Goal: Task Accomplishment & Management: Complete application form

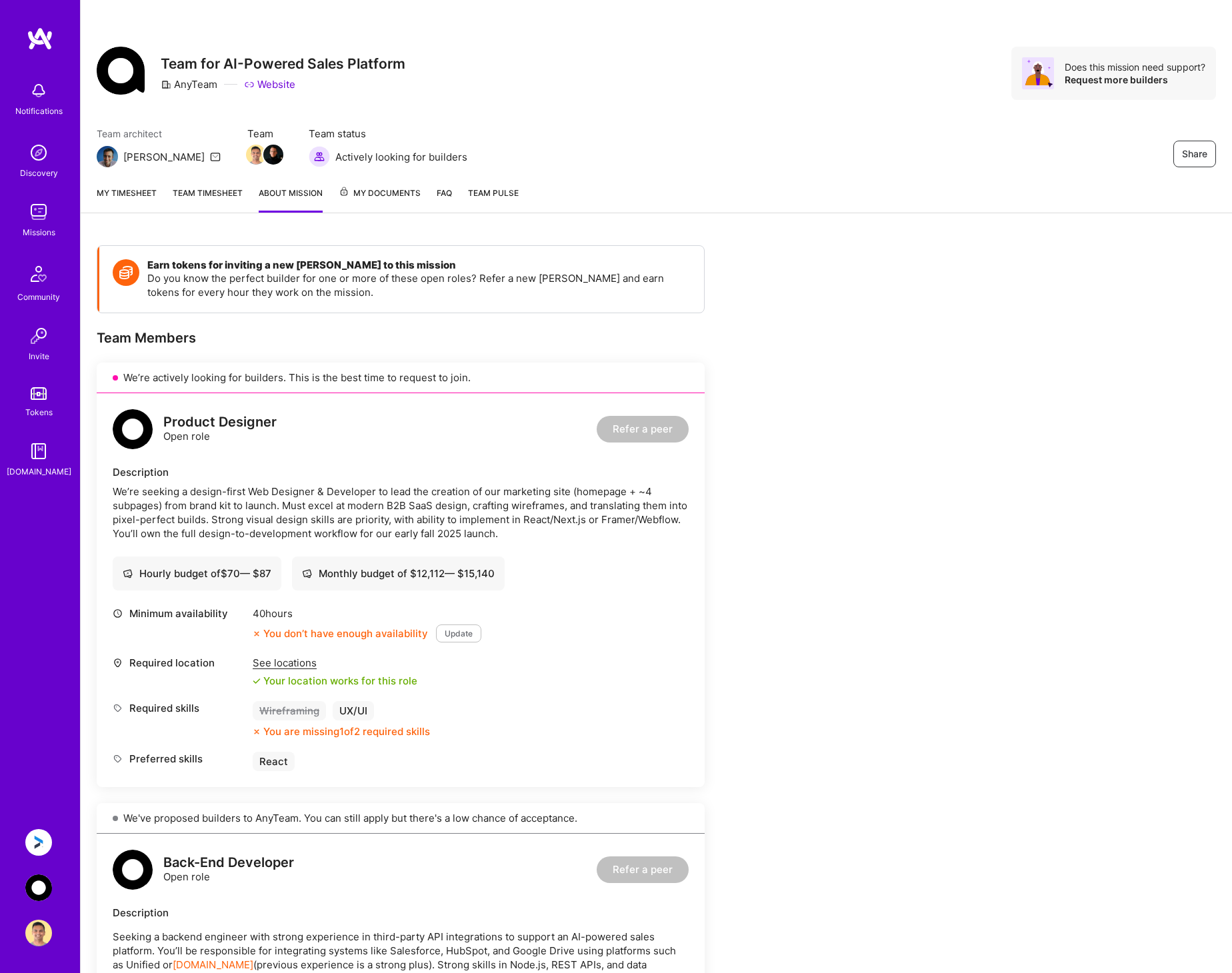
scroll to position [1306, 0]
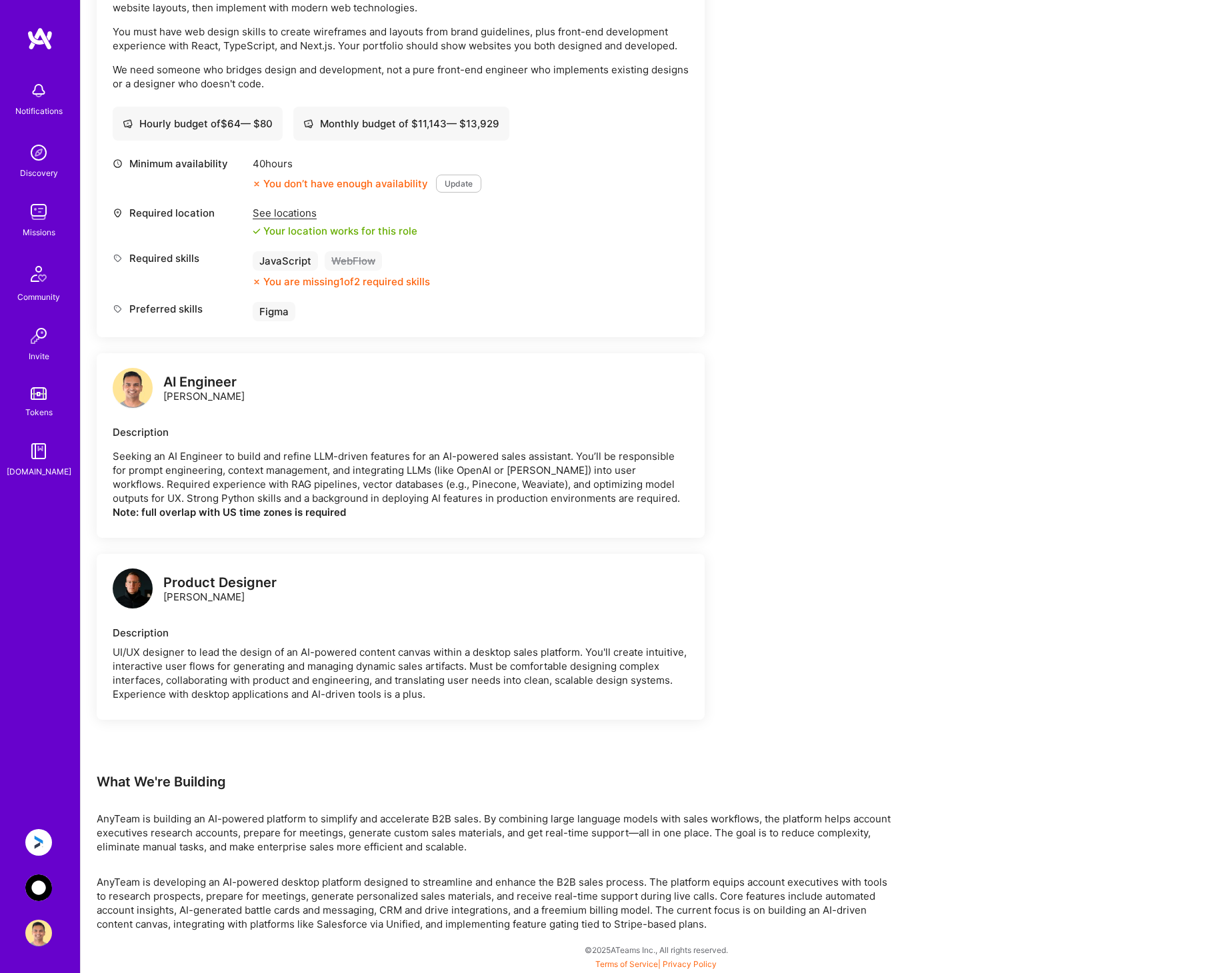
click at [41, 835] on img at bounding box center [39, 842] width 27 height 27
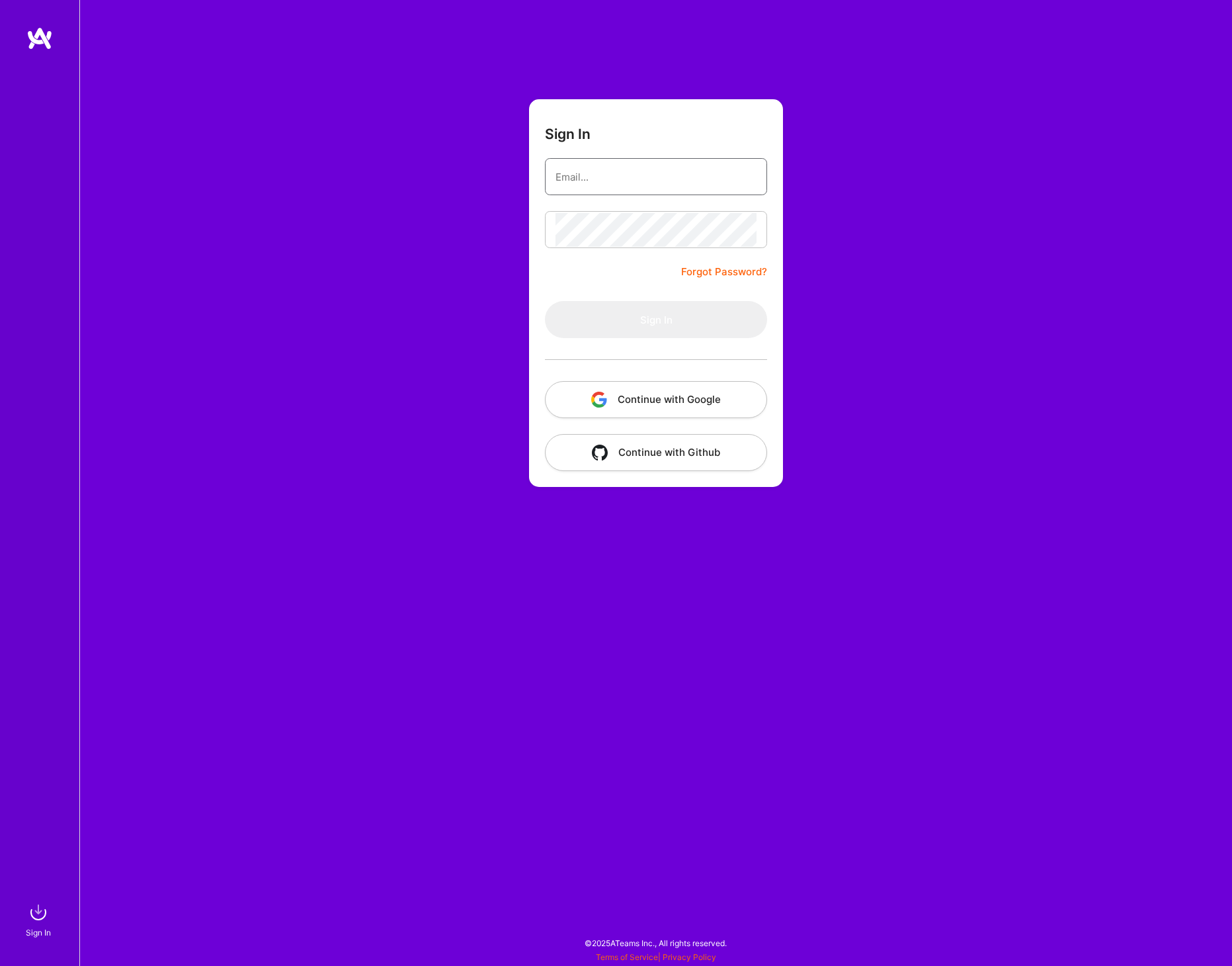
type input "[PERSON_NAME][EMAIL_ADDRESS][DOMAIN_NAME]"
click at [617, 320] on button "Sign In" at bounding box center [656, 320] width 222 height 37
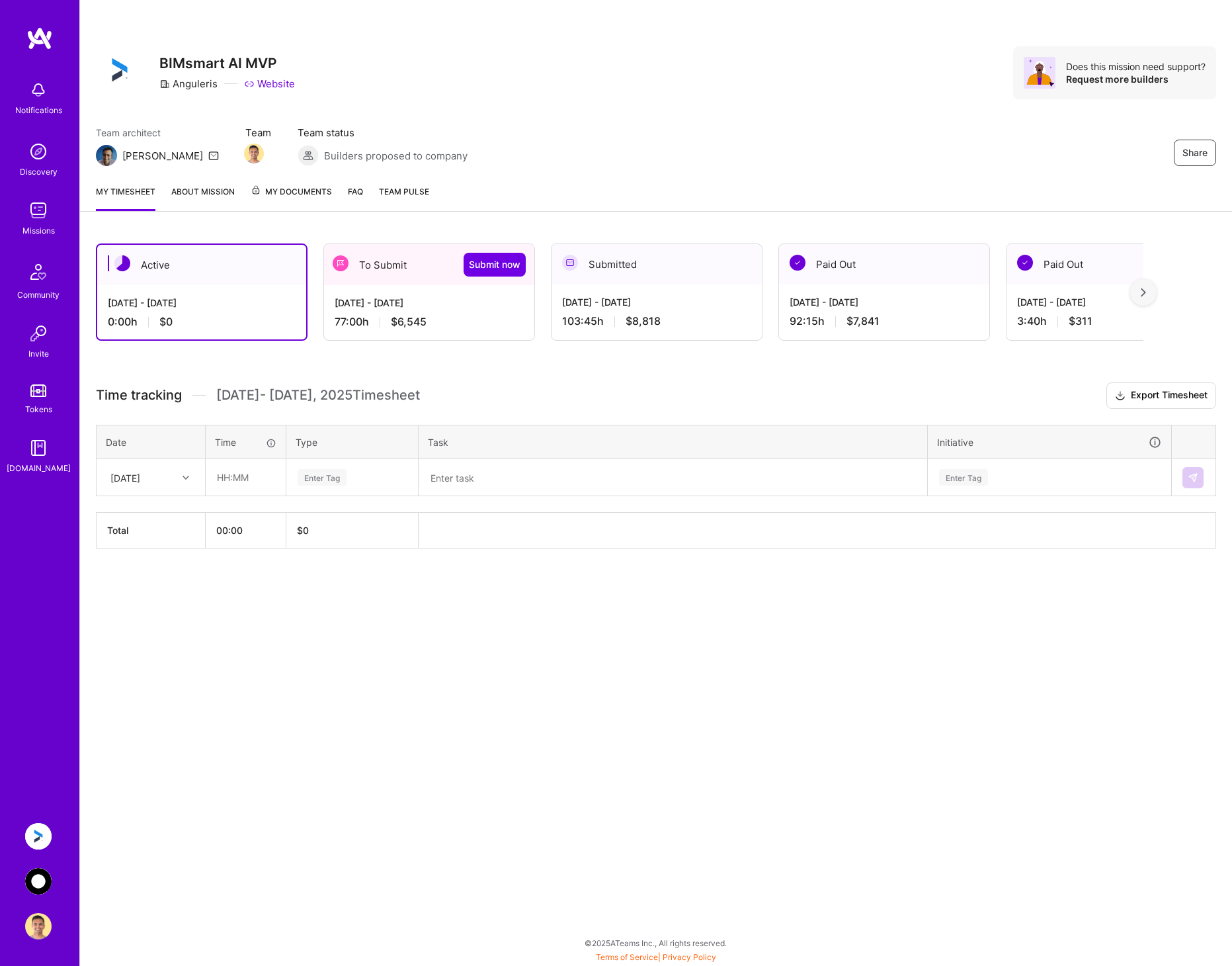
click at [1141, 297] on div at bounding box center [1143, 292] width 27 height 27
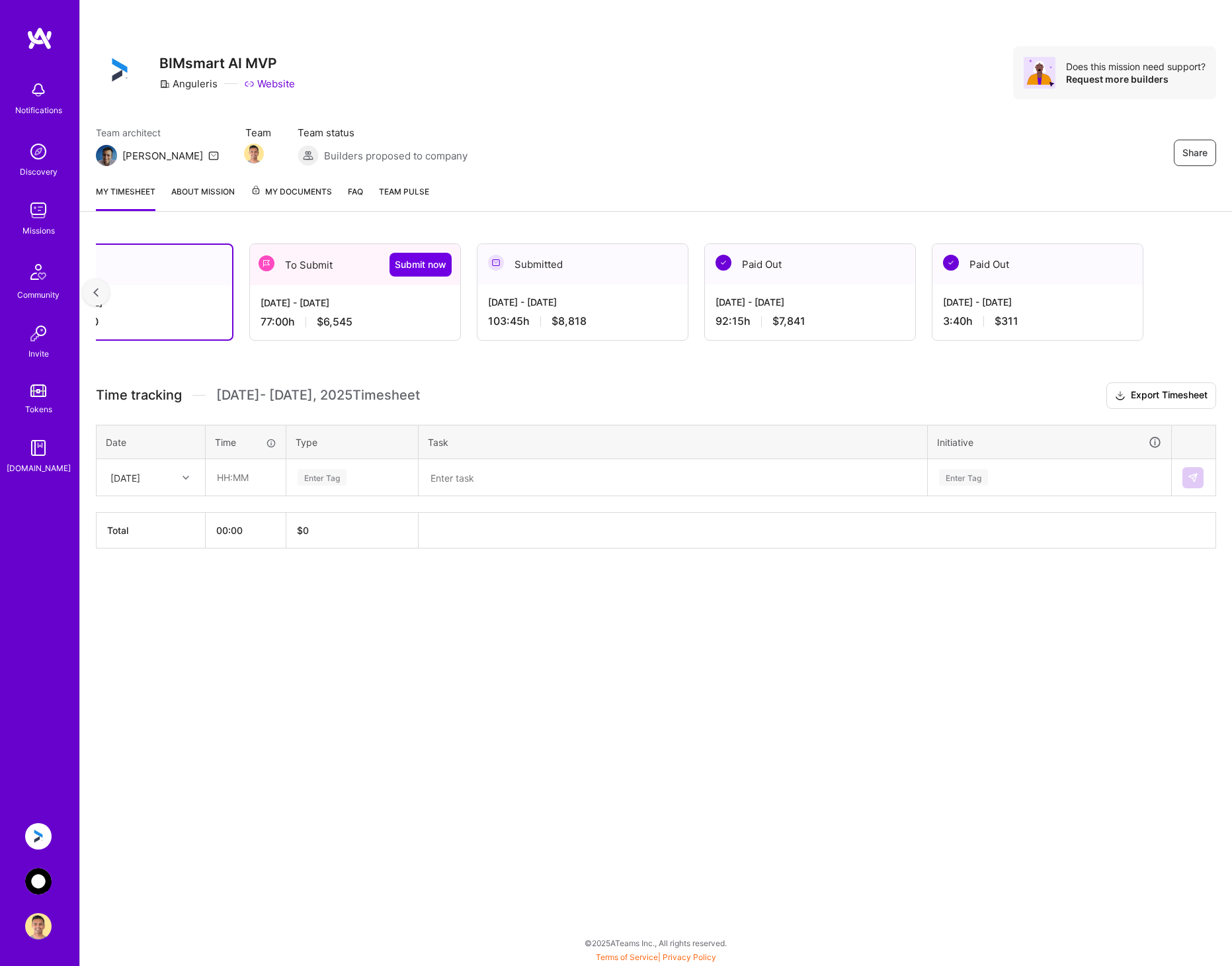
click at [95, 290] on img at bounding box center [95, 292] width 5 height 10
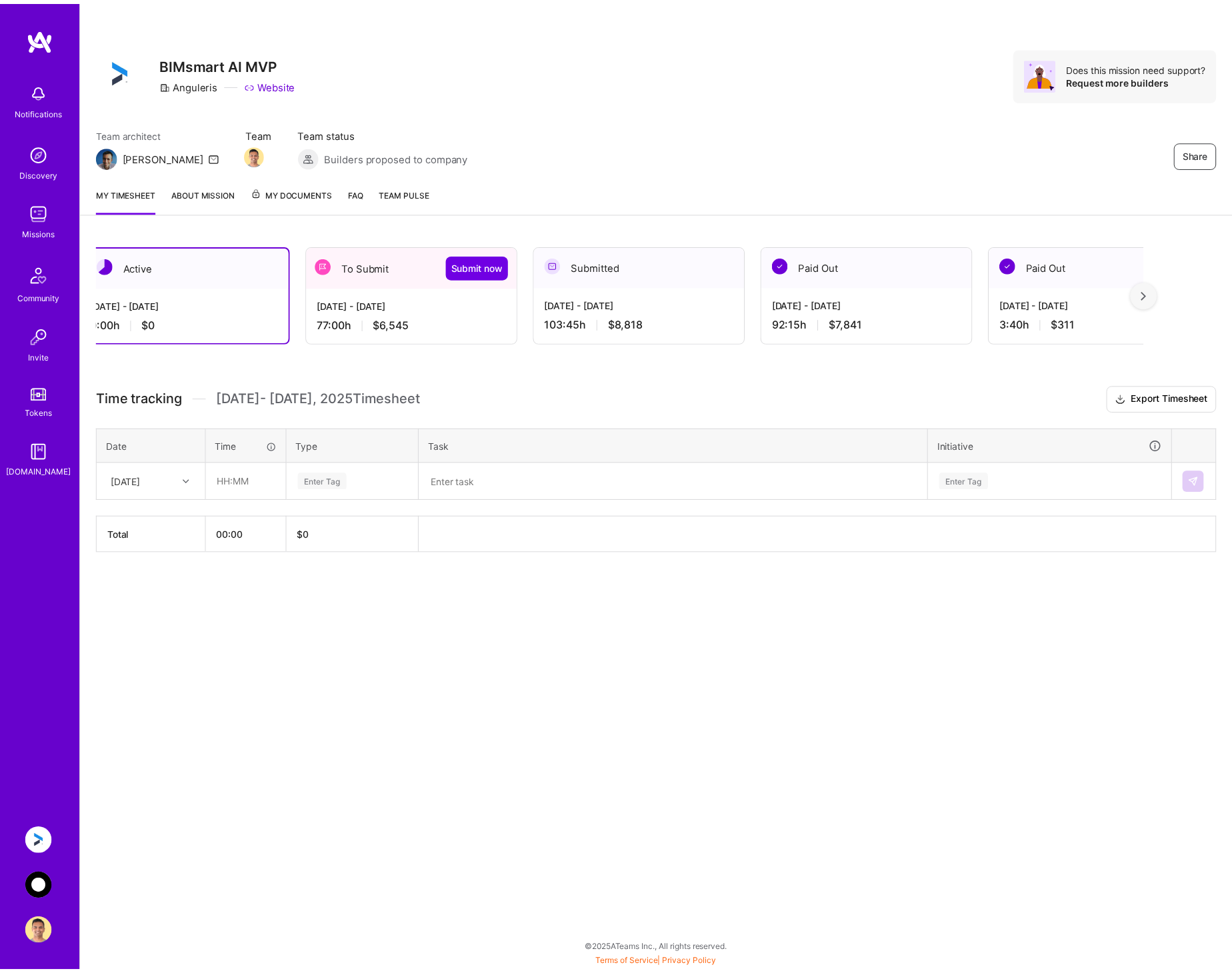
scroll to position [0, 0]
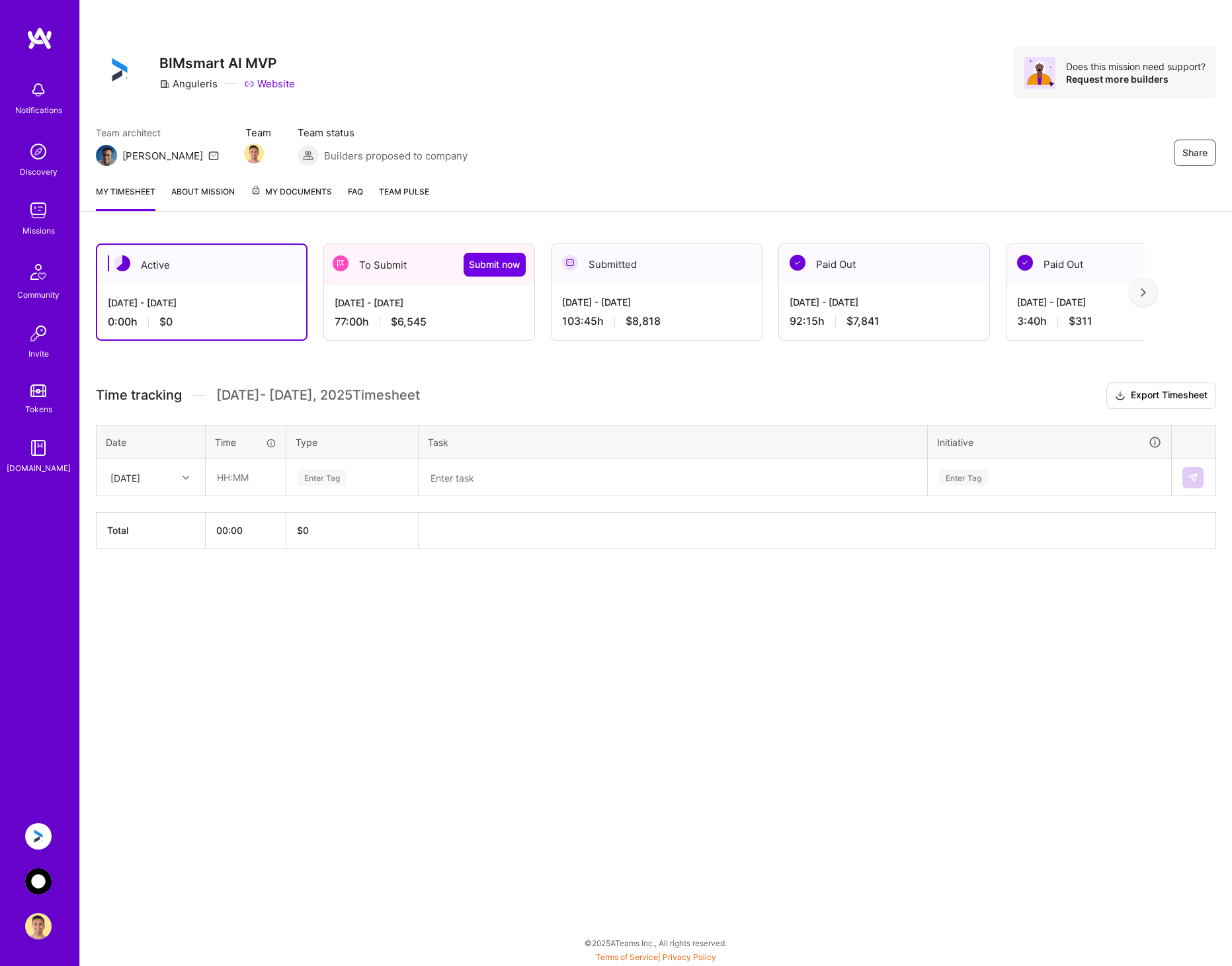
click at [406, 317] on span "$6,545" at bounding box center [408, 322] width 35 height 14
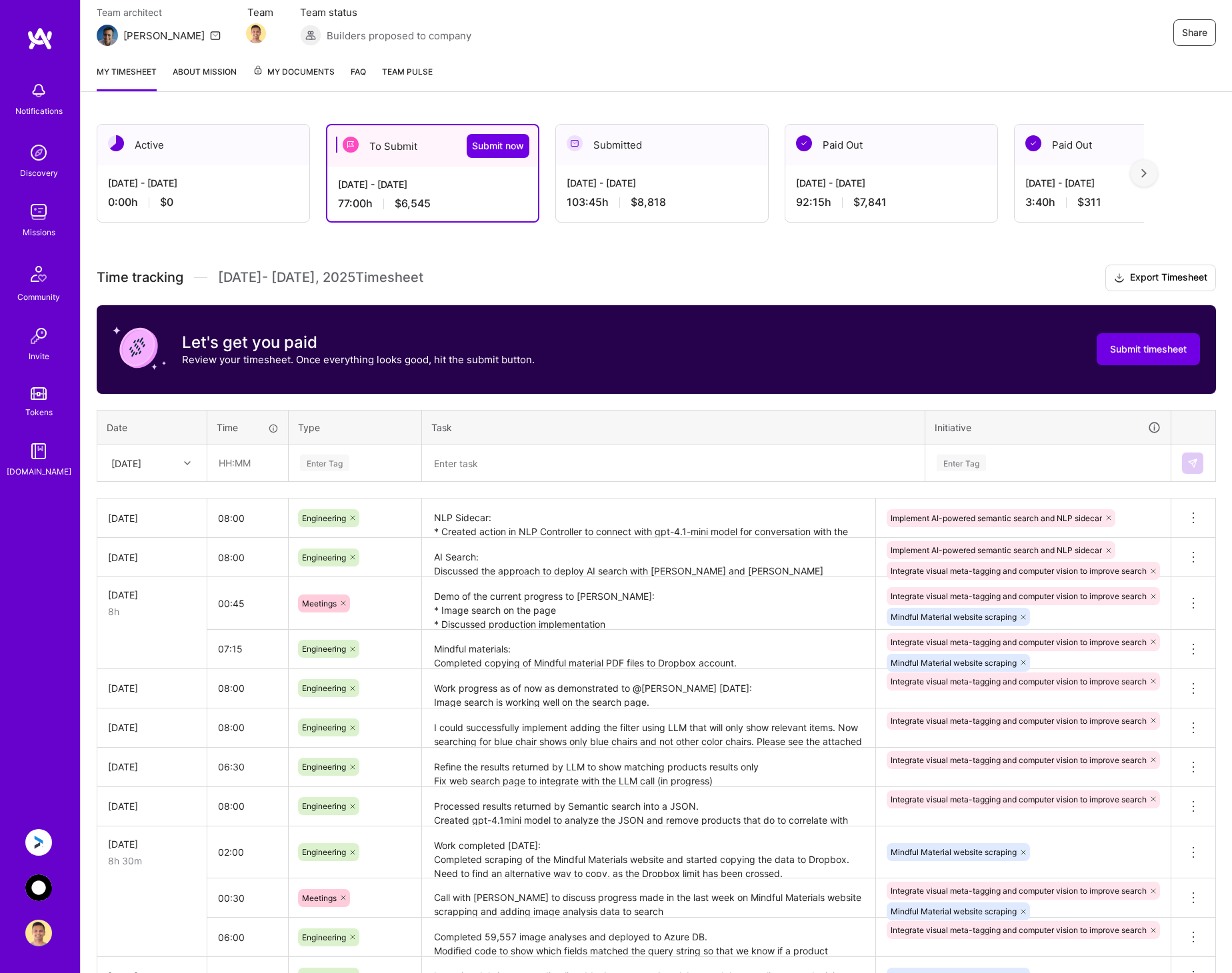
scroll to position [133, 0]
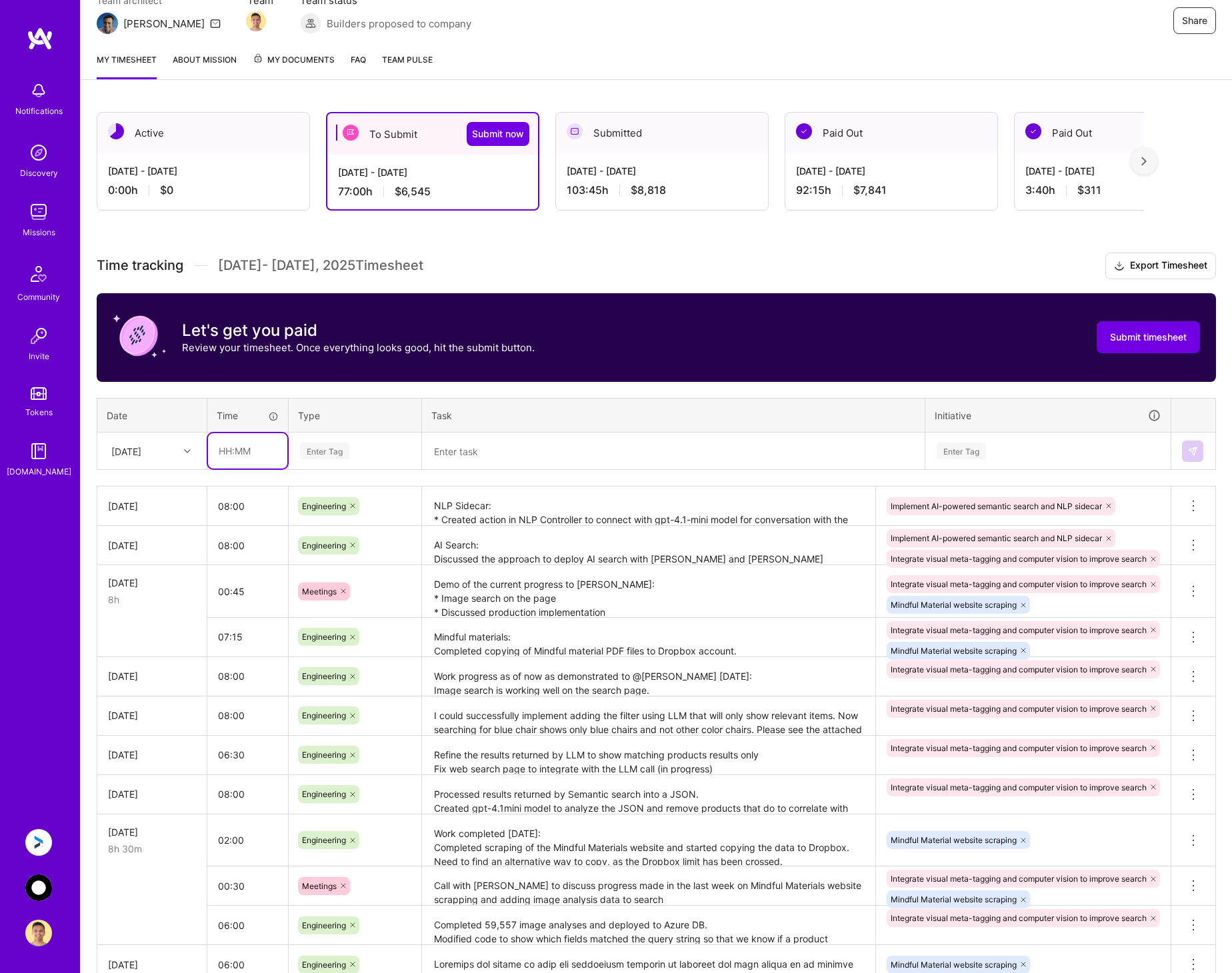
click at [255, 451] on input "text" at bounding box center [247, 450] width 79 height 35
type input "08:00"
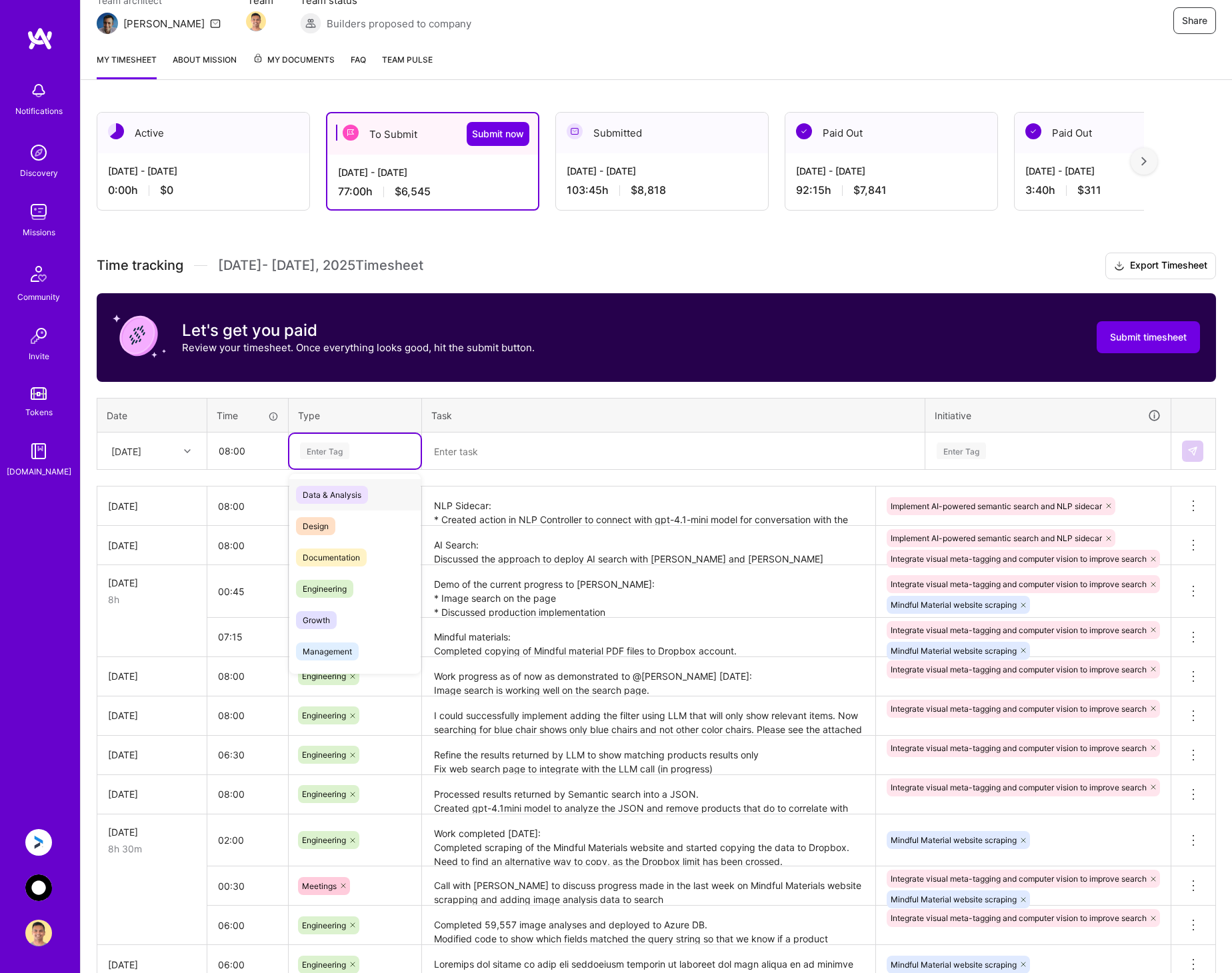
click at [360, 446] on div "Enter Tag" at bounding box center [355, 451] width 113 height 16
click at [369, 591] on div "Engineering" at bounding box center [355, 589] width 131 height 31
click at [470, 456] on textarea at bounding box center [673, 451] width 500 height 34
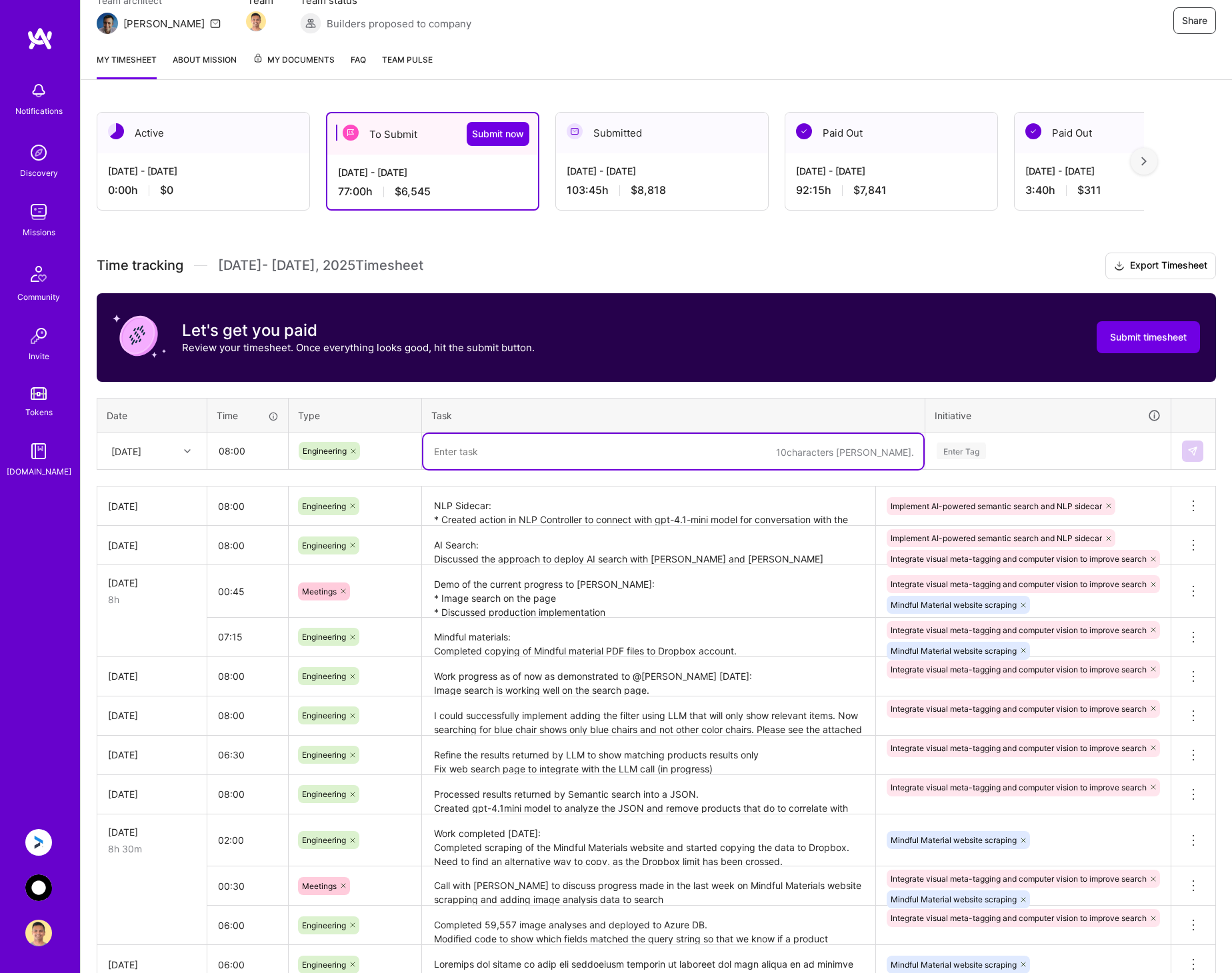
type textarea "I"
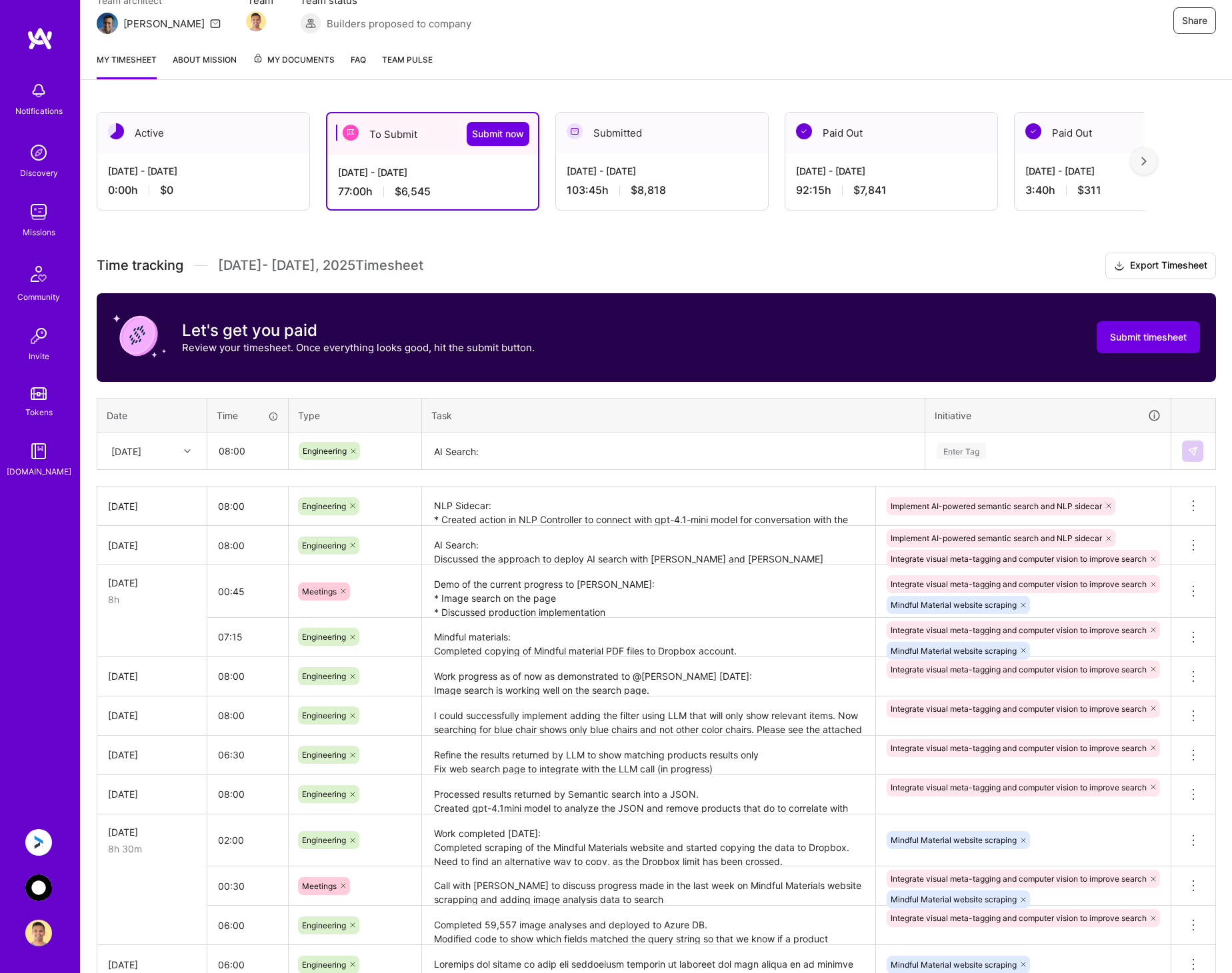
click at [508, 455] on textarea "AI Search:" at bounding box center [673, 451] width 500 height 35
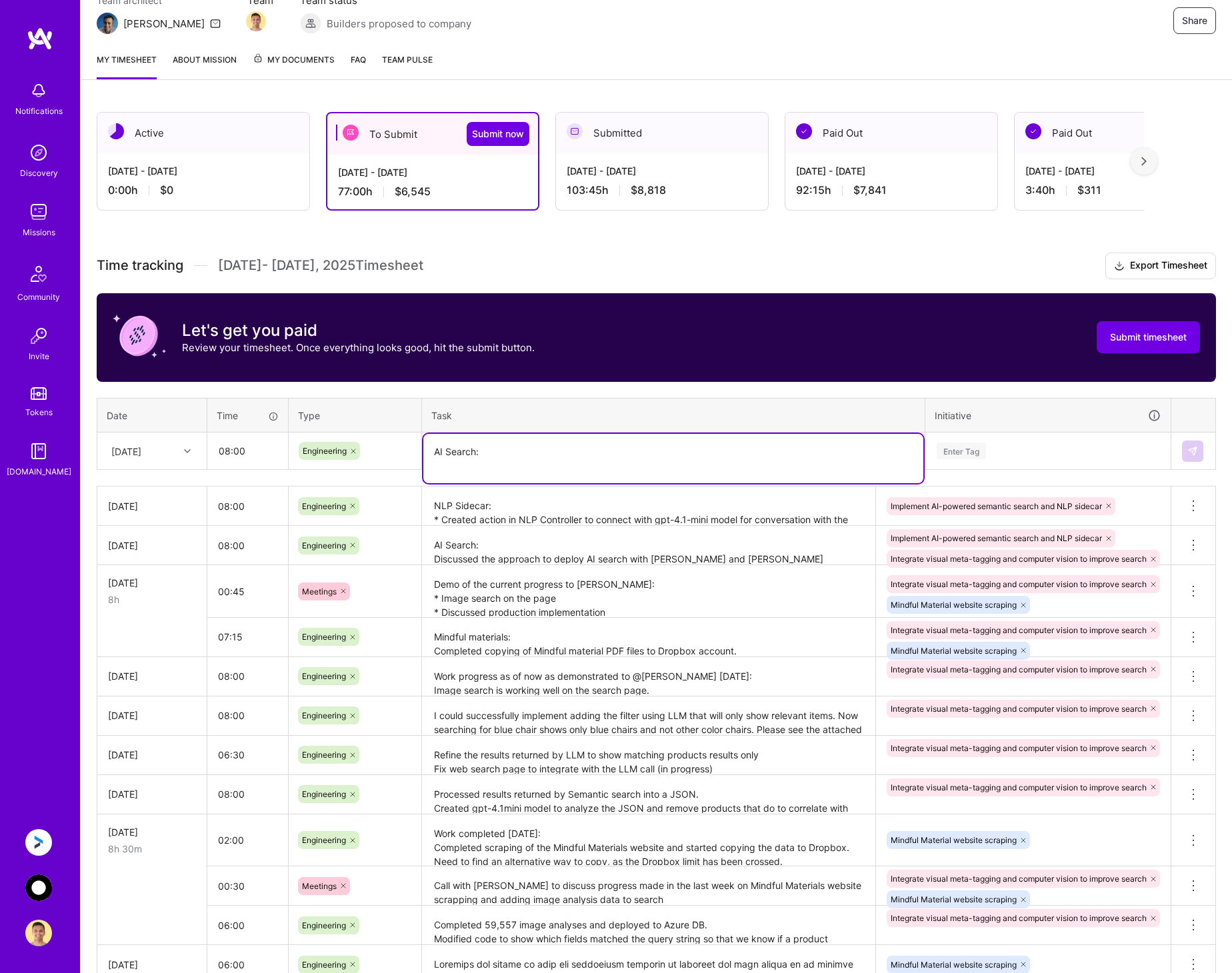
paste textarea "Progress till now: AI Search: Refactored CommonController GeneralSearch action …"
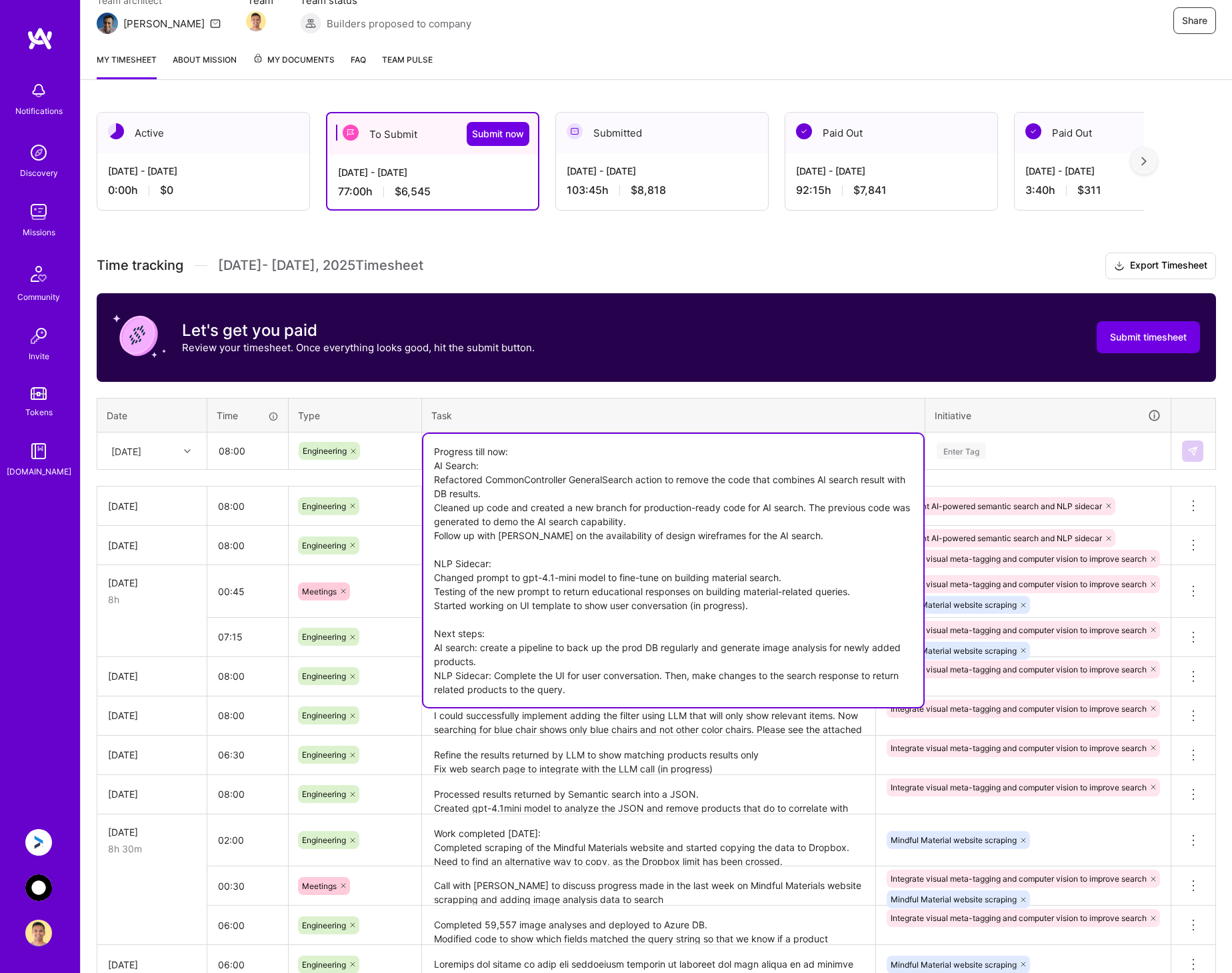
type textarea "Progress till now: AI Search: Refactored CommonController GeneralSearch action …"
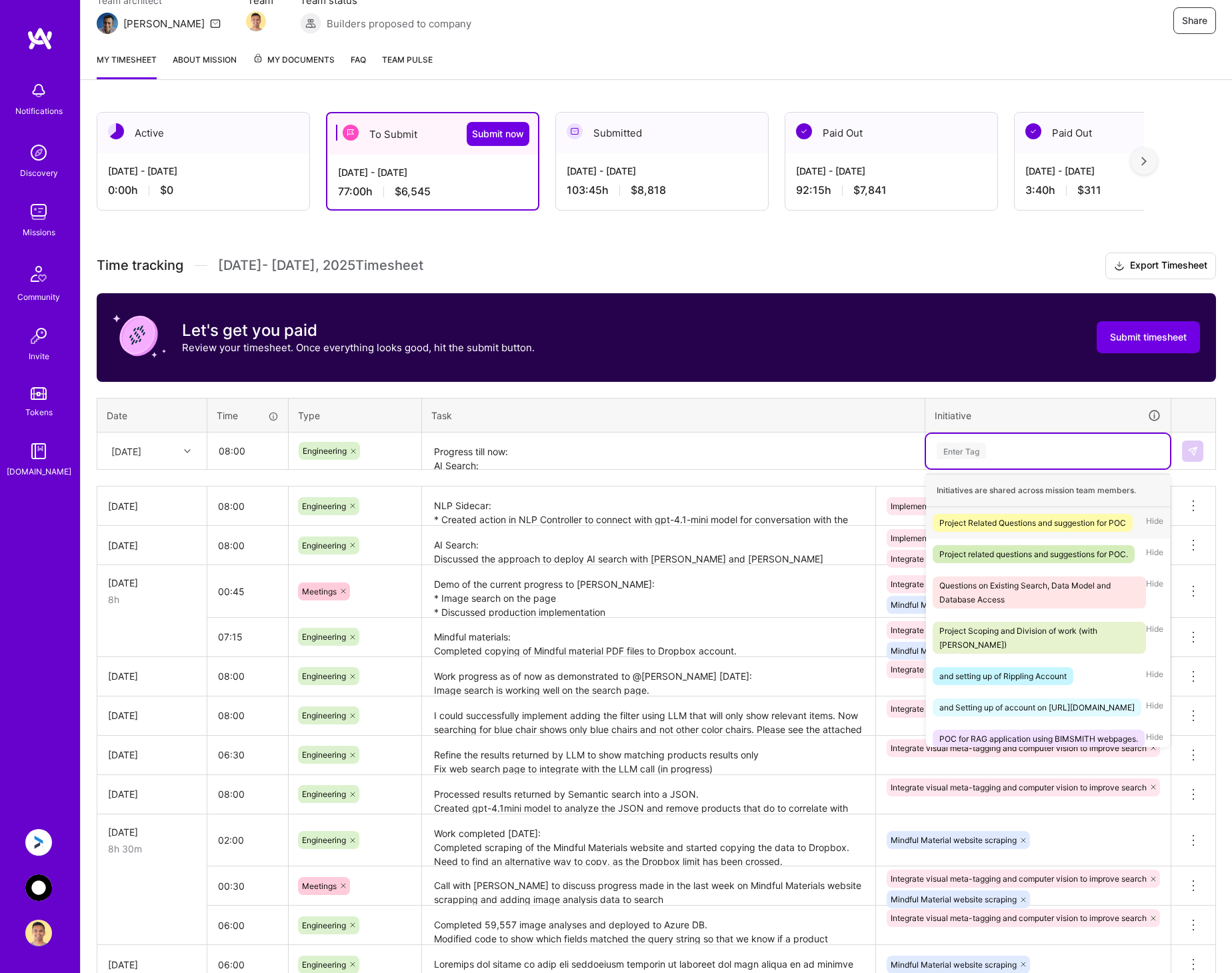
click at [1006, 448] on div "Enter Tag" at bounding box center [1048, 451] width 225 height 16
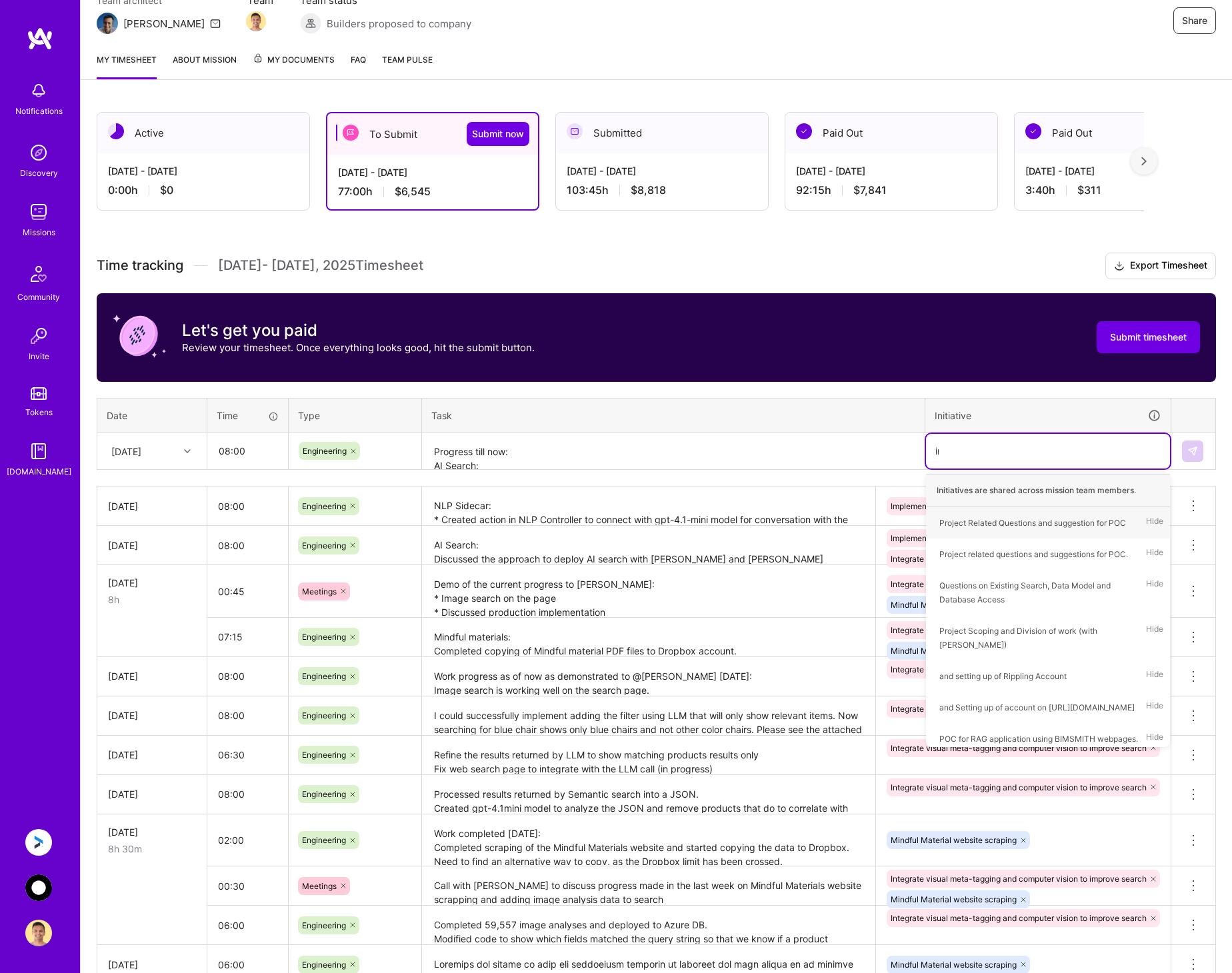
type input "int"
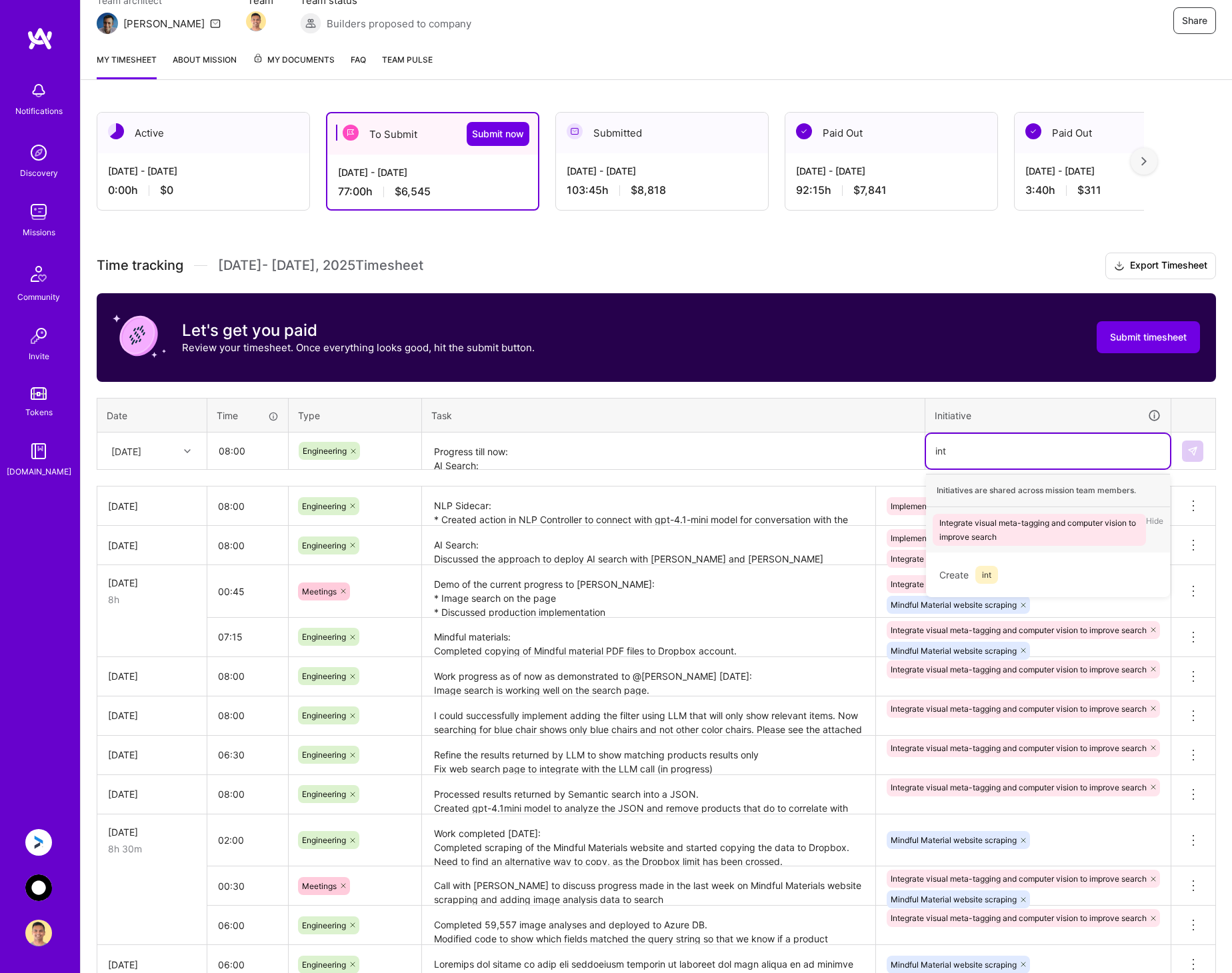
click at [1028, 520] on div "Integrate visual meta-tagging and computer vision to improve search" at bounding box center [1039, 530] width 200 height 28
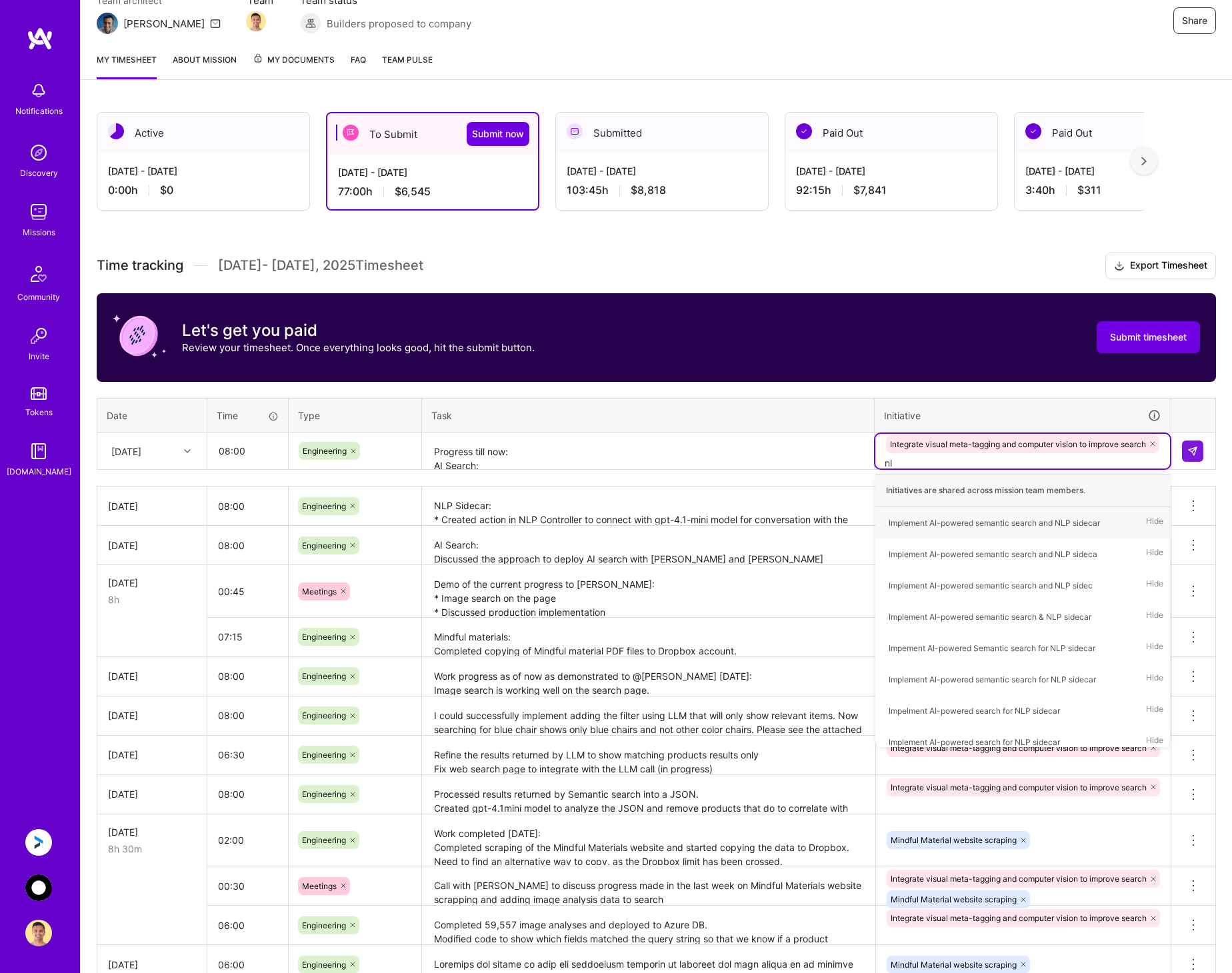
type input "n"
type input "imple"
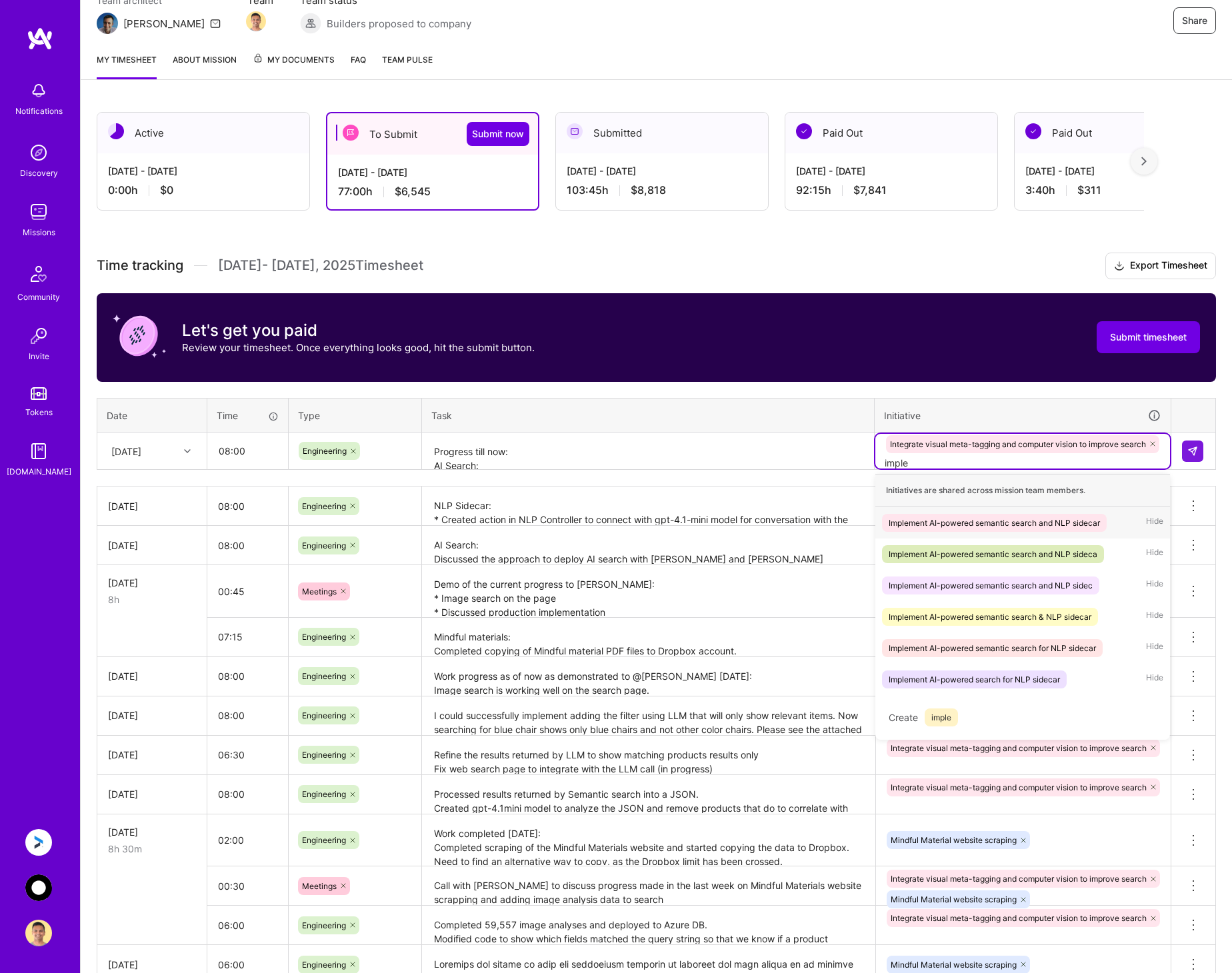
click at [1050, 519] on div "Implement AI-powered semantic search and NLP sidecar" at bounding box center [994, 522] width 211 height 14
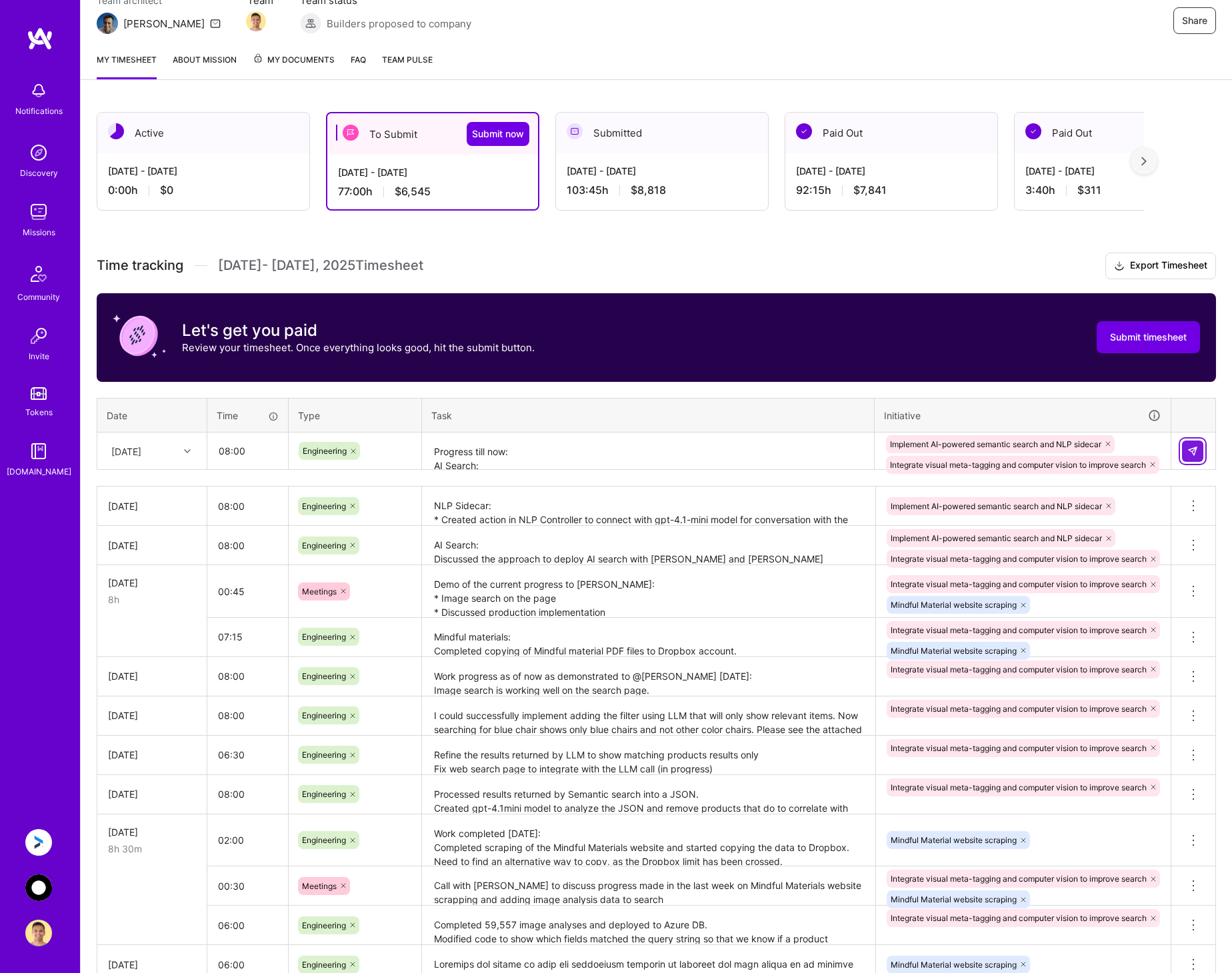
click at [1192, 448] on img at bounding box center [1192, 451] width 10 height 10
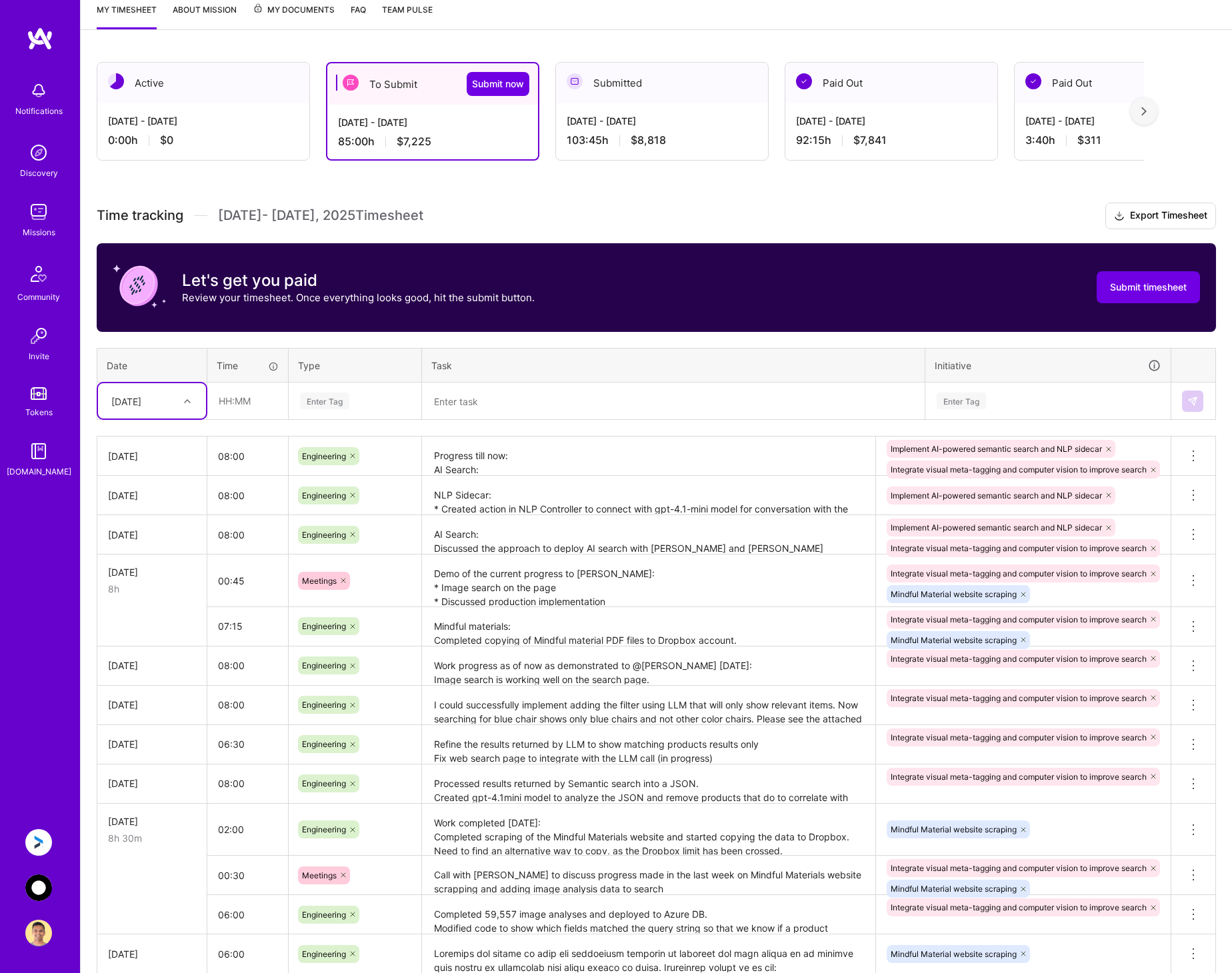
scroll to position [177, 0]
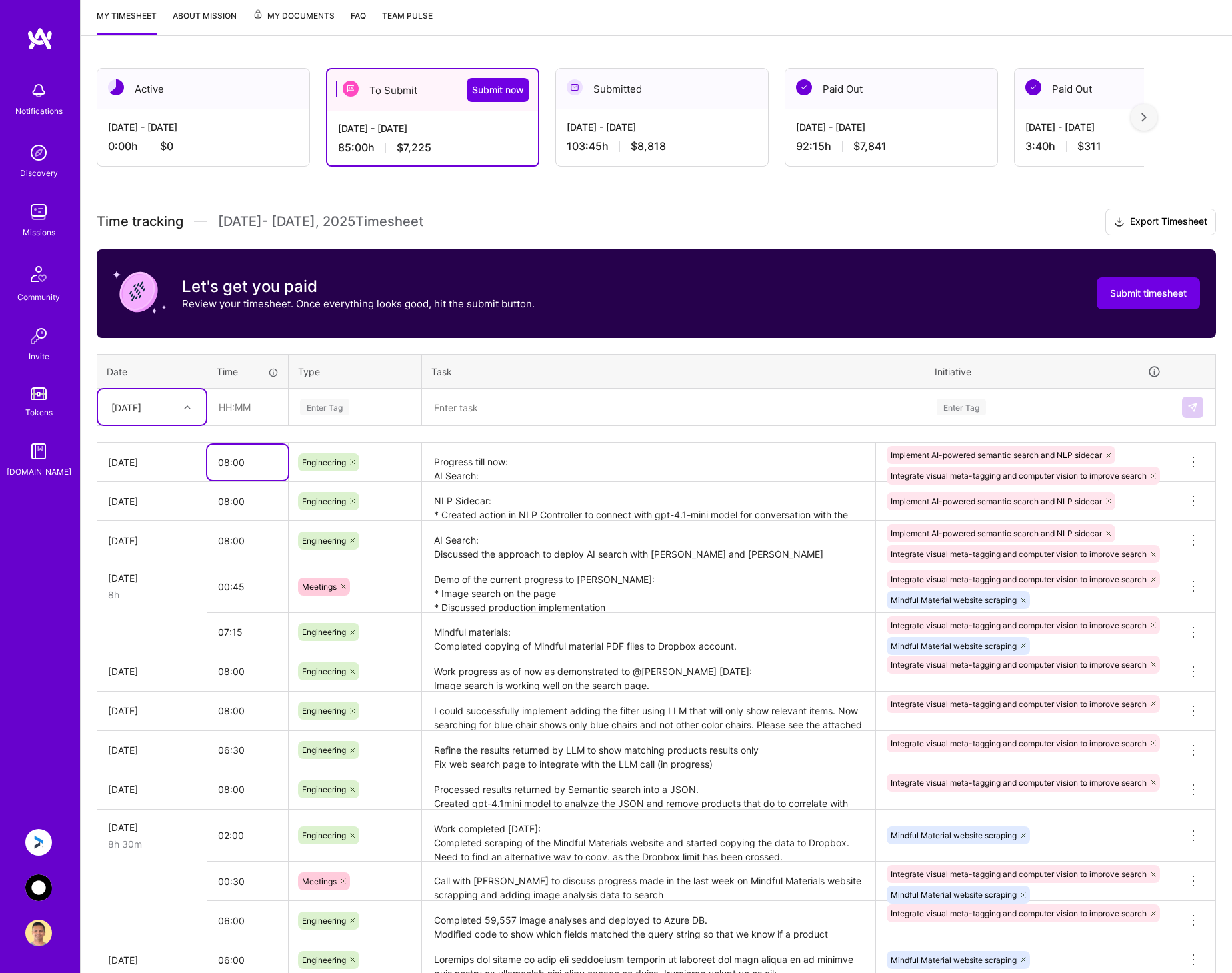
click at [227, 464] on input "08:00" at bounding box center [247, 461] width 80 height 35
click at [465, 427] on div "Time tracking Aug 1 - Aug 15 , 2025 Timesheet Export Timesheet Let's get you pa…" at bounding box center [656, 658] width 1119 height 898
click at [259, 464] on input "10:00" at bounding box center [247, 461] width 80 height 35
click at [268, 434] on div "Time tracking Aug 1 - Aug 15 , 2025 Timesheet Export Timesheet Let's get you pa…" at bounding box center [656, 658] width 1119 height 898
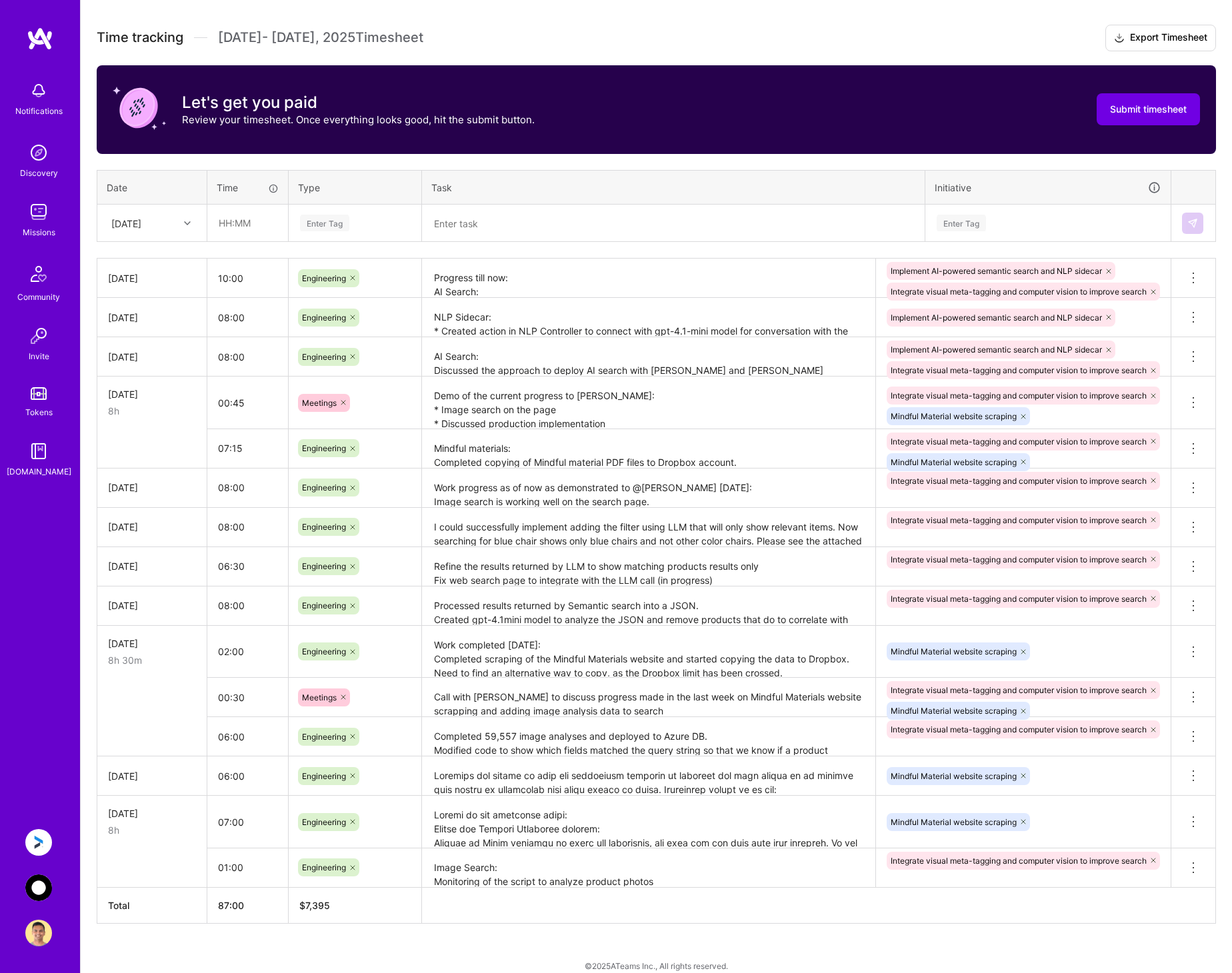
scroll to position [377, 0]
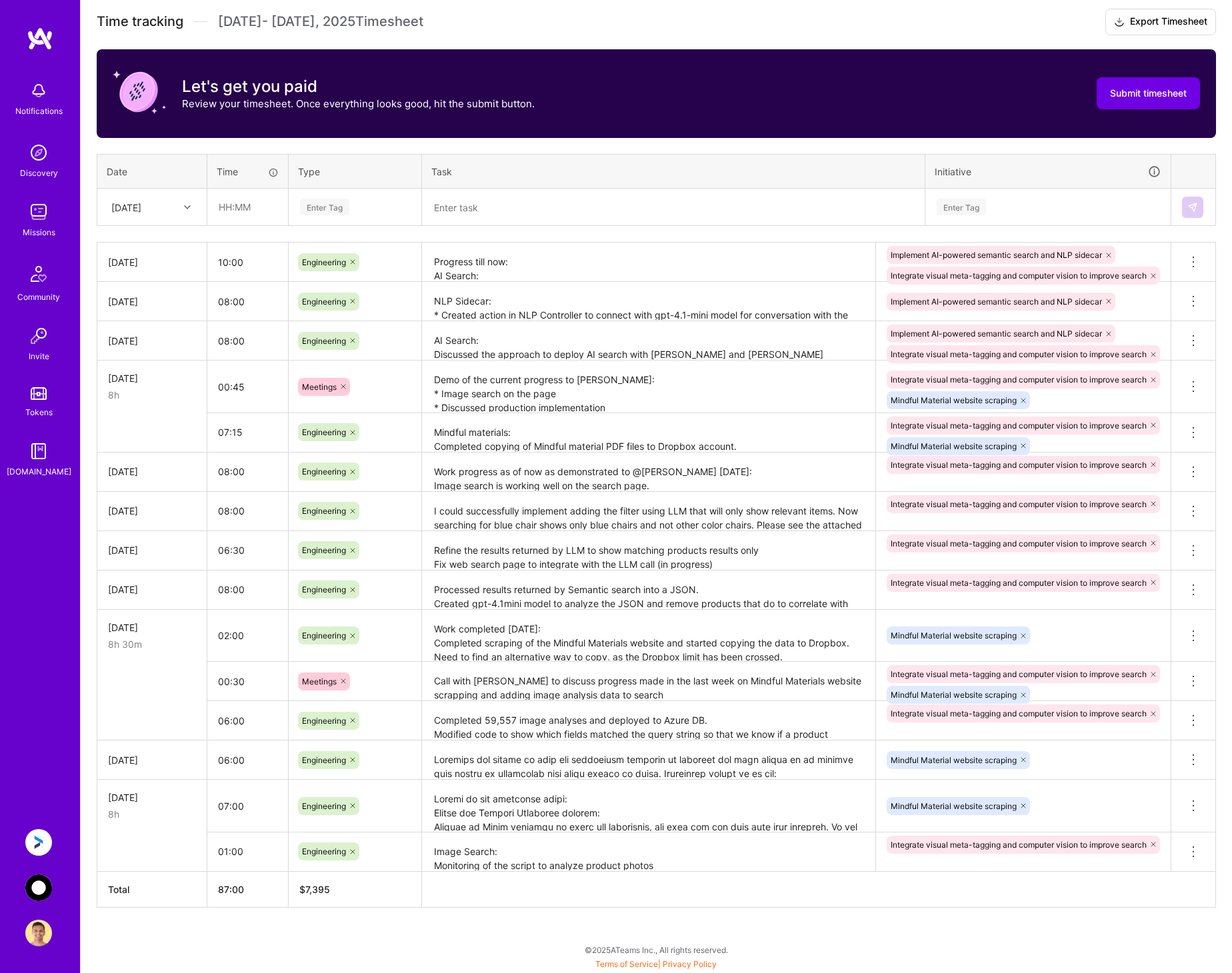
drag, startPoint x: 1139, startPoint y: 98, endPoint x: 562, endPoint y: 367, distance: 636.6
click at [562, 367] on div "Time tracking Aug 1 - Aug 15 , 2025 Timesheet Export Timesheet Let's get you pa…" at bounding box center [656, 458] width 1119 height 898
click at [227, 267] on input "10:00" at bounding box center [247, 262] width 80 height 35
click at [592, 232] on div "Time tracking Aug 1 - Aug 15 , 2025 Timesheet Export Timesheet Let's get you pa…" at bounding box center [656, 458] width 1119 height 898
click at [229, 262] on input "08:00" at bounding box center [247, 262] width 80 height 35
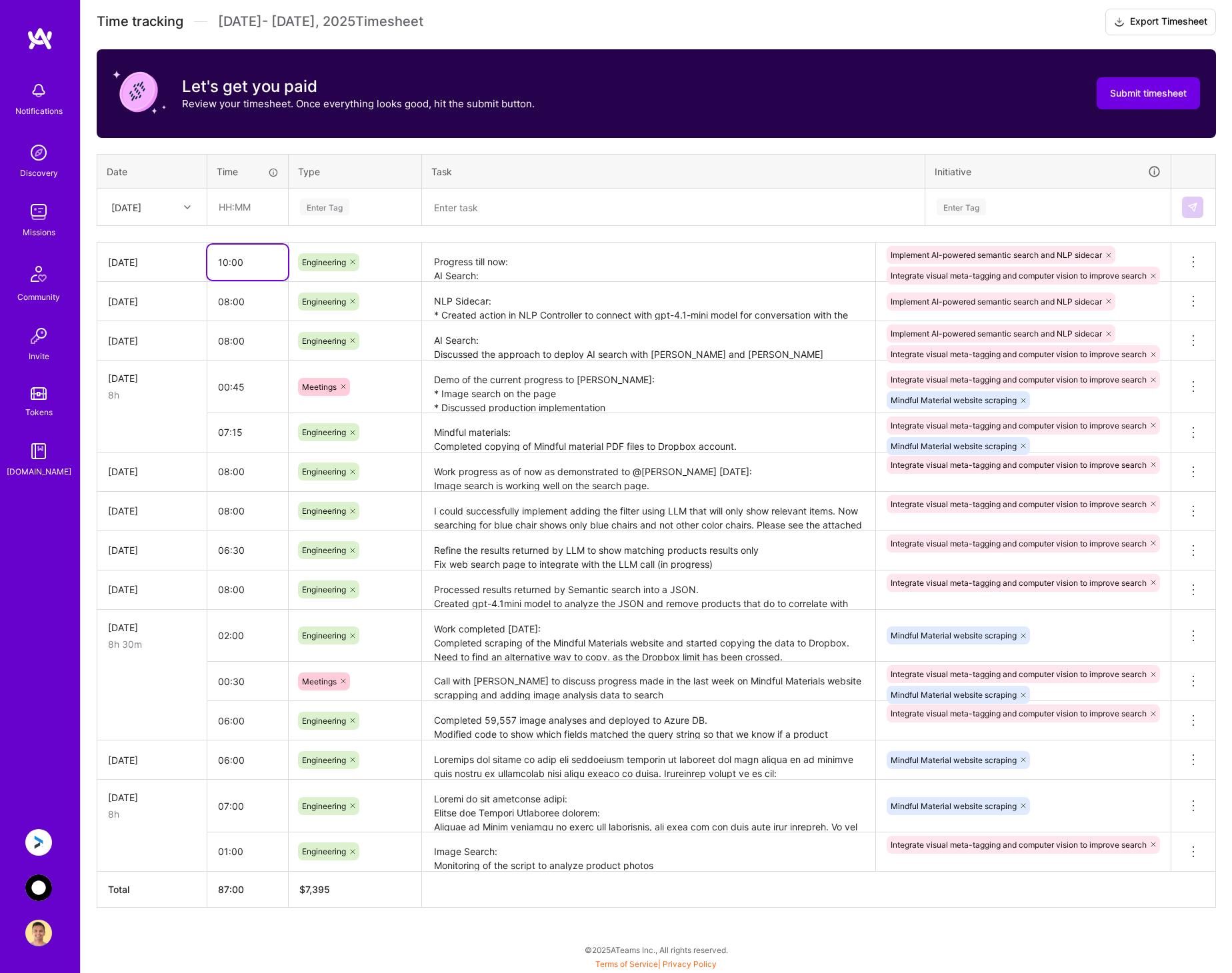
type input "10:00"
click at [492, 235] on div "Time tracking Aug 1 - Aug 15 , 2025 Timesheet Export Timesheet Let's get you pa…" at bounding box center [656, 458] width 1119 height 898
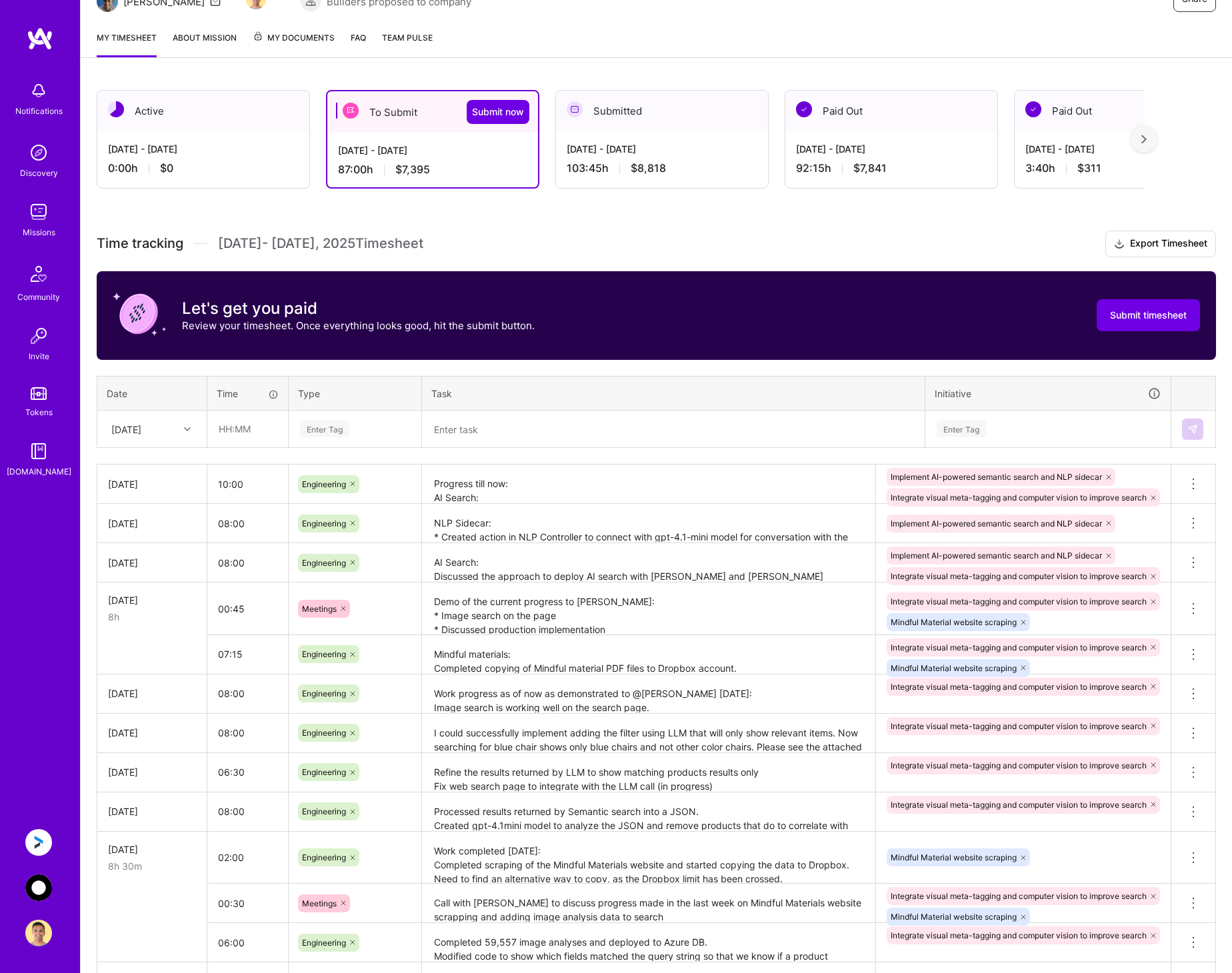
scroll to position [110, 0]
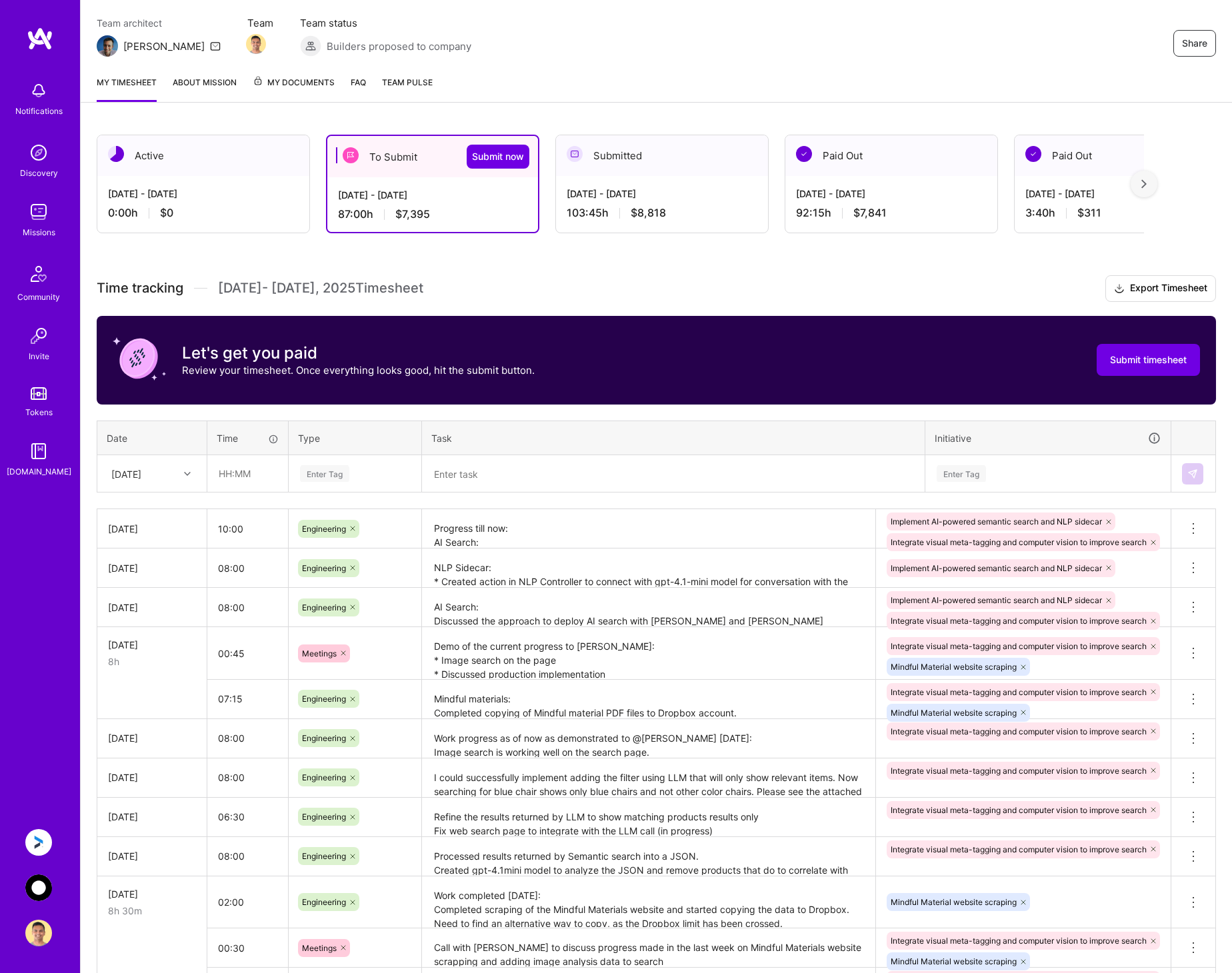
click at [40, 884] on img at bounding box center [39, 887] width 27 height 27
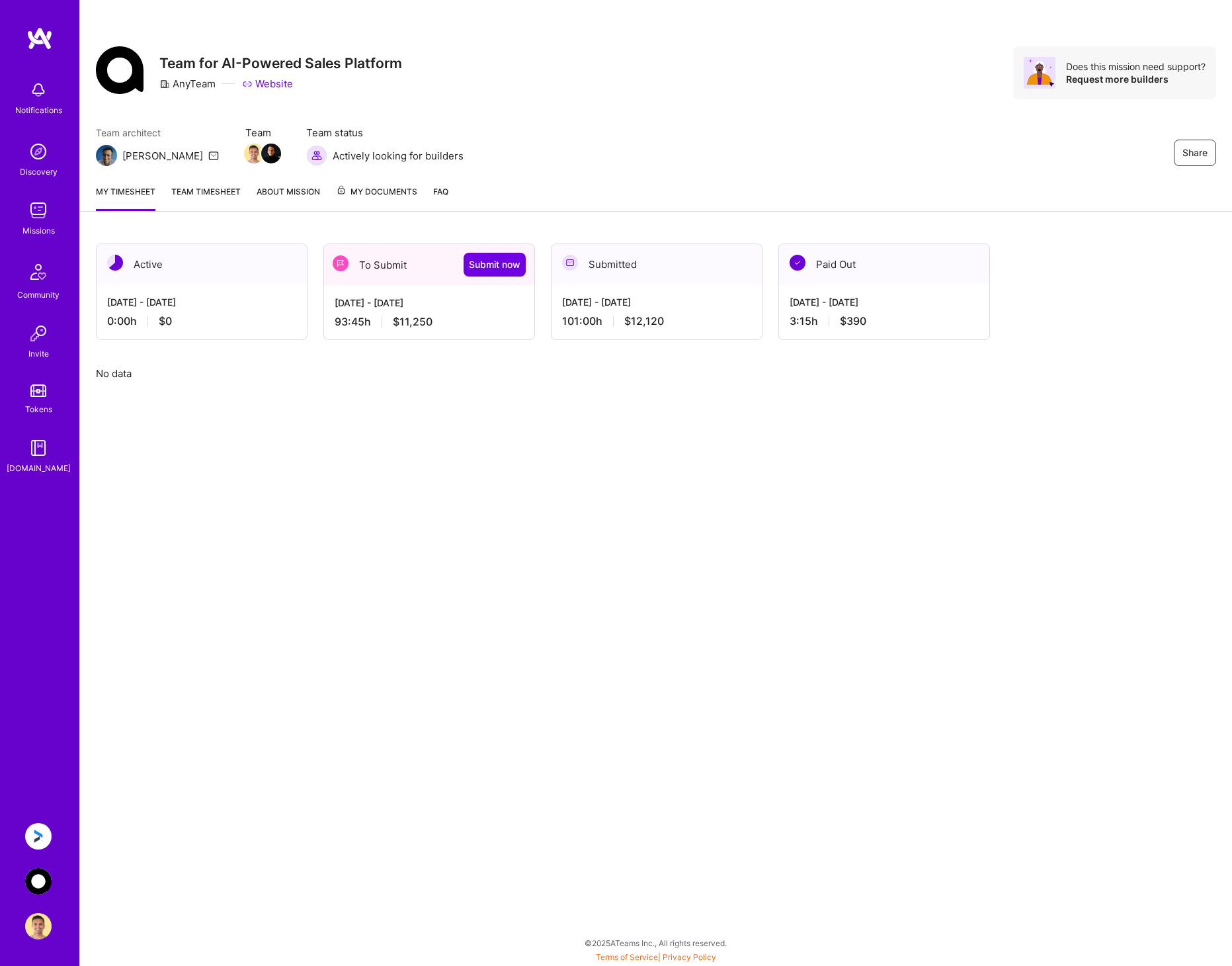
click at [34, 834] on img at bounding box center [38, 836] width 27 height 27
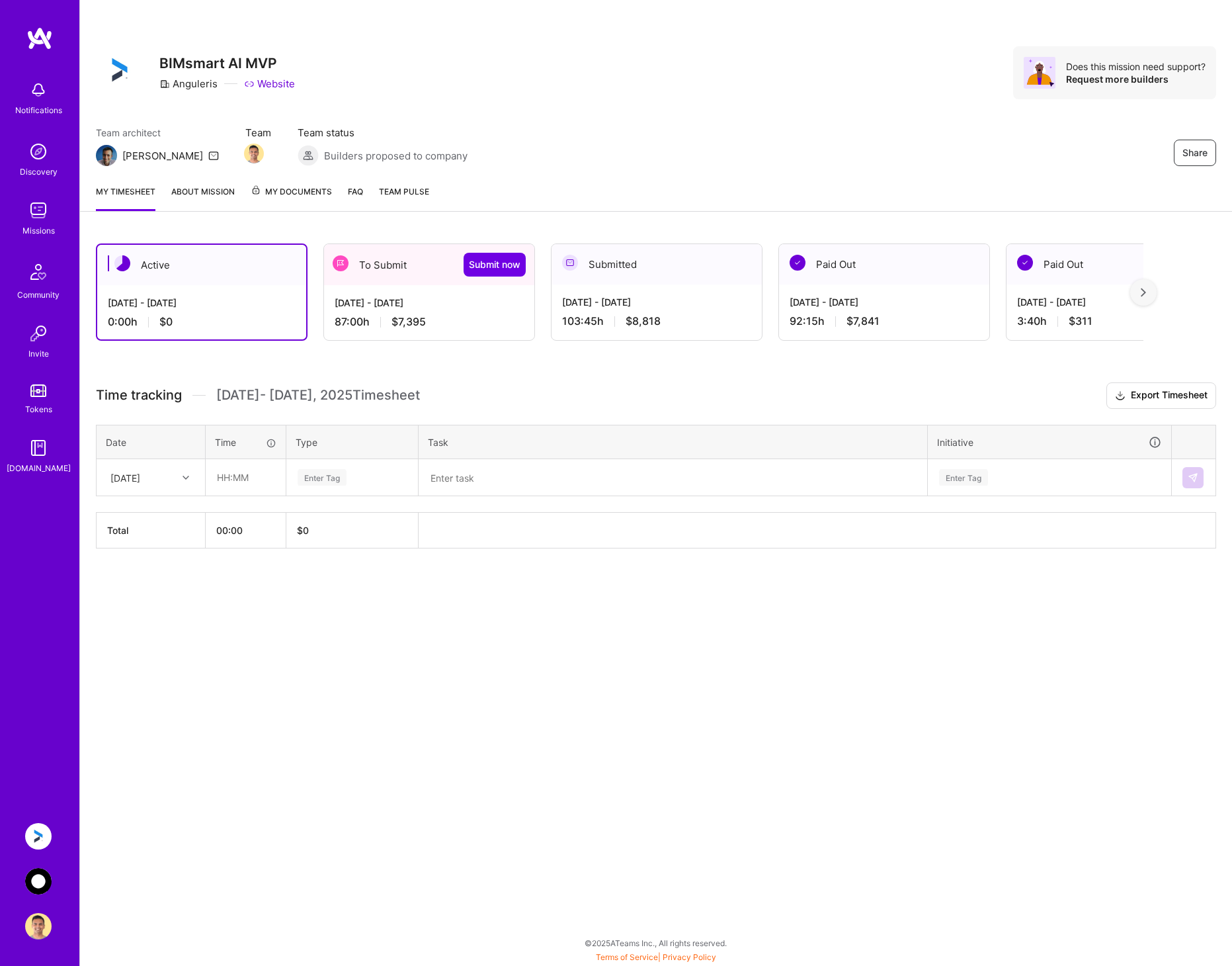
click at [393, 295] on div "Aug 1 - Aug 15, 2025 87:00 h $7,395" at bounding box center [429, 311] width 210 height 54
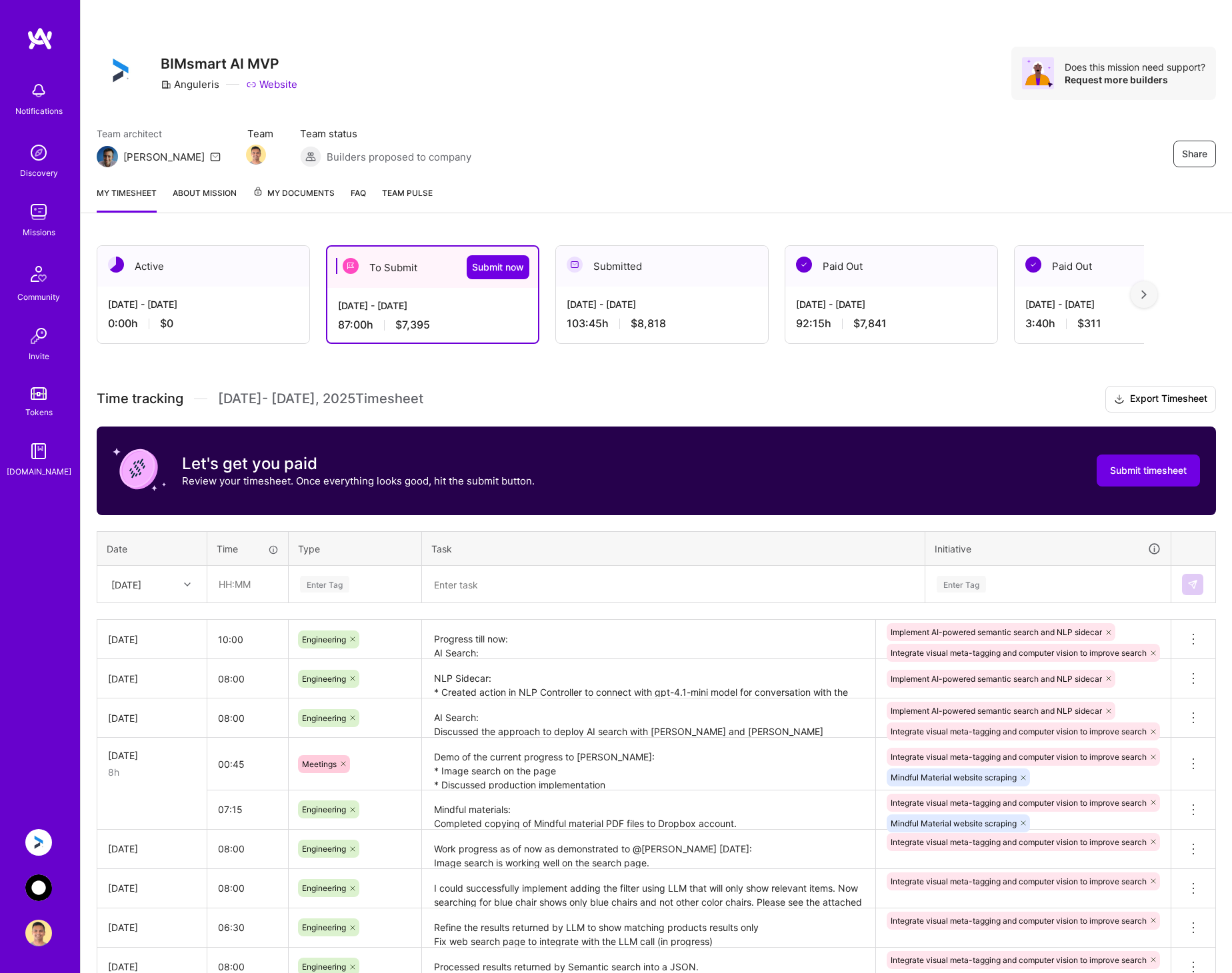
click at [29, 881] on img at bounding box center [39, 887] width 27 height 27
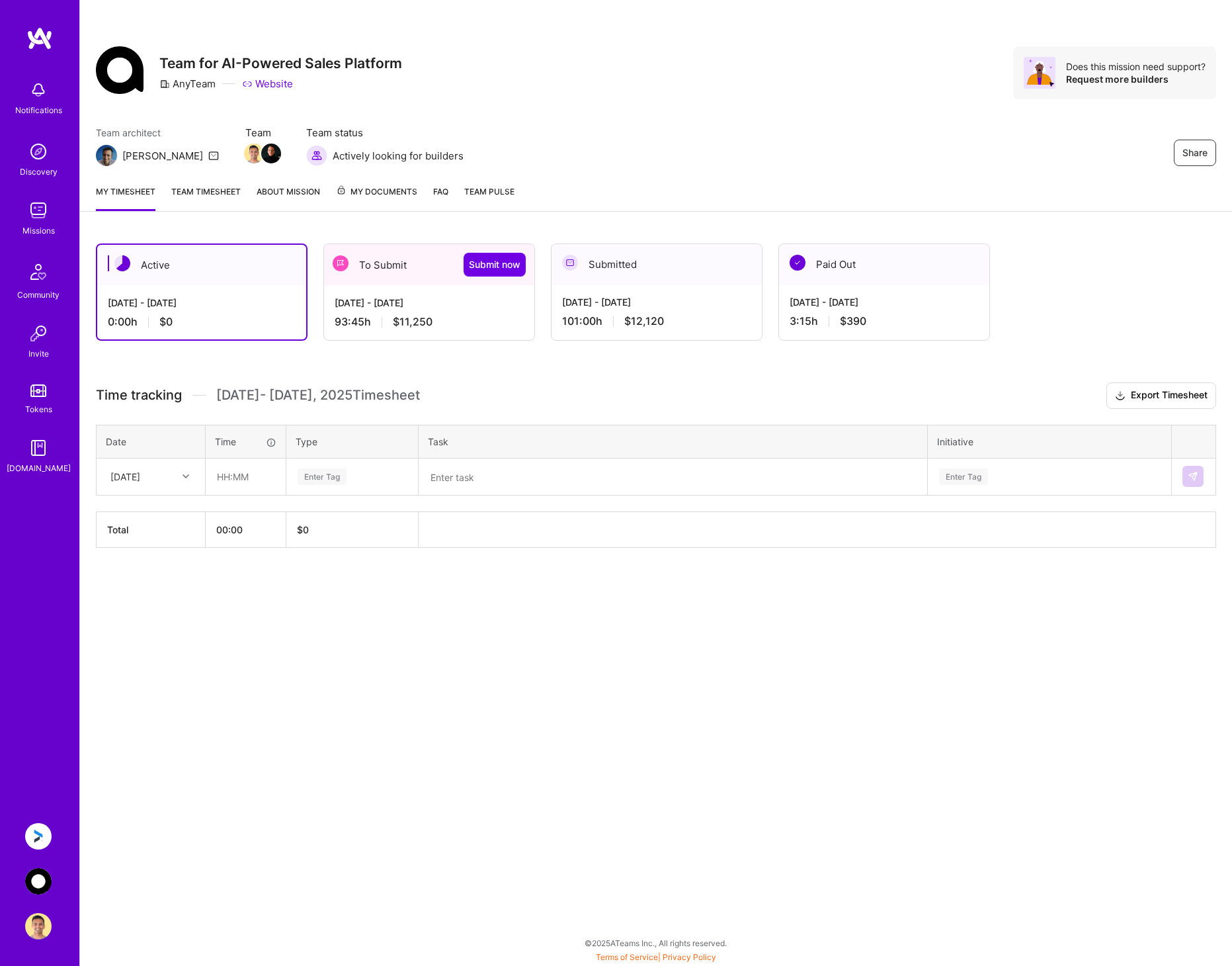
click at [421, 285] on div "Aug 1 - Aug 15, 2025 93:45 h $11,250" at bounding box center [429, 311] width 210 height 54
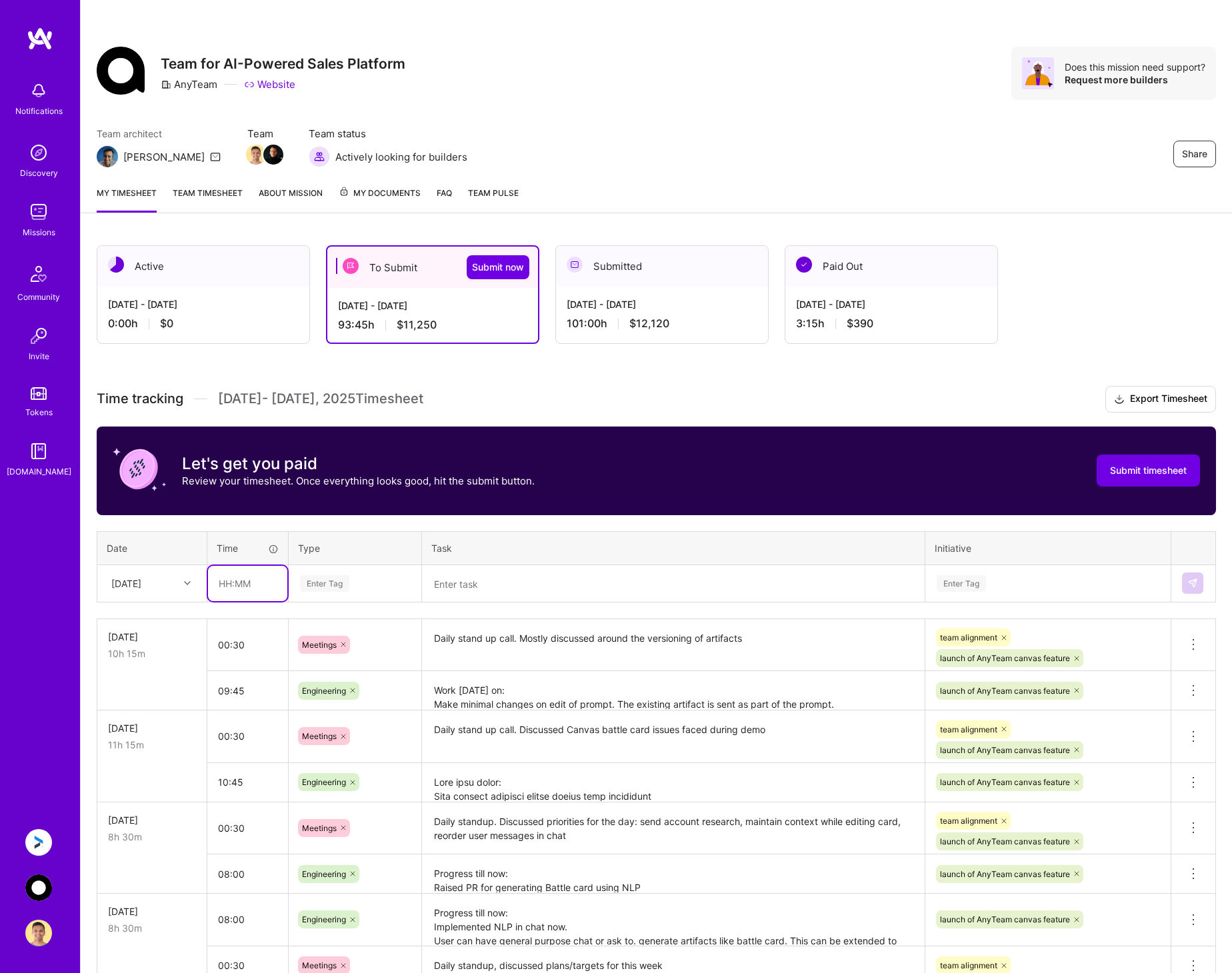
click at [251, 580] on input "text" at bounding box center [247, 583] width 79 height 35
type input "00:30"
click at [188, 203] on link "Team timesheet" at bounding box center [208, 199] width 70 height 27
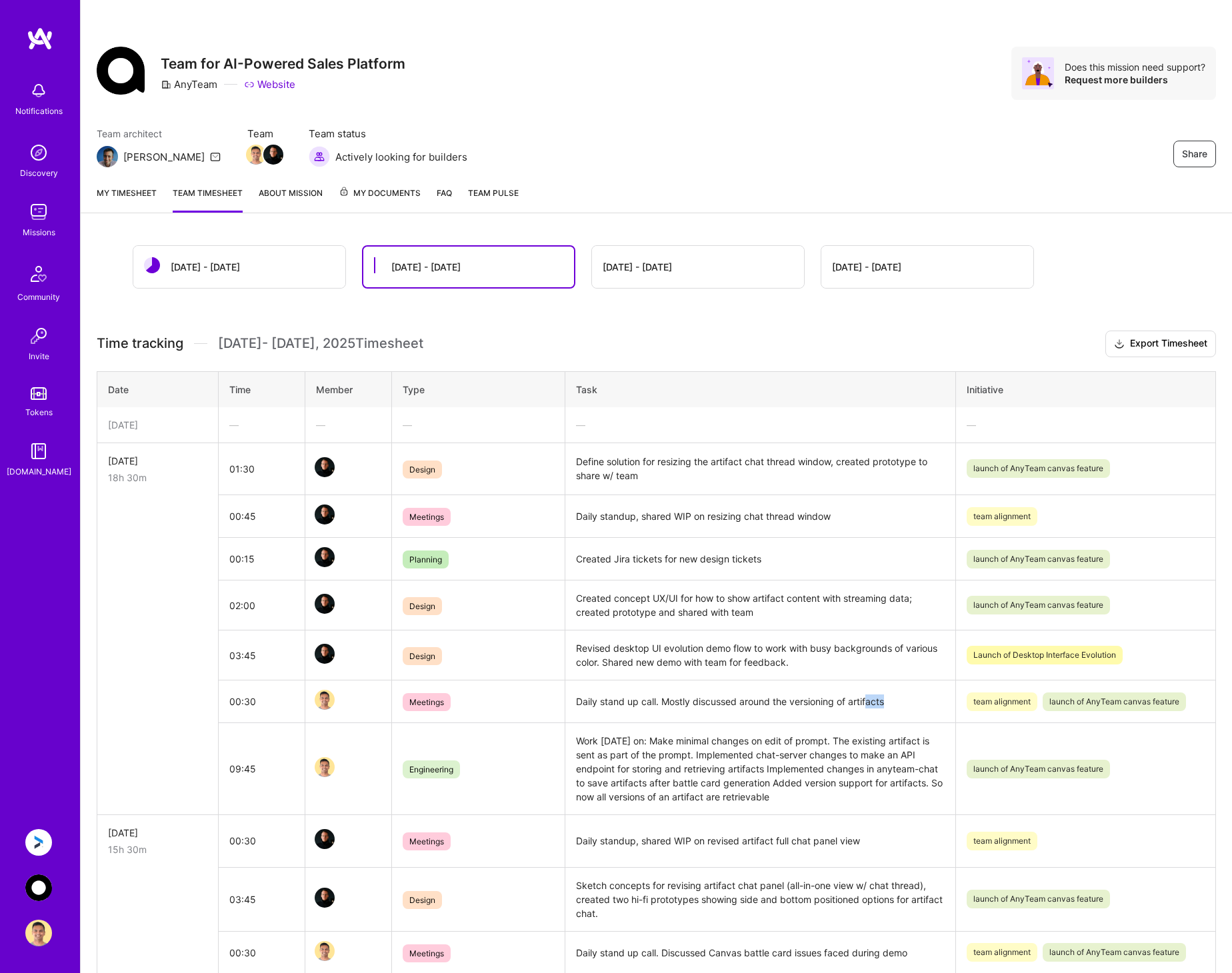
drag, startPoint x: 897, startPoint y: 702, endPoint x: 871, endPoint y: 703, distance: 26.0
click at [871, 703] on td "Daily stand up call. Mostly discussed around the versioning of artifacts" at bounding box center [759, 701] width 390 height 42
click at [724, 773] on td "Work today on: Make minimal changes on edit of prompt. The existing artifact is…" at bounding box center [759, 768] width 390 height 92
click at [122, 197] on link "My timesheet" at bounding box center [127, 199] width 60 height 27
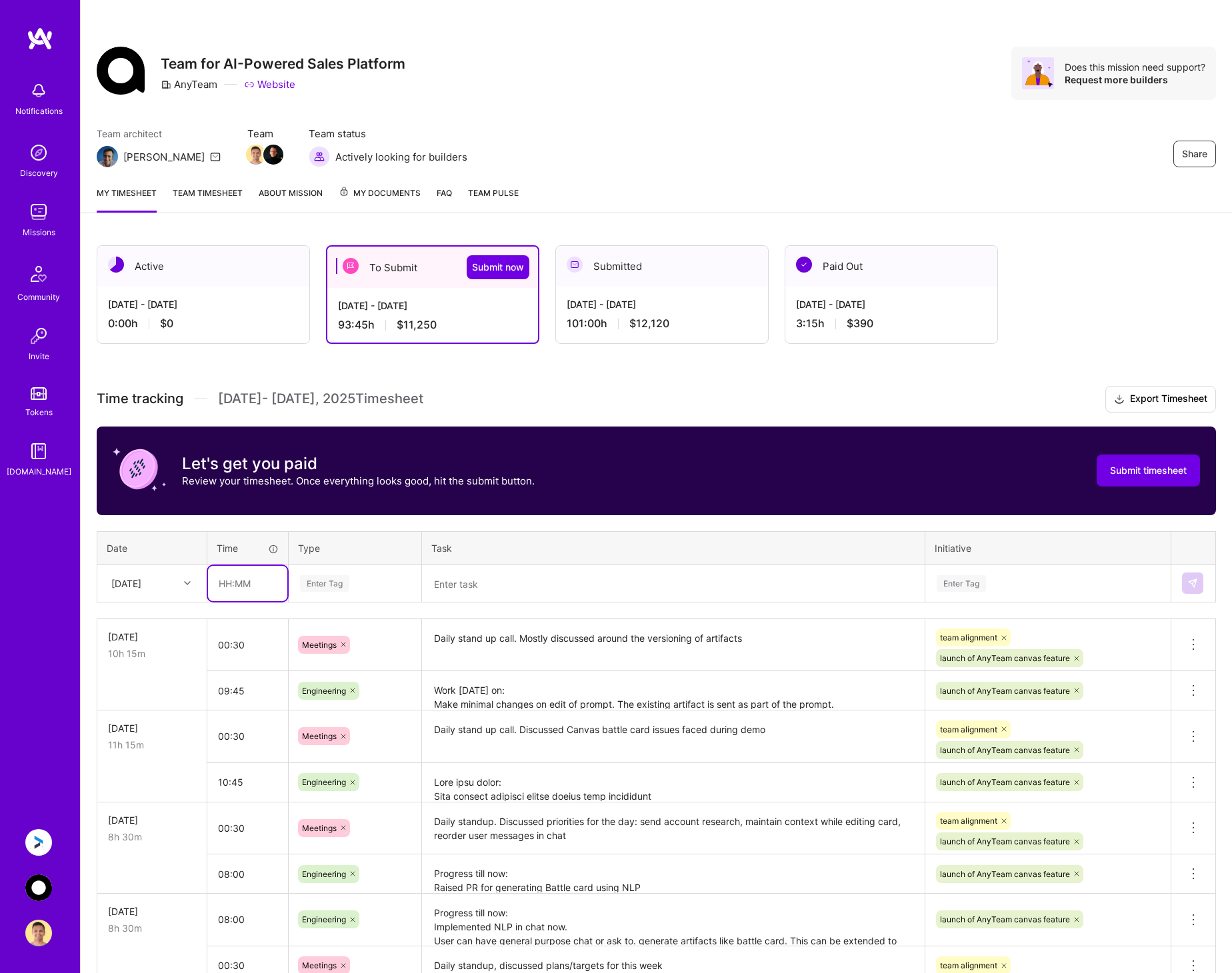
click at [242, 581] on input "text" at bounding box center [247, 583] width 79 height 35
type input "00:30"
type input "mee"
click at [339, 632] on span "Meetings" at bounding box center [320, 627] width 48 height 18
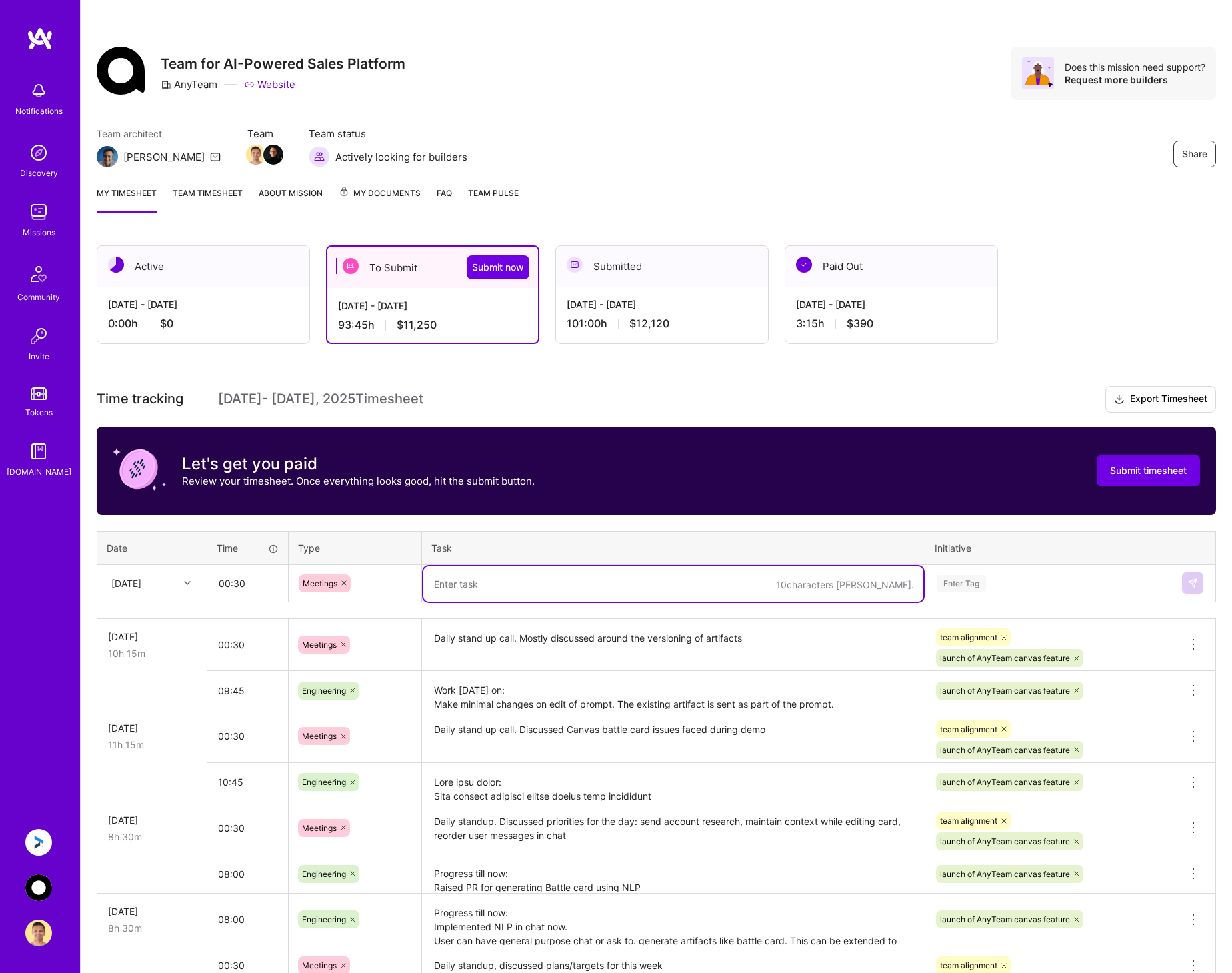
click at [438, 589] on textarea at bounding box center [673, 583] width 500 height 35
click at [733, 582] on textarea "Daily stand up call. Discussed the persistence of artifacts and" at bounding box center [673, 583] width 500 height 35
type textarea "Daily stand up call. Discussed the persistence of artifacts and versioning"
click at [1016, 584] on div "Enter Tag" at bounding box center [1048, 583] width 225 height 16
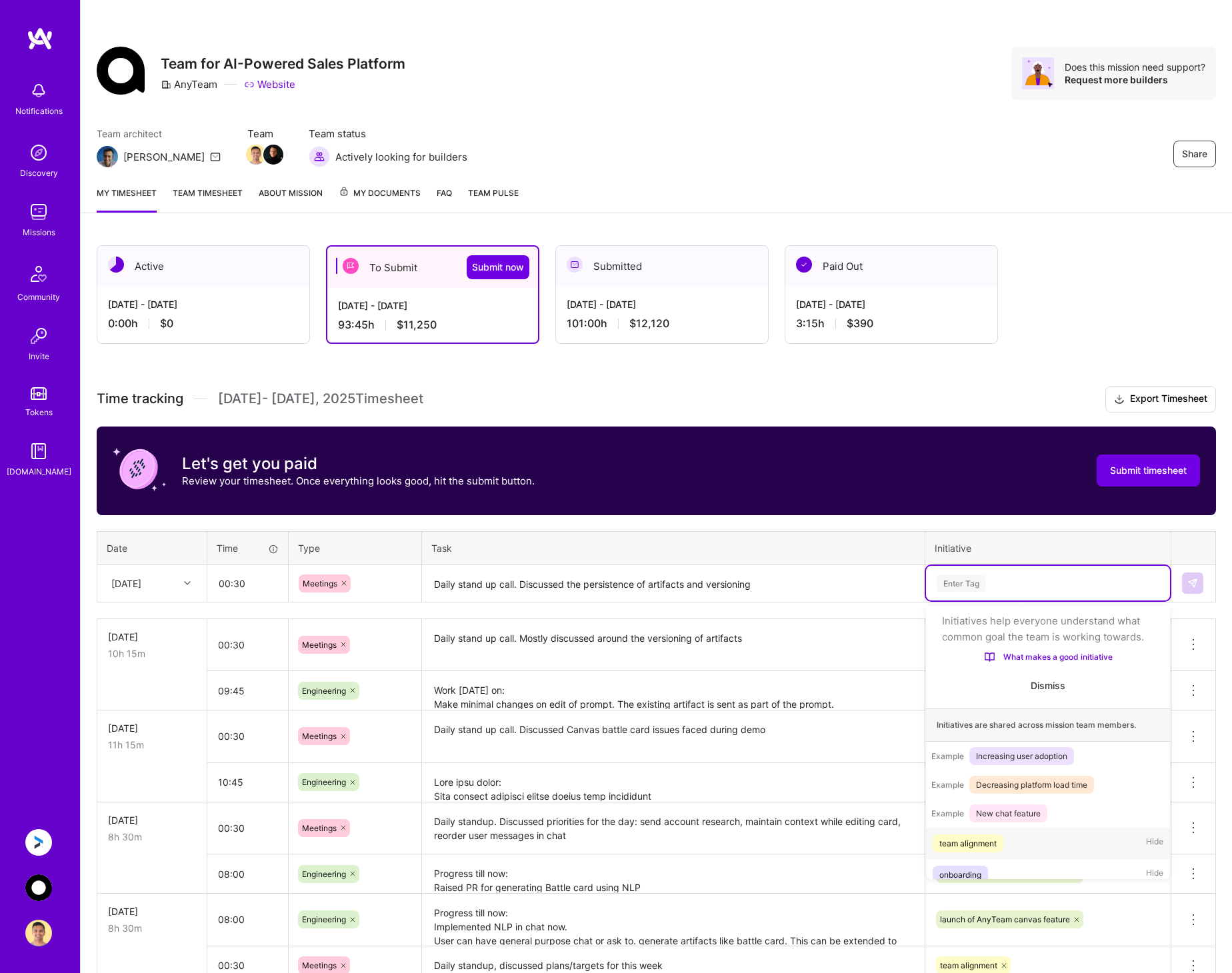
scroll to position [42, 0]
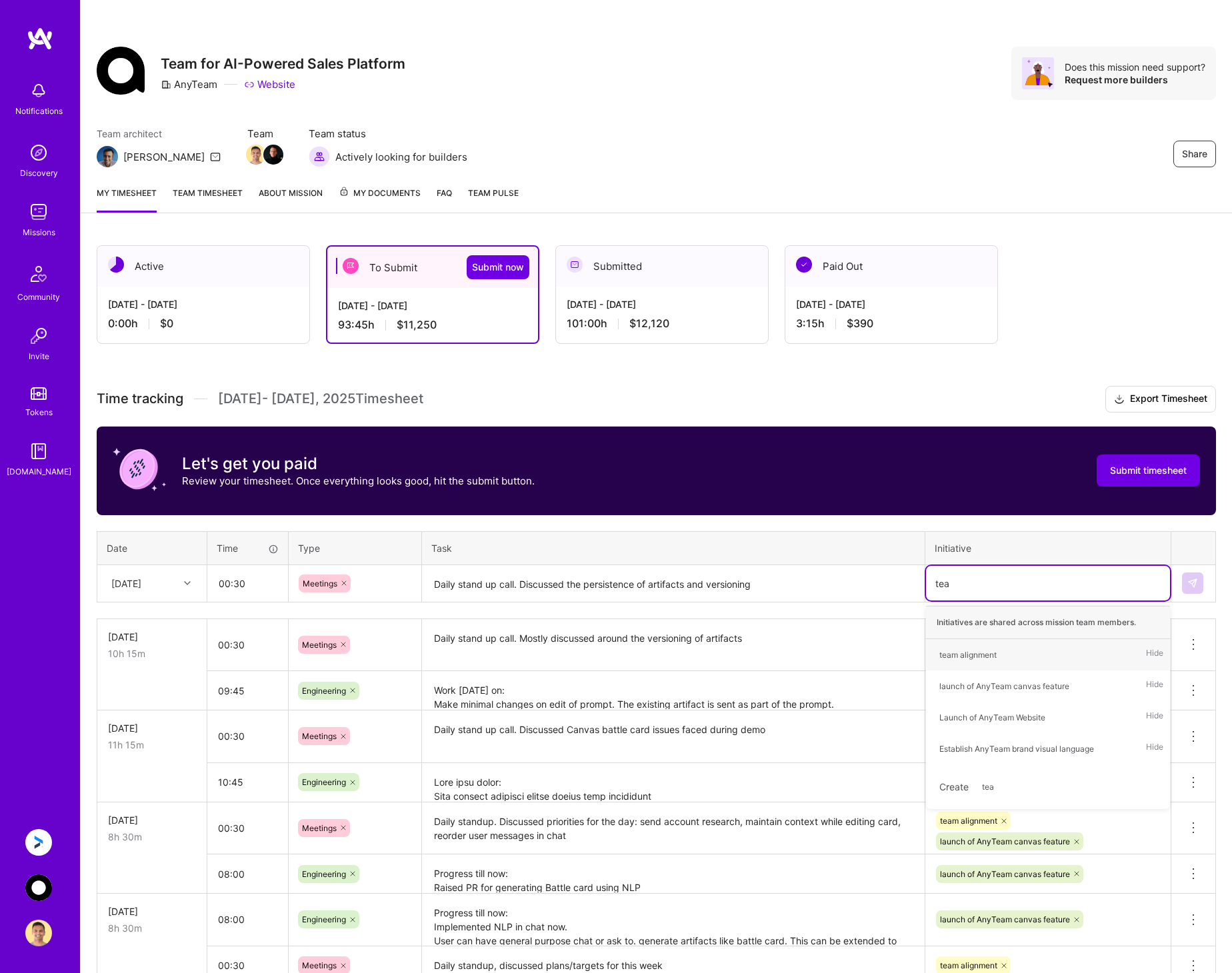
type input "team"
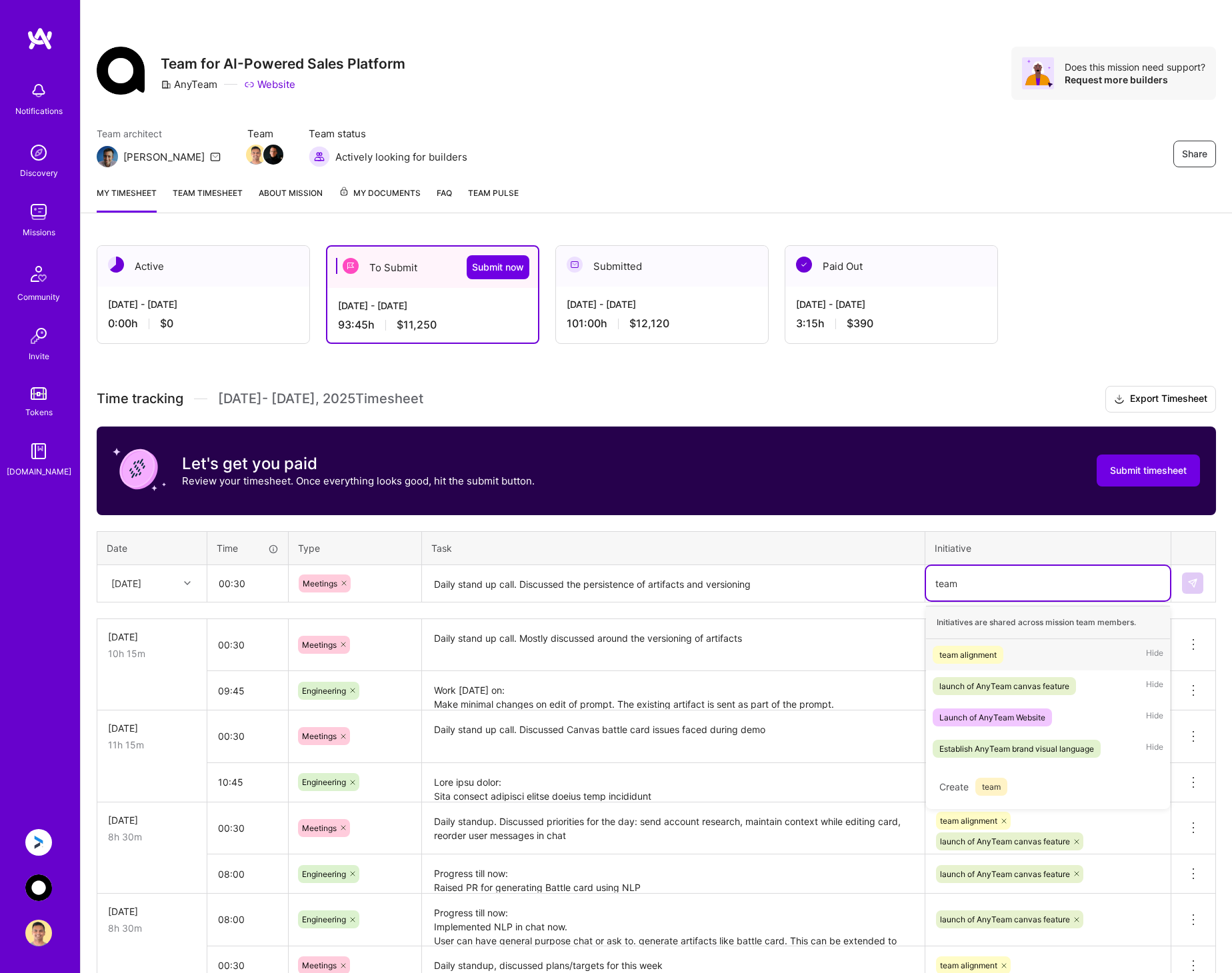
click at [1011, 652] on div "team alignment Hide" at bounding box center [1047, 655] width 244 height 31
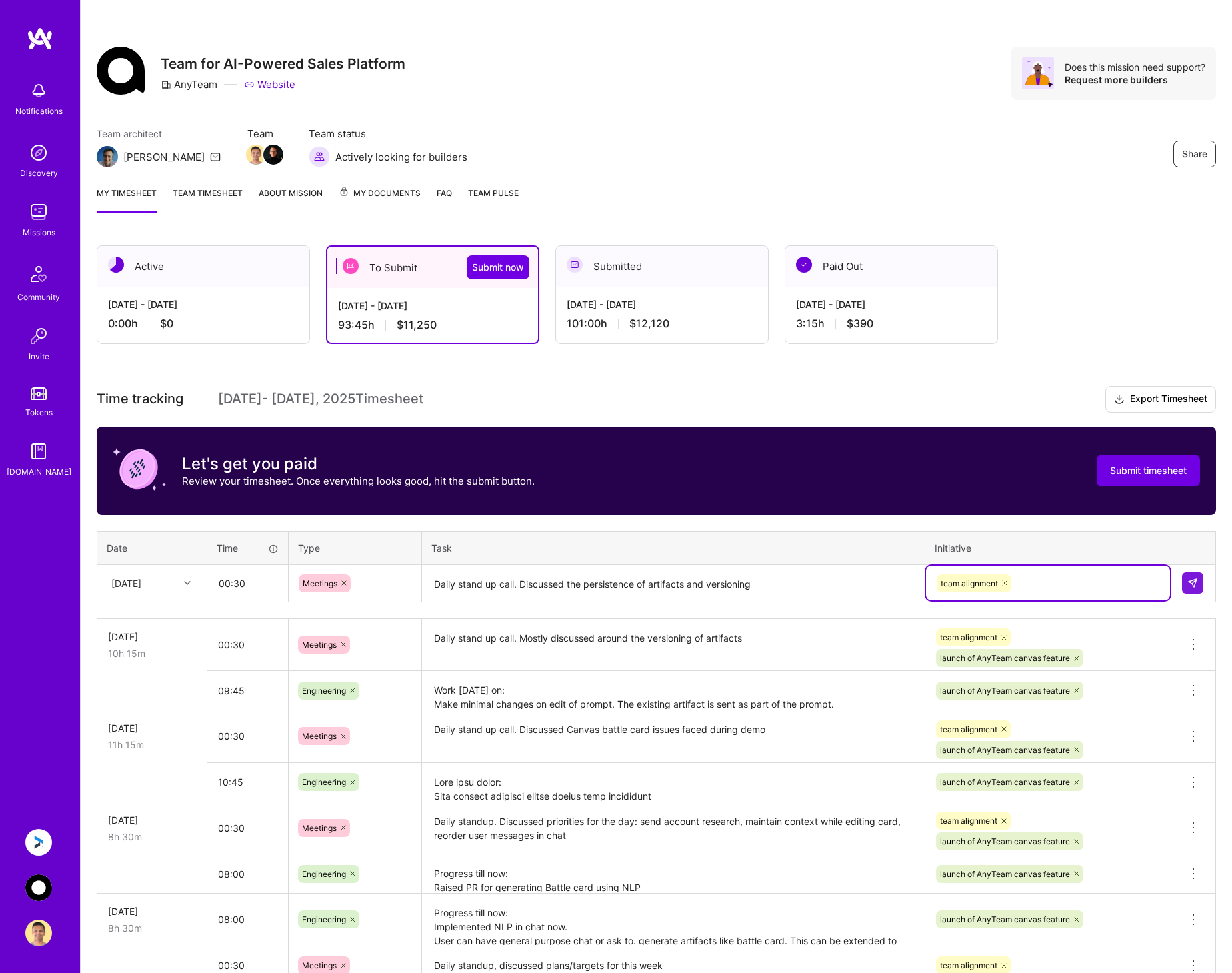
type input "l"
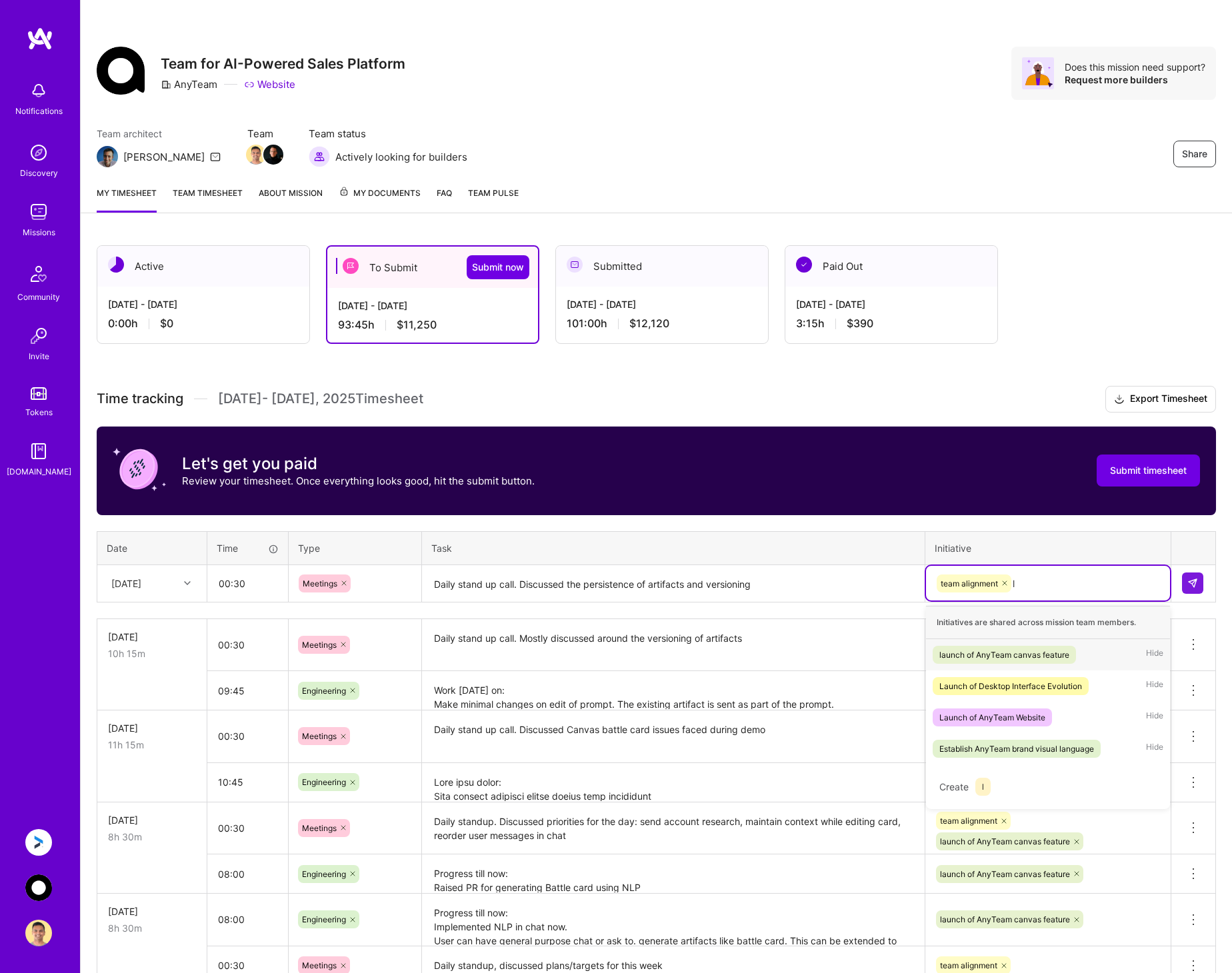
click at [1020, 651] on div "launch of AnyTeam canvas feature" at bounding box center [1004, 654] width 130 height 14
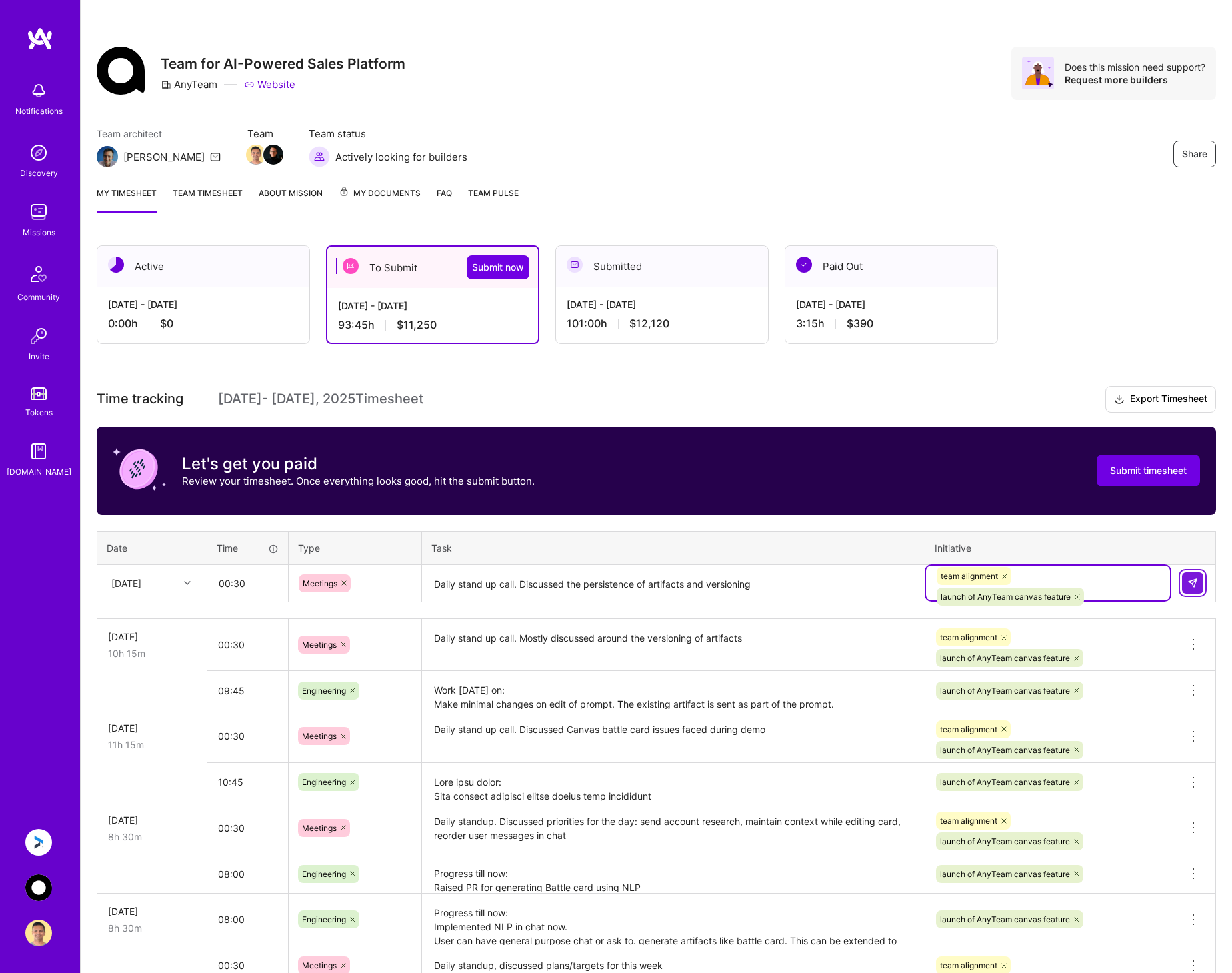
click at [1193, 583] on img at bounding box center [1192, 583] width 10 height 10
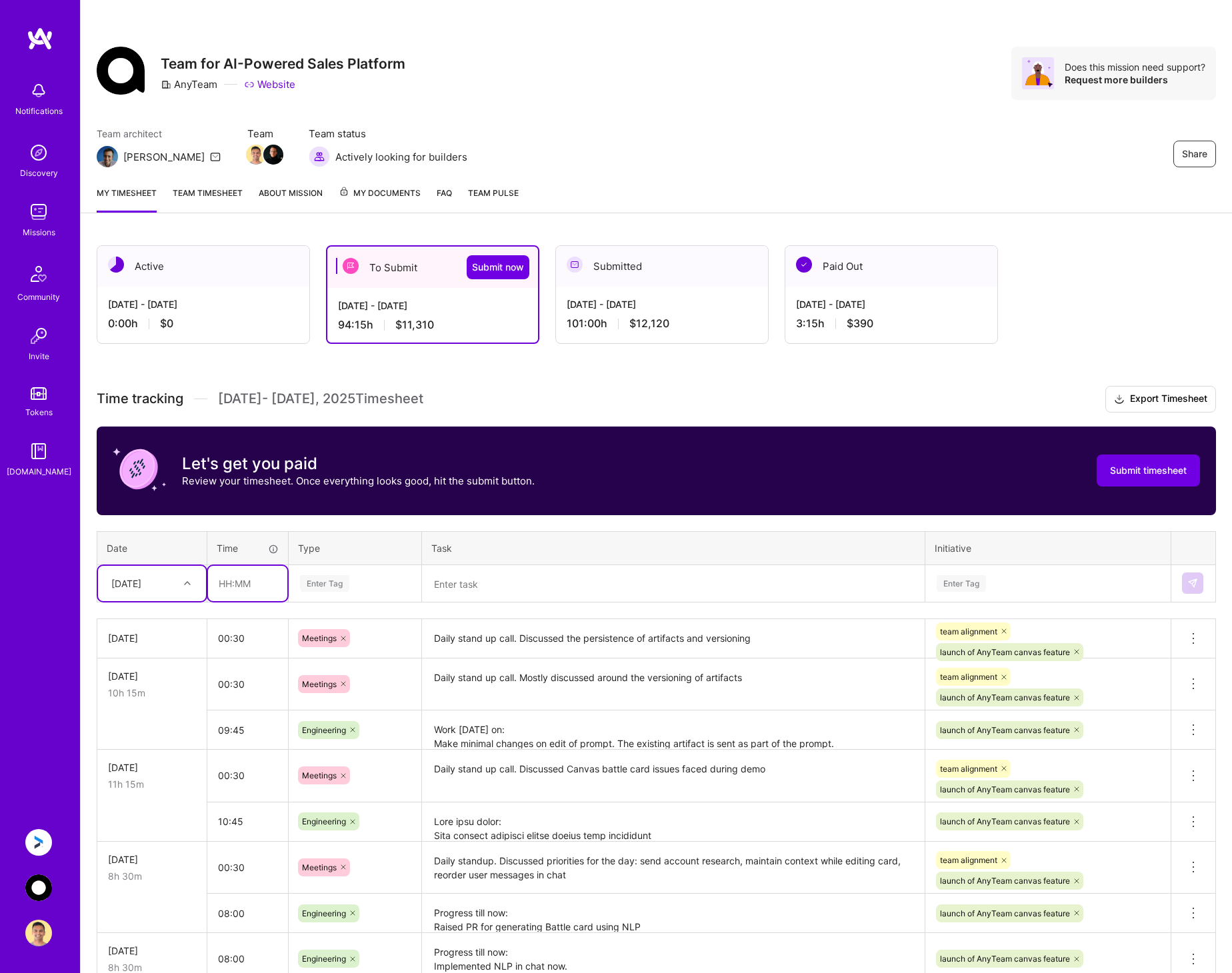
click at [229, 584] on input "text" at bounding box center [247, 583] width 79 height 35
type input "00:45"
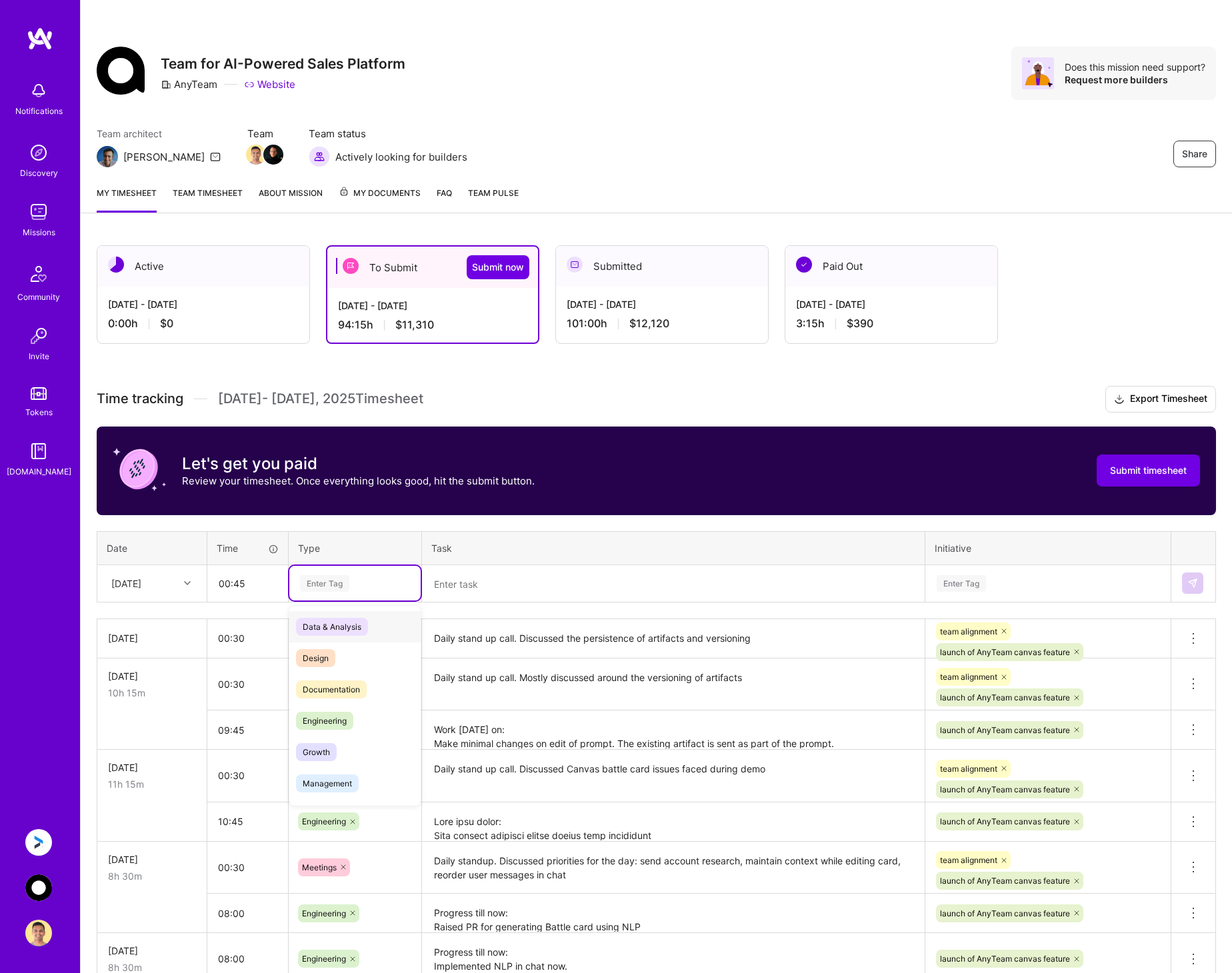
click at [373, 581] on div "Enter Tag" at bounding box center [355, 583] width 113 height 16
type input "mee"
click at [367, 622] on div "Meetings" at bounding box center [355, 627] width 131 height 31
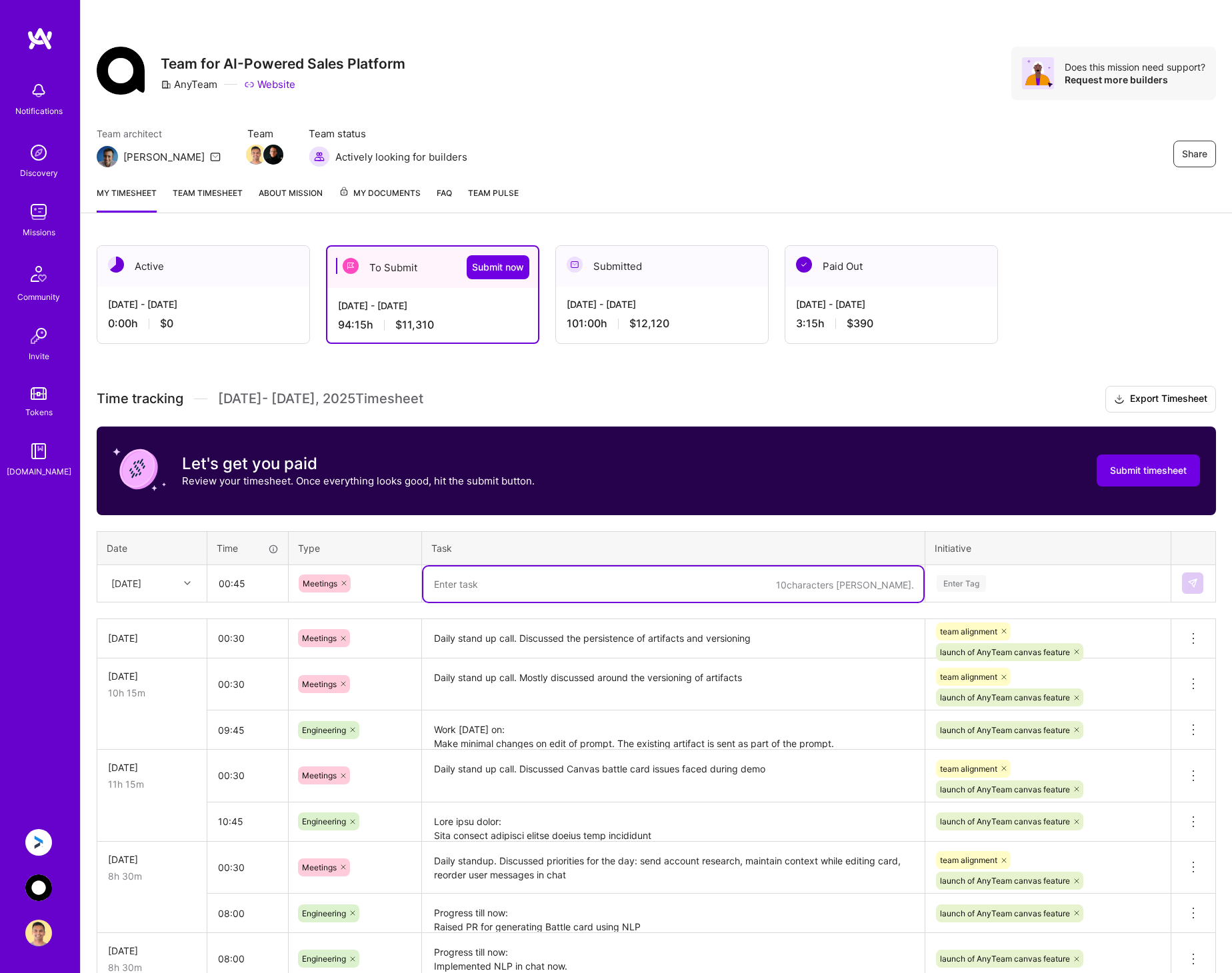
click at [484, 577] on textarea at bounding box center [673, 583] width 500 height 35
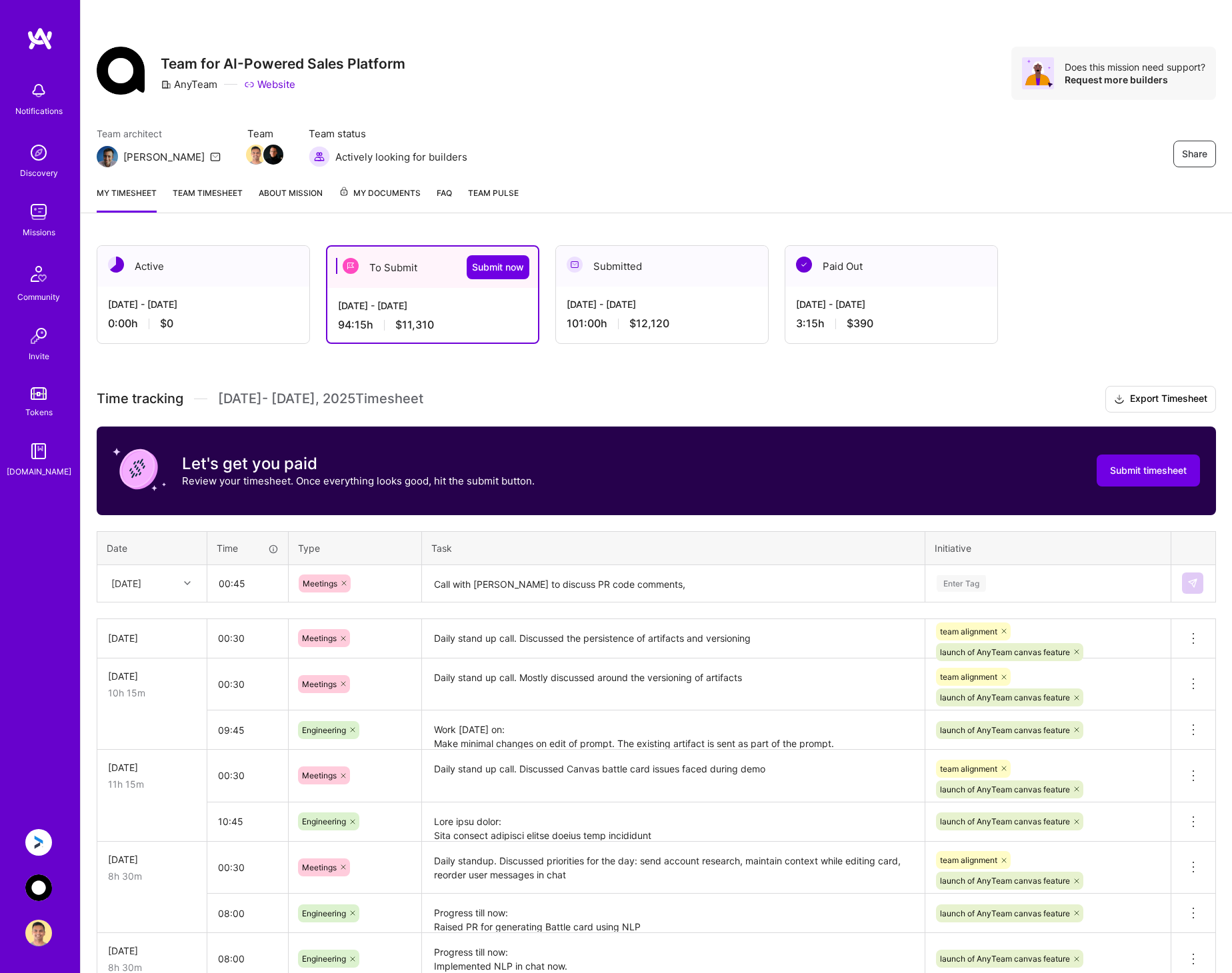
click at [996, 581] on div "Enter Tag" at bounding box center [1048, 583] width 225 height 16
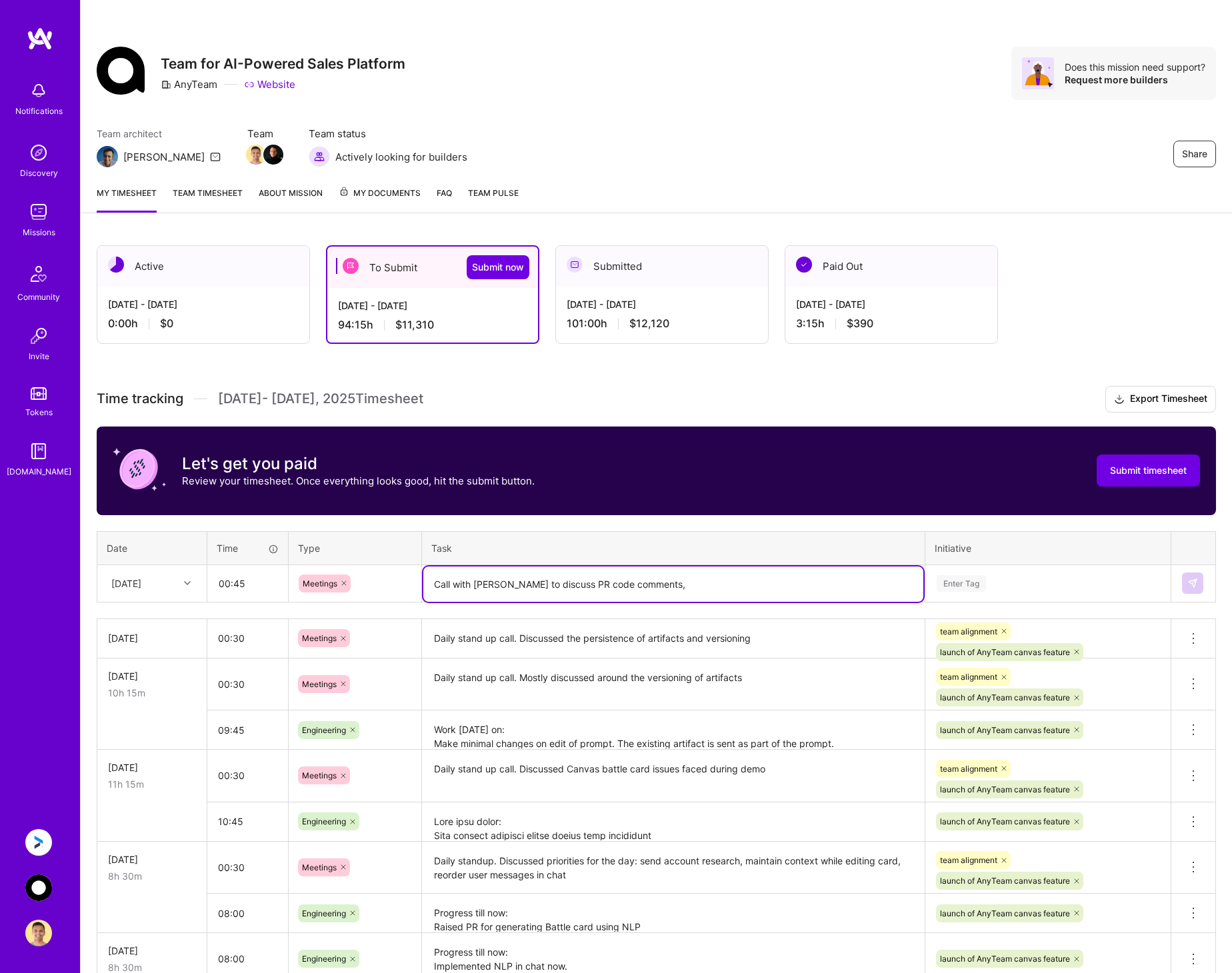
click at [744, 591] on textarea "Call with Chris to discuss PR code comments," at bounding box center [673, 583] width 500 height 35
click at [906, 584] on textarea "Call with Chris to discuss PR code comments, canvas state implementation, and u…" at bounding box center [673, 591] width 500 height 49
click at [438, 598] on textarea "Call with Chris to discuss PR code comments, canvas state implementation, and u…" at bounding box center [673, 591] width 500 height 49
type textarea "Call with Chris to discuss PR code comments, canvas state implementation, and u…"
click at [989, 573] on div "Enter Tag" at bounding box center [1047, 583] width 244 height 34
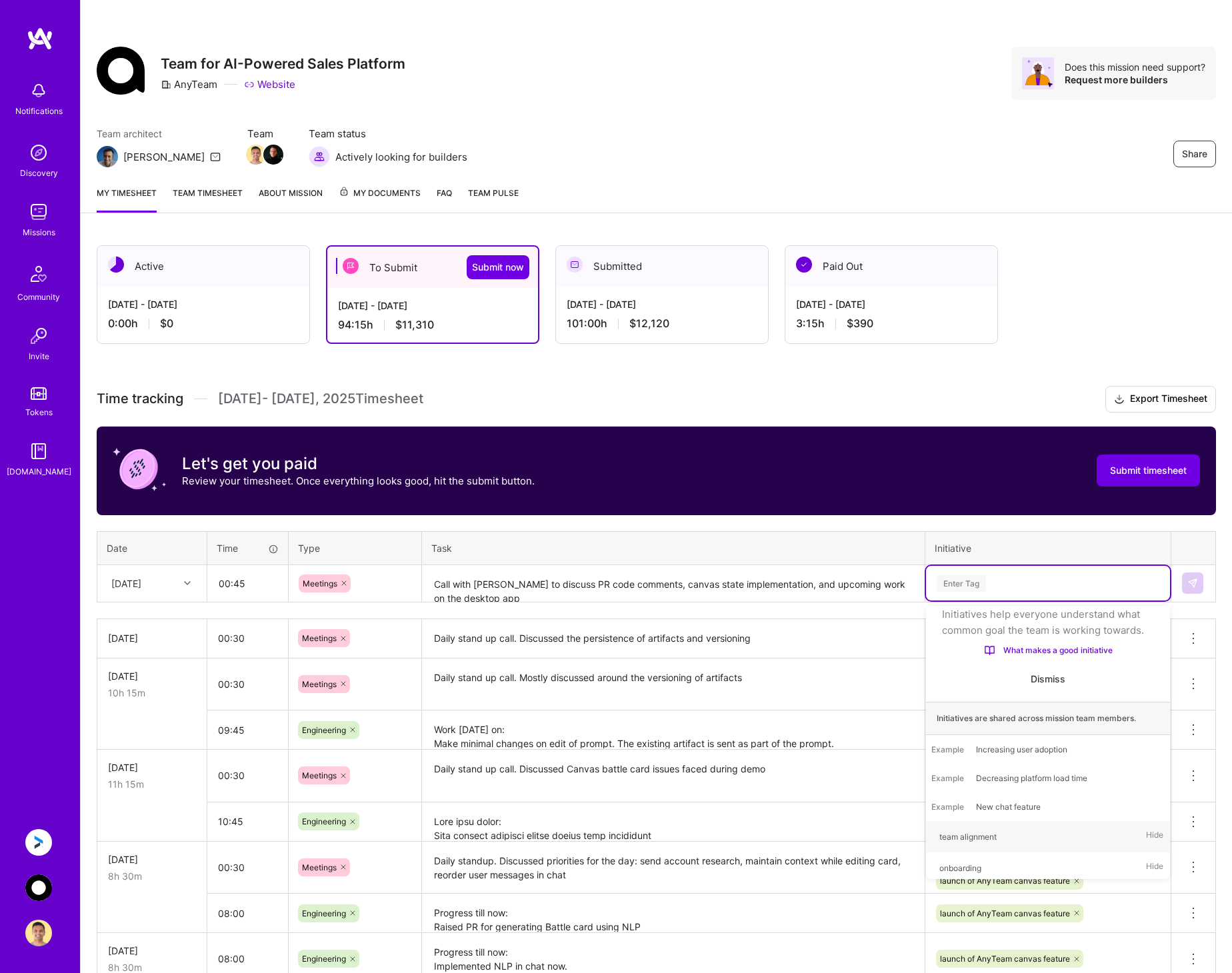
type input "e"
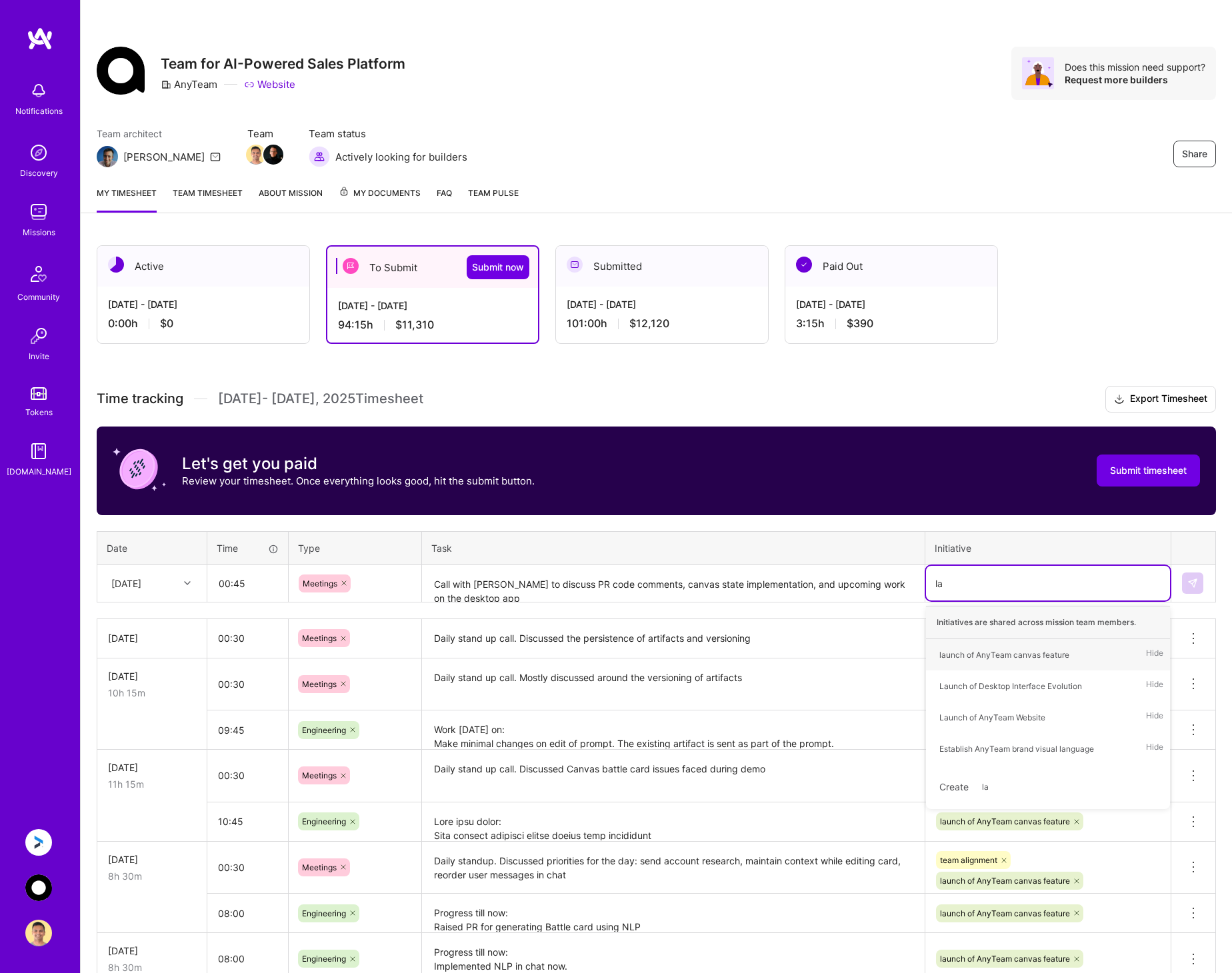
type input "lau"
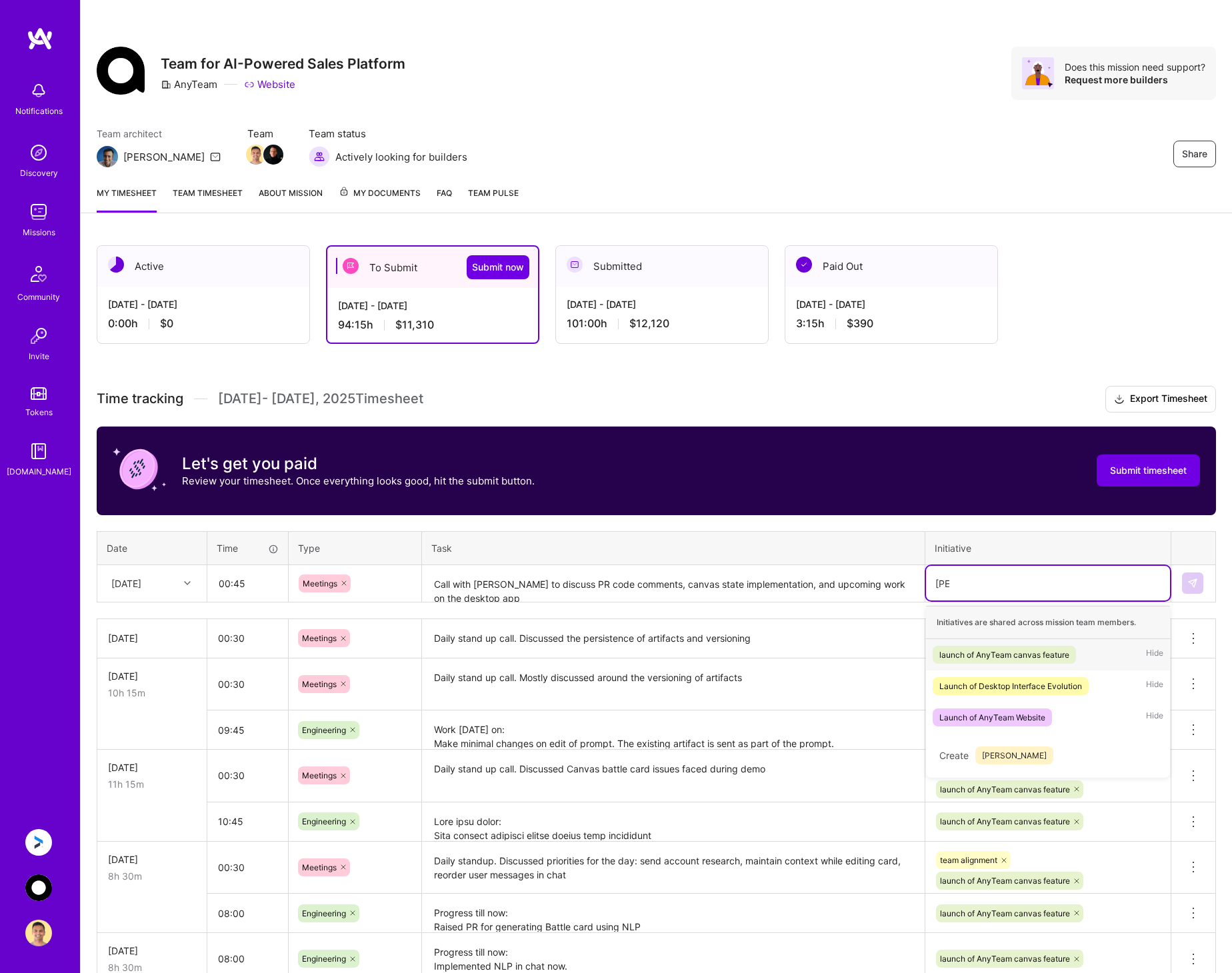
click at [986, 655] on div "launch of AnyTeam canvas feature" at bounding box center [1004, 654] width 130 height 14
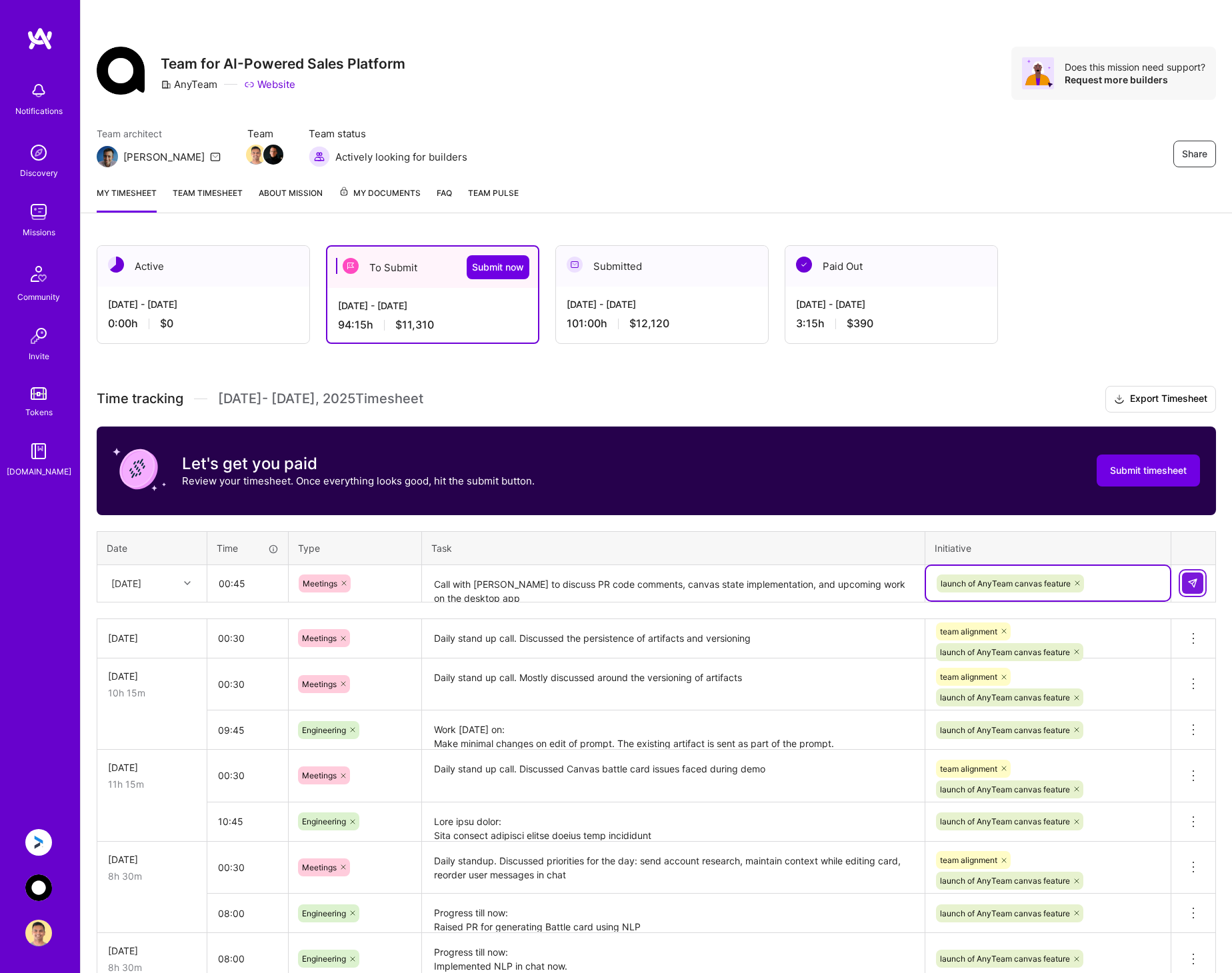
click at [1194, 581] on img at bounding box center [1192, 583] width 10 height 10
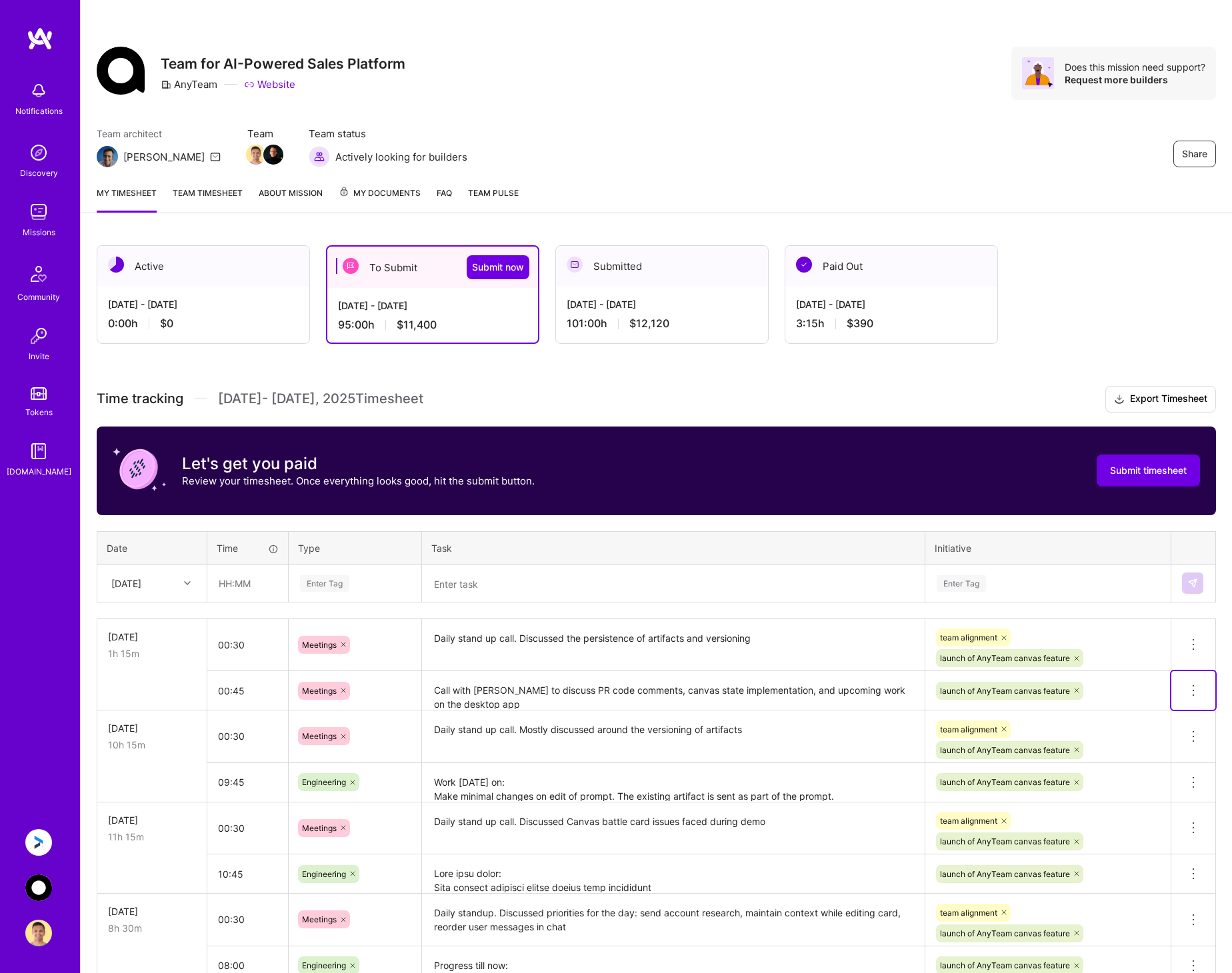
click at [1192, 688] on icon at bounding box center [1192, 690] width 16 height 16
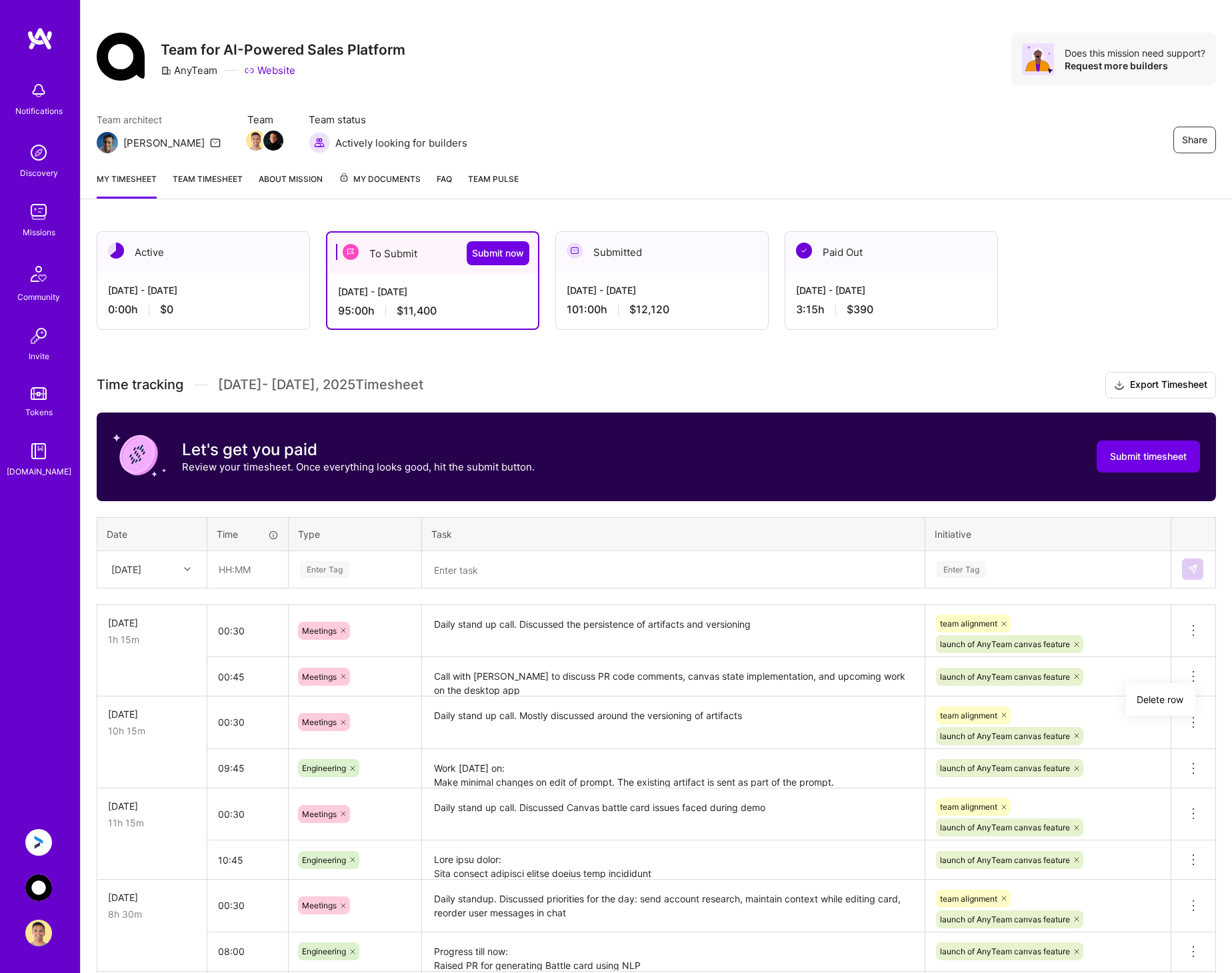
click at [1115, 686] on div "launch of AnyTeam canvas feature" at bounding box center [1048, 676] width 227 height 21
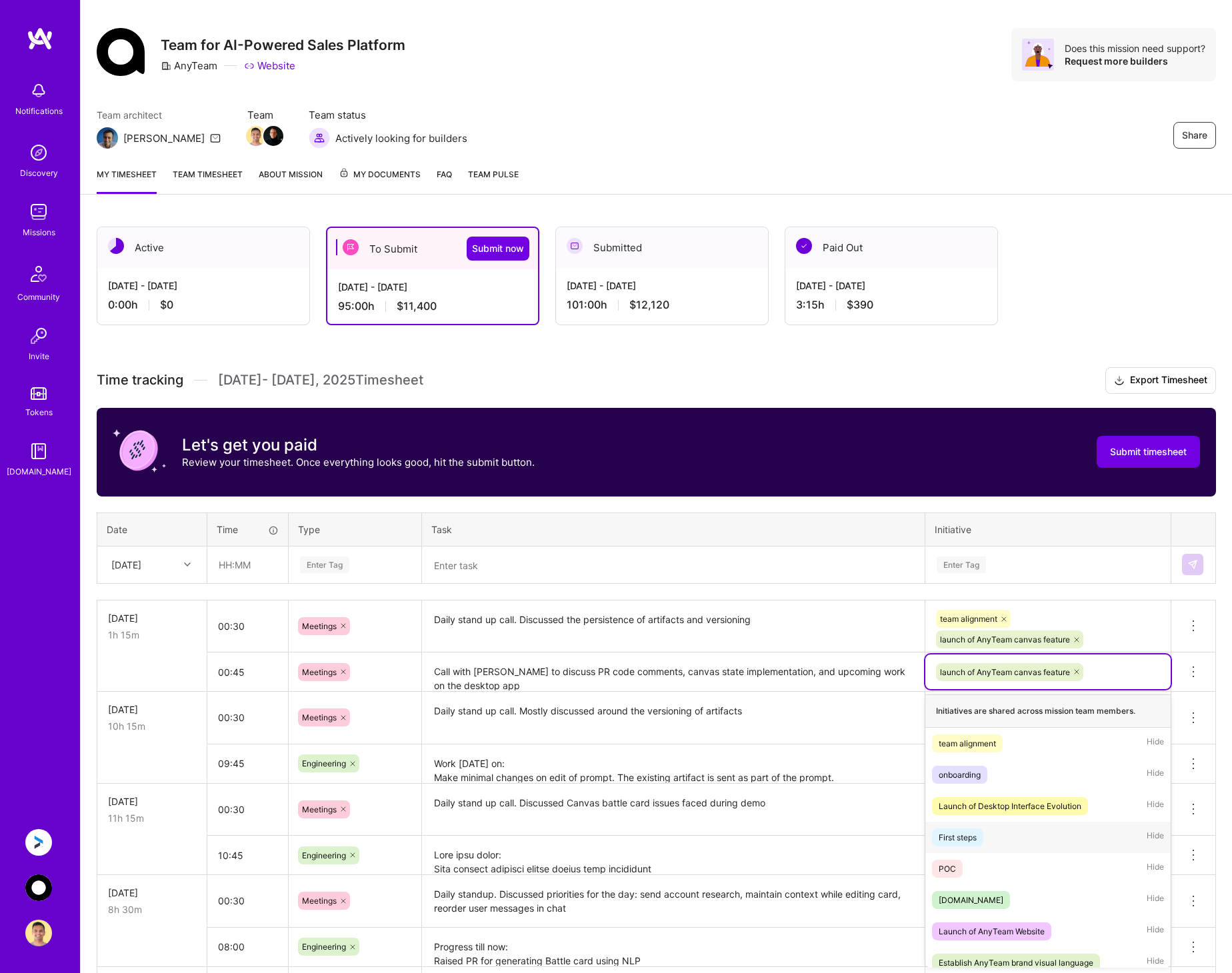
scroll to position [10, 0]
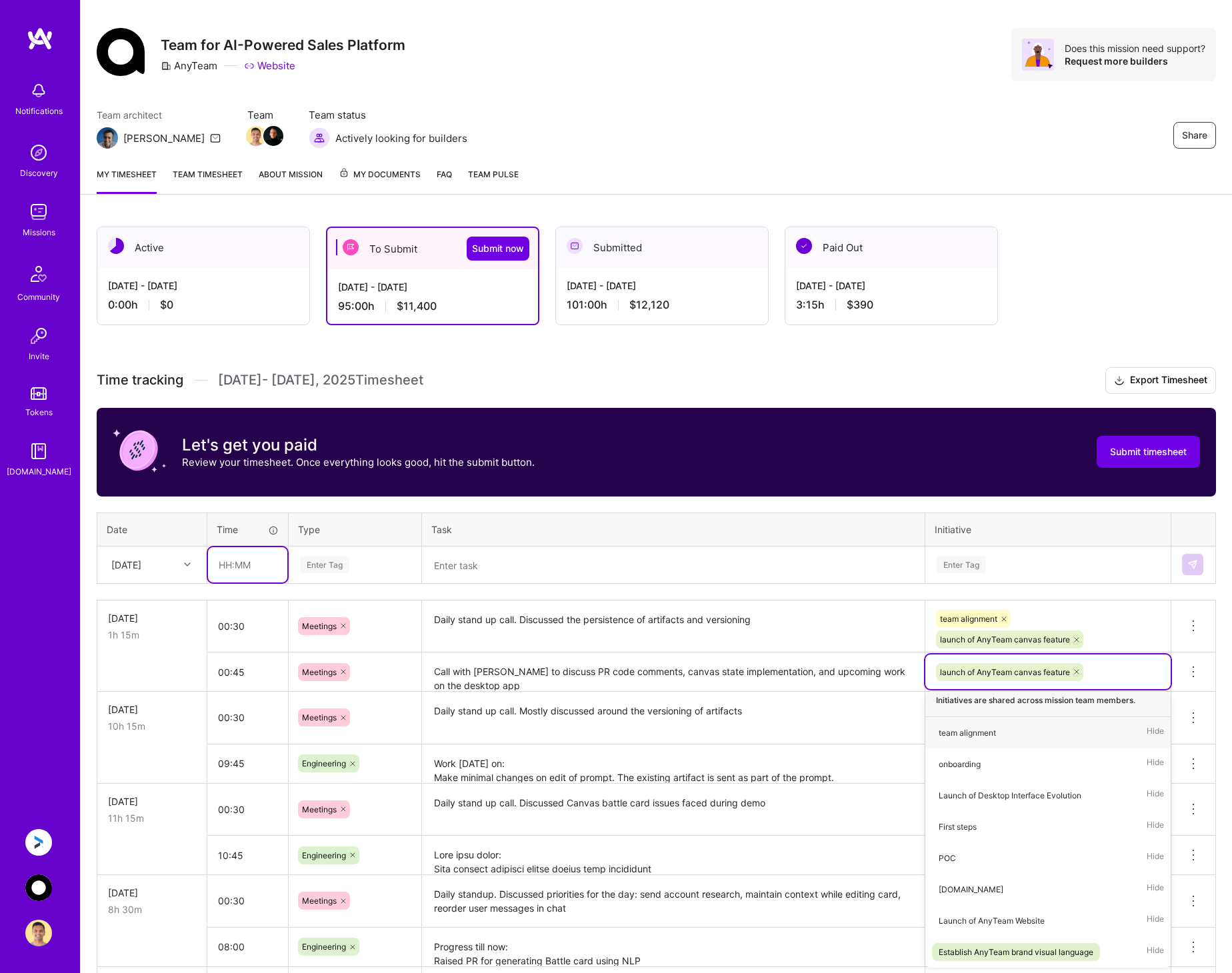
click at [242, 565] on input "text" at bounding box center [247, 564] width 79 height 35
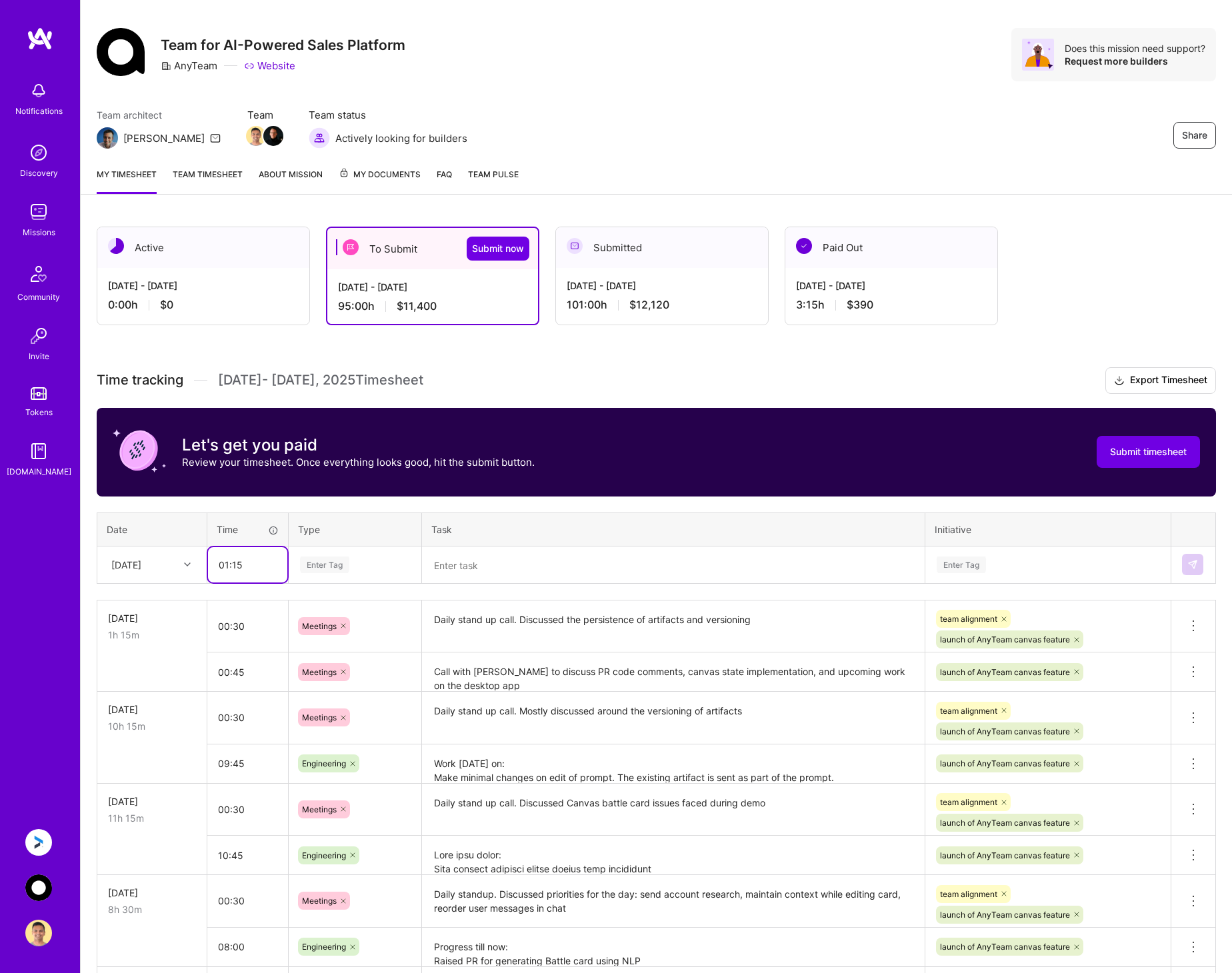
type input "01:15"
click at [346, 564] on div "Enter Tag" at bounding box center [324, 565] width 49 height 21
type input "meet"
click at [353, 612] on div "Meetings" at bounding box center [355, 608] width 131 height 31
click at [511, 562] on textarea at bounding box center [673, 565] width 500 height 35
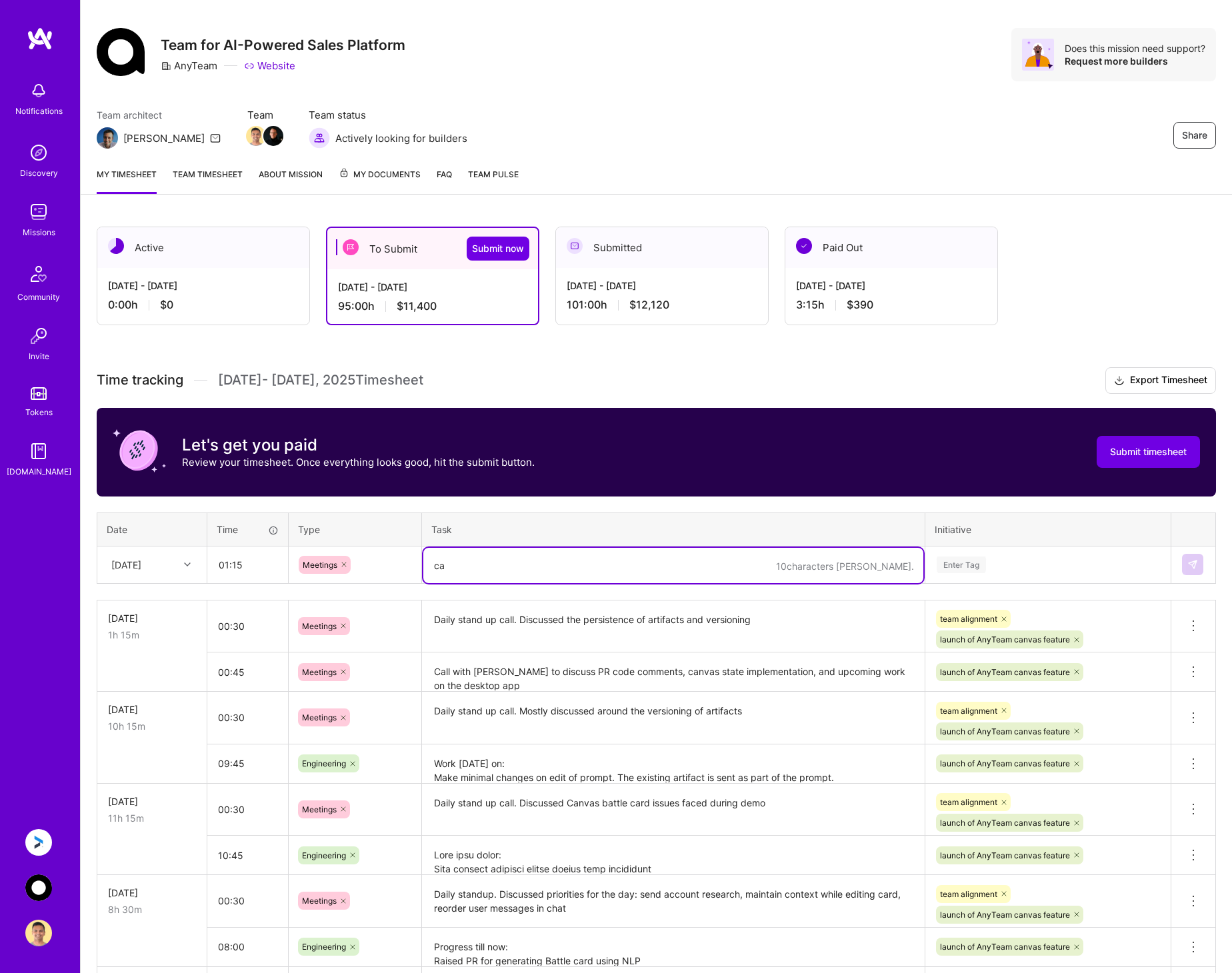
type textarea "c"
type textarea "Call with Chris, Ajay and Yosh on adding suggestion cards with templates for 13…"
click at [1030, 567] on div "Enter Tag" at bounding box center [1048, 565] width 225 height 16
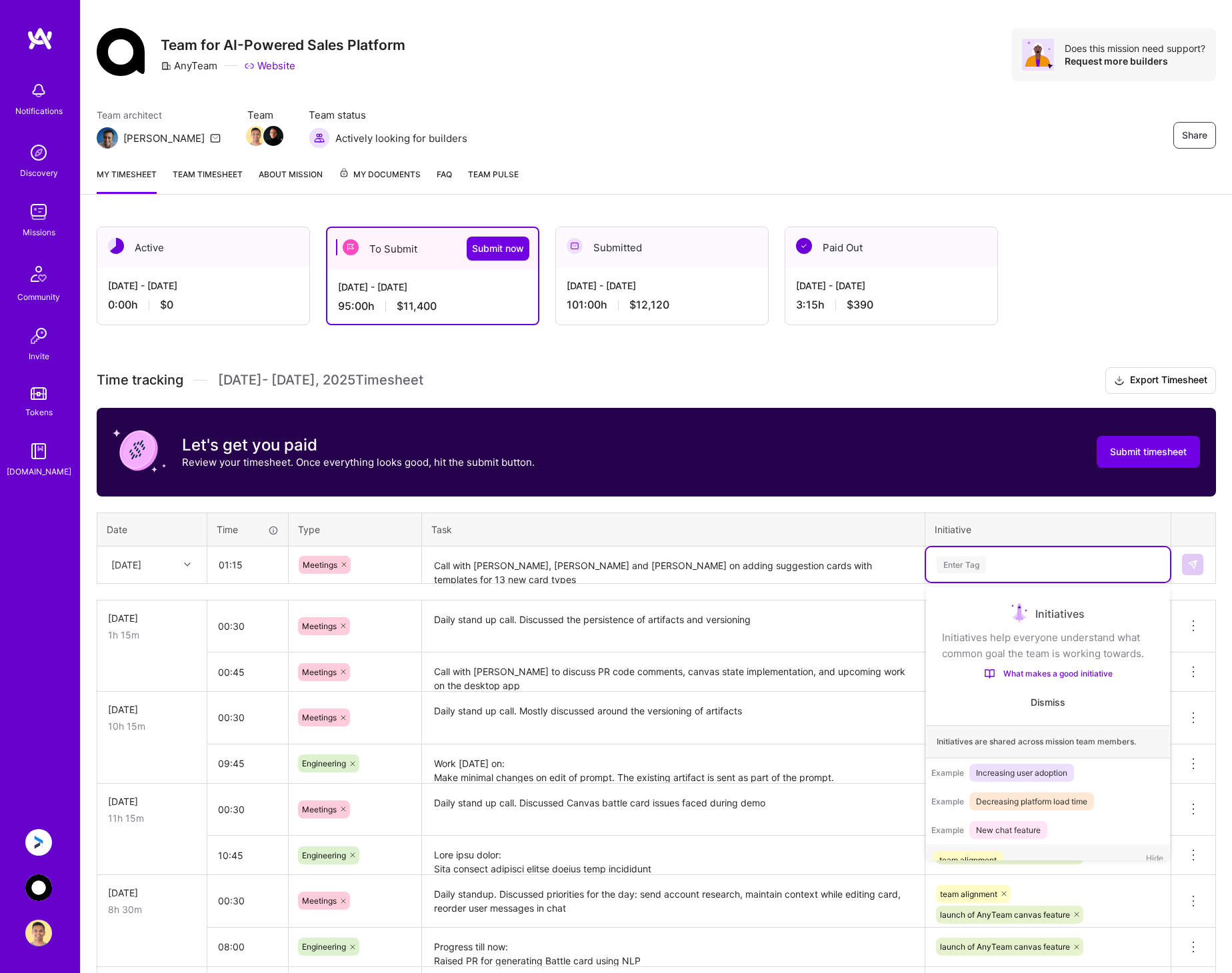
scroll to position [42, 0]
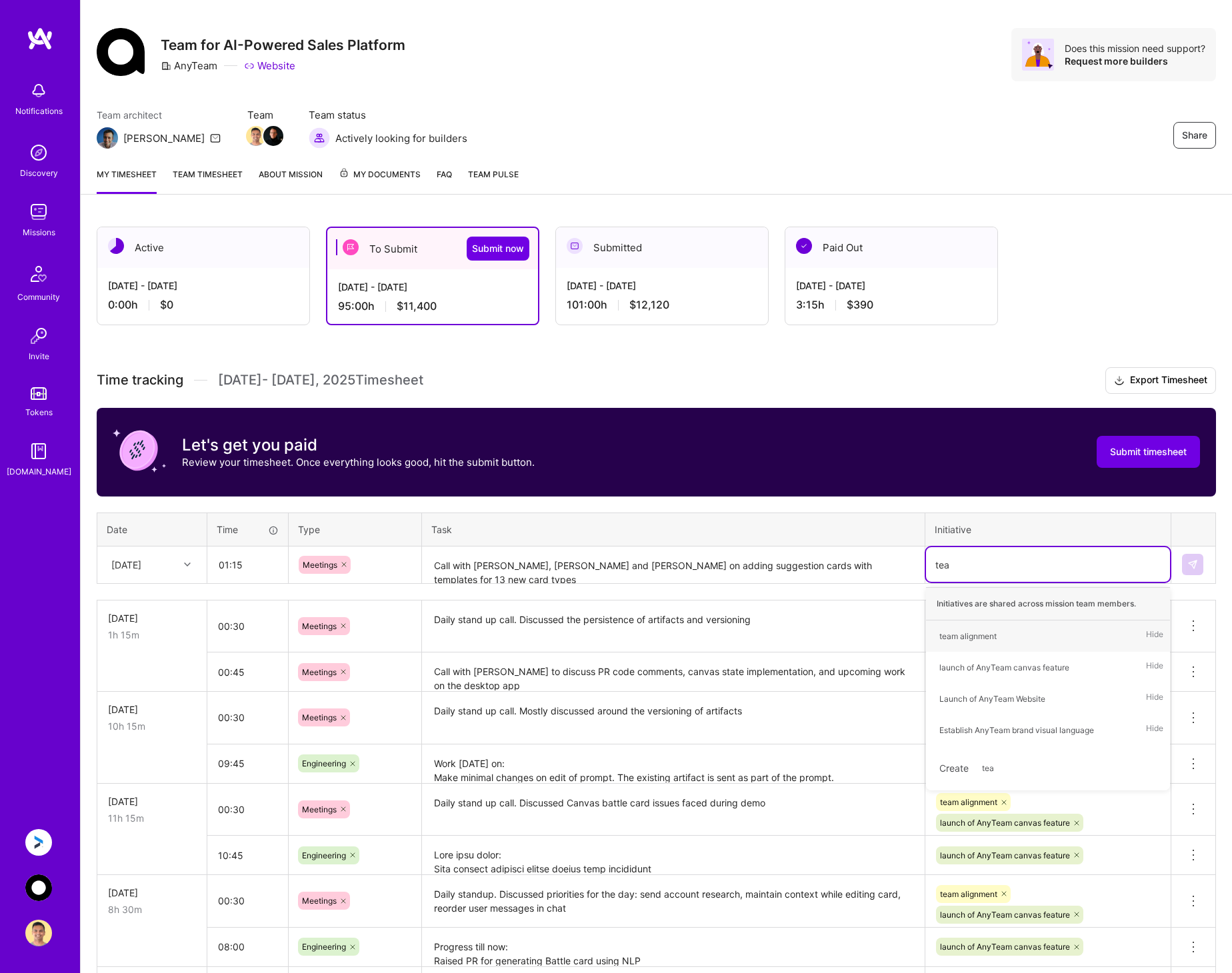
type input "team"
click at [983, 633] on div "team alignment" at bounding box center [967, 636] width 57 height 14
type input "lau"
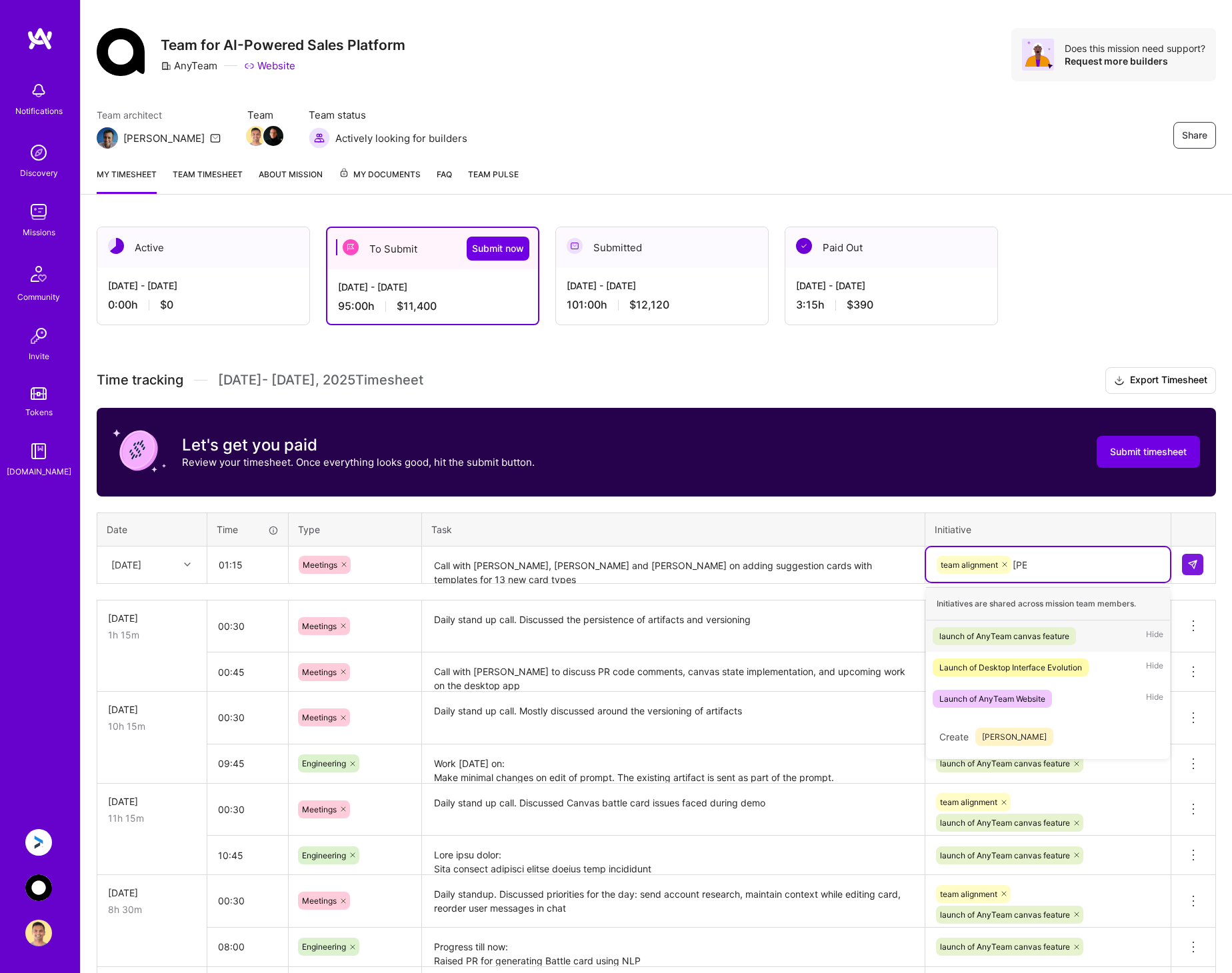
click at [982, 633] on div "launch of AnyTeam canvas feature" at bounding box center [1004, 636] width 130 height 14
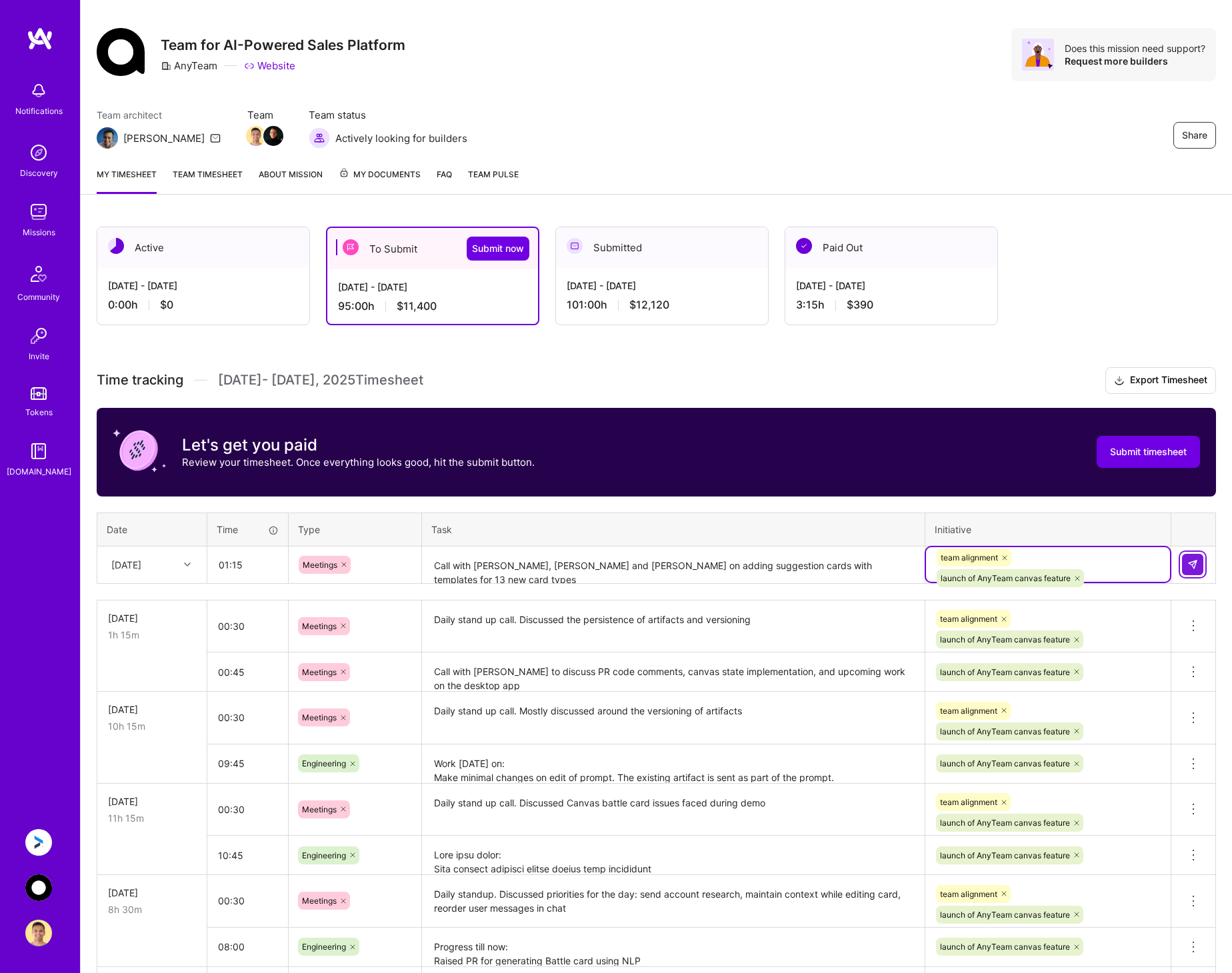
click at [1192, 565] on img at bounding box center [1192, 564] width 10 height 10
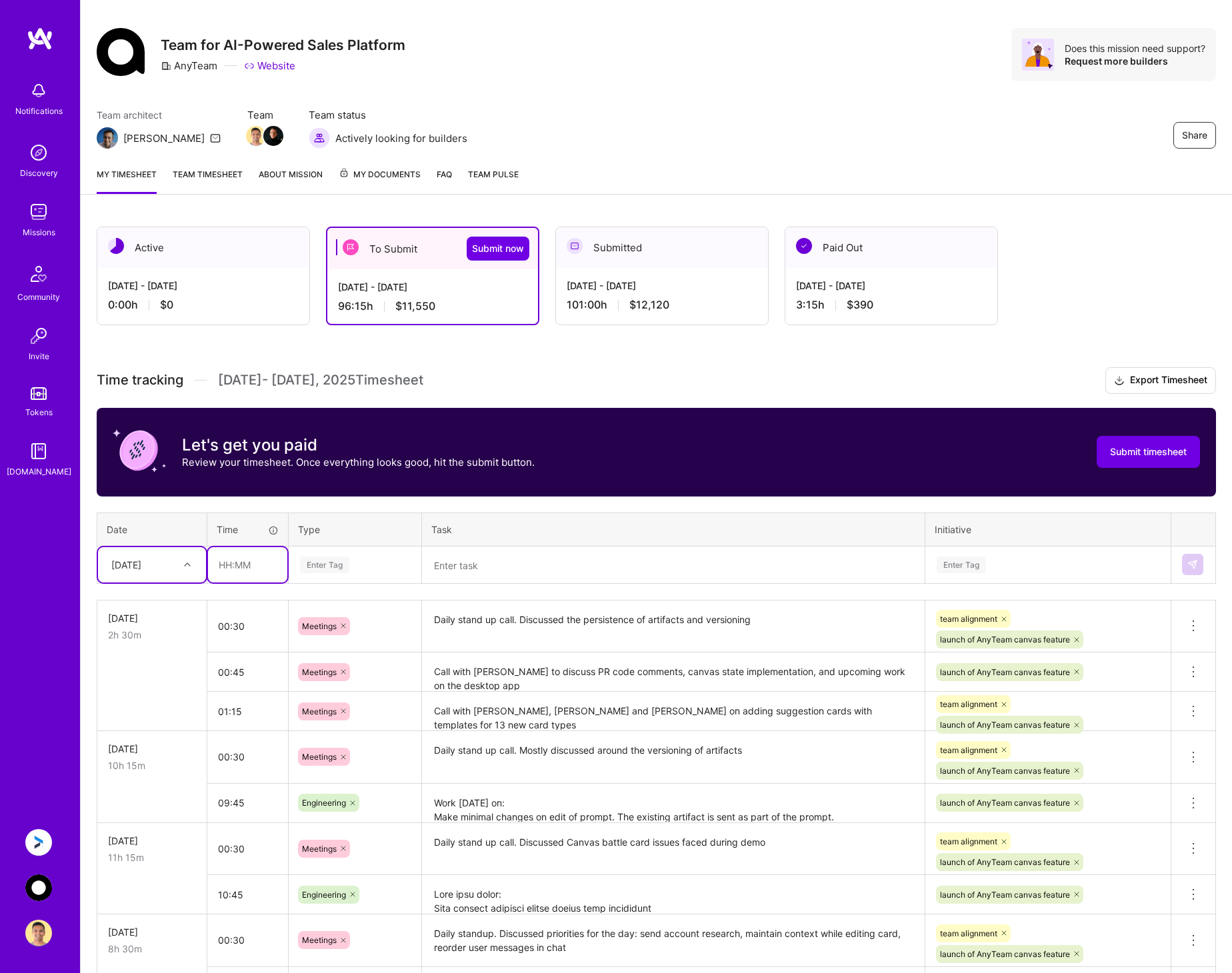
click at [238, 560] on input "text" at bounding box center [247, 564] width 79 height 35
type input "08:00"
click at [342, 564] on div "Enter Tag" at bounding box center [324, 565] width 49 height 21
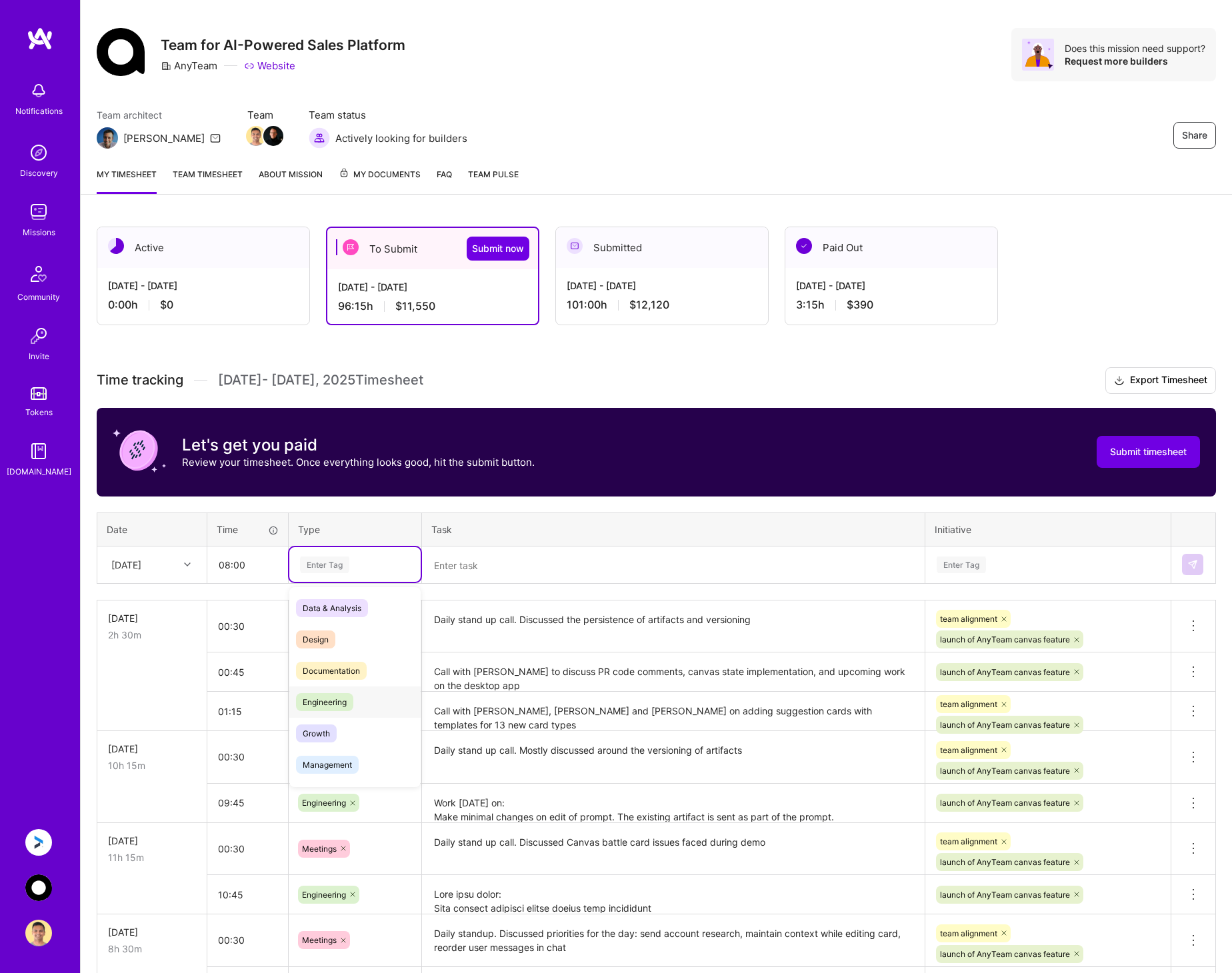
click at [344, 700] on span "Engineering" at bounding box center [324, 702] width 57 height 18
click at [470, 573] on textarea at bounding box center [673, 565] width 500 height 35
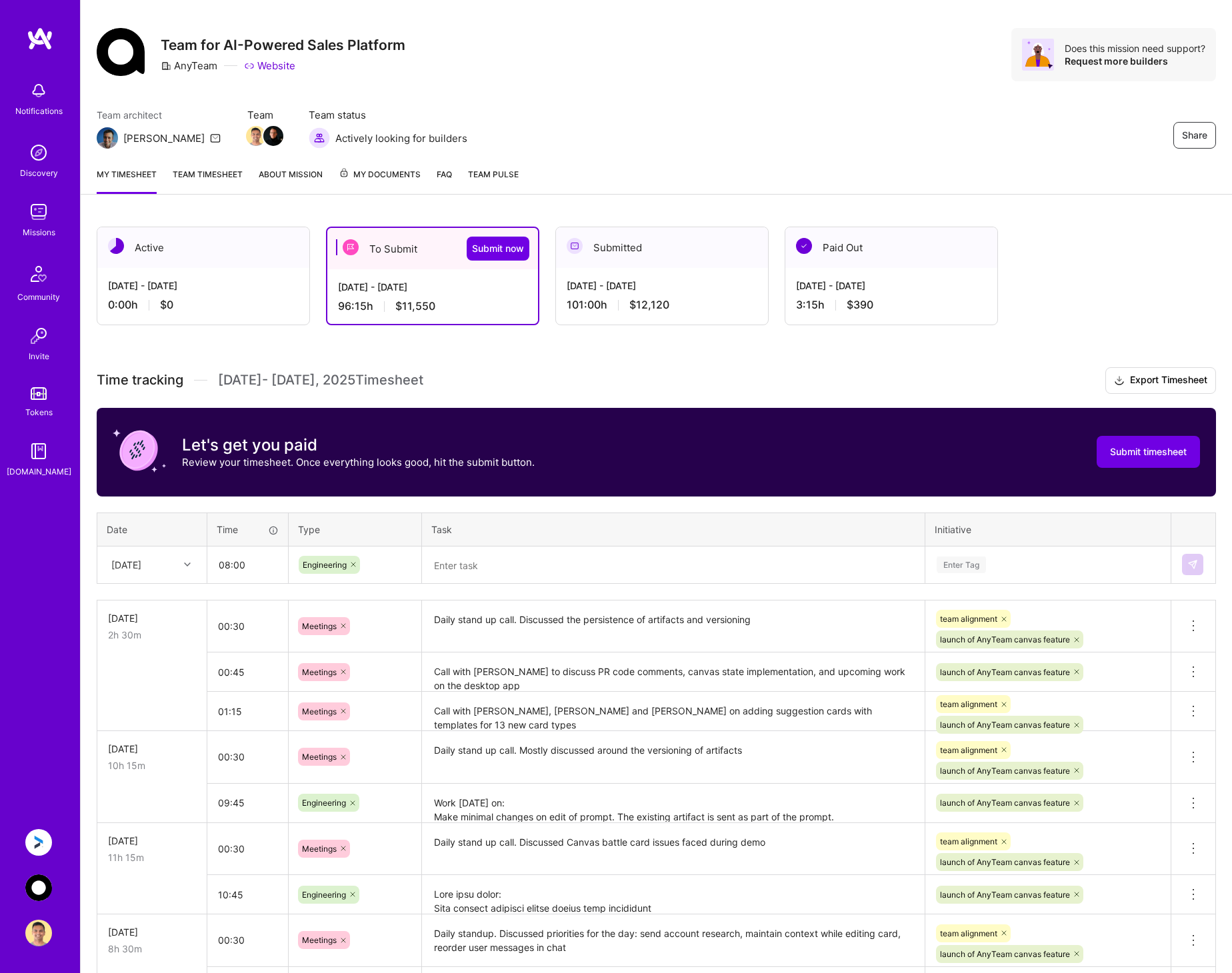
click at [572, 796] on textarea "Work today on: Make minimal changes on edit of prompt. The existing artifact is…" at bounding box center [673, 802] width 500 height 37
click at [523, 568] on textarea at bounding box center [673, 565] width 500 height 35
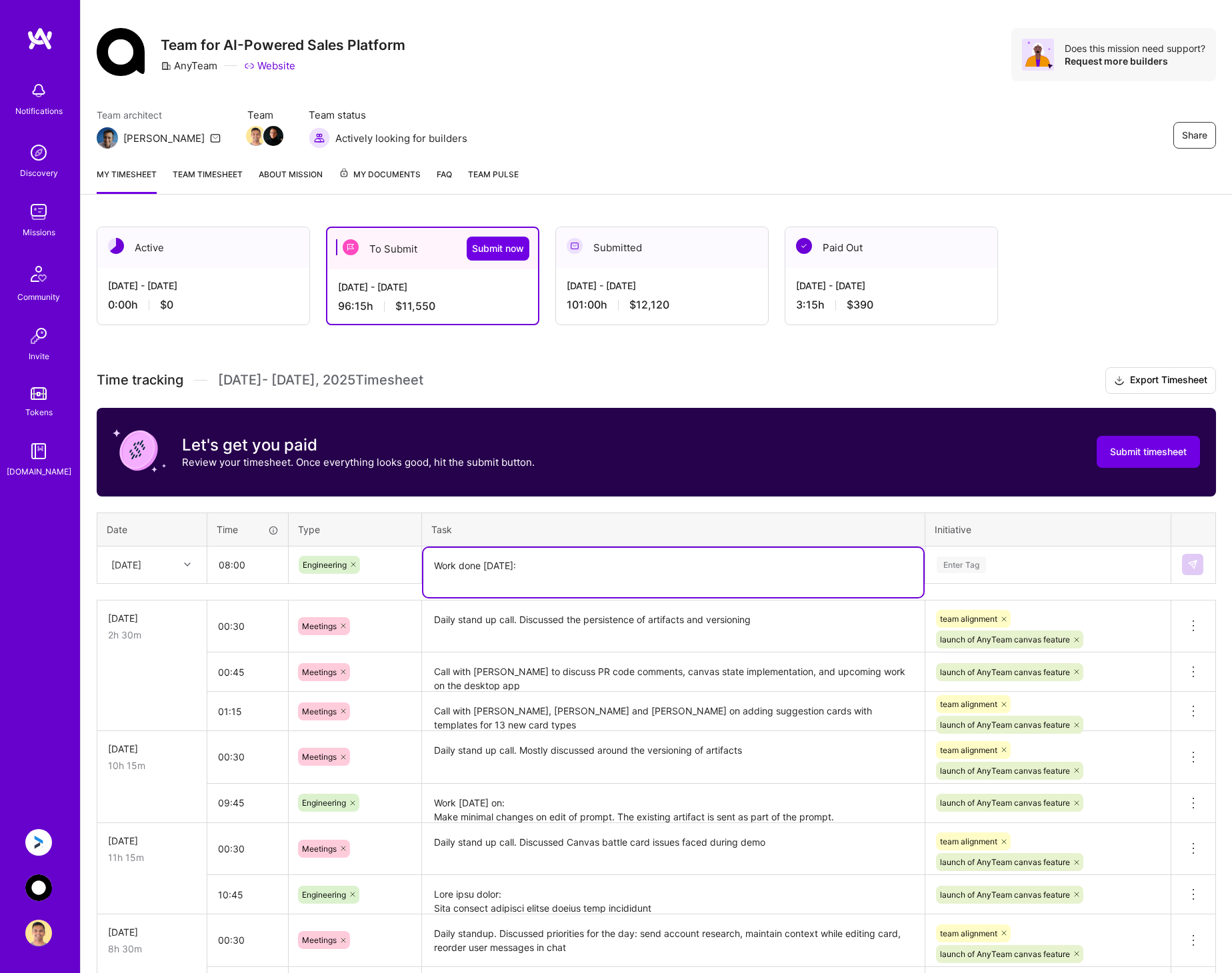
paste textarea "Show version thumbnails on inline chat"
click at [710, 598] on textarea "Work done today: Show version thumbnails on inline chat Clicking on a version s…" at bounding box center [673, 579] width 500 height 63
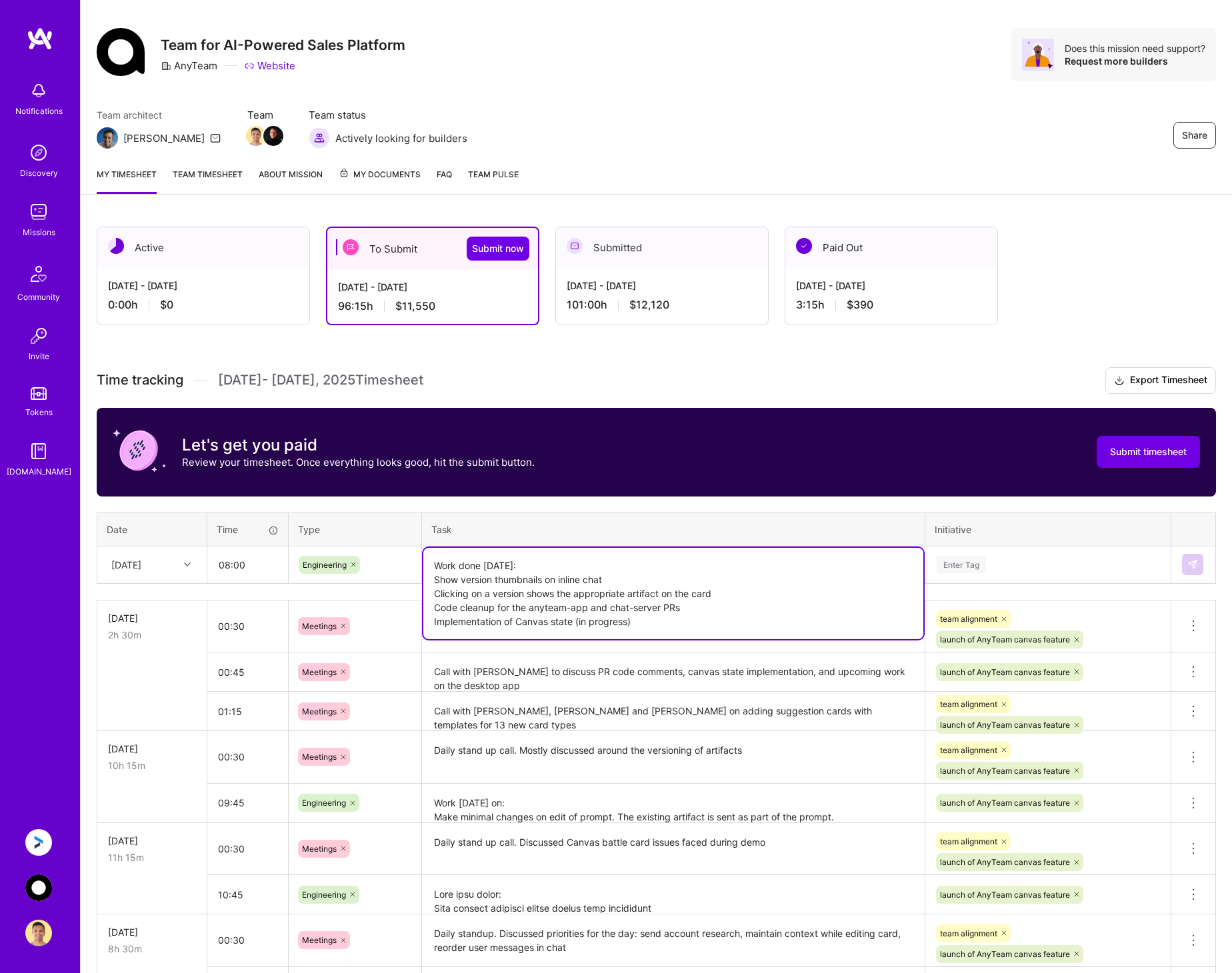
type textarea "Work done today: Show version thumbnails on inline chat Clicking on a version s…"
click at [1041, 562] on div "Enter Tag" at bounding box center [1048, 565] width 225 height 16
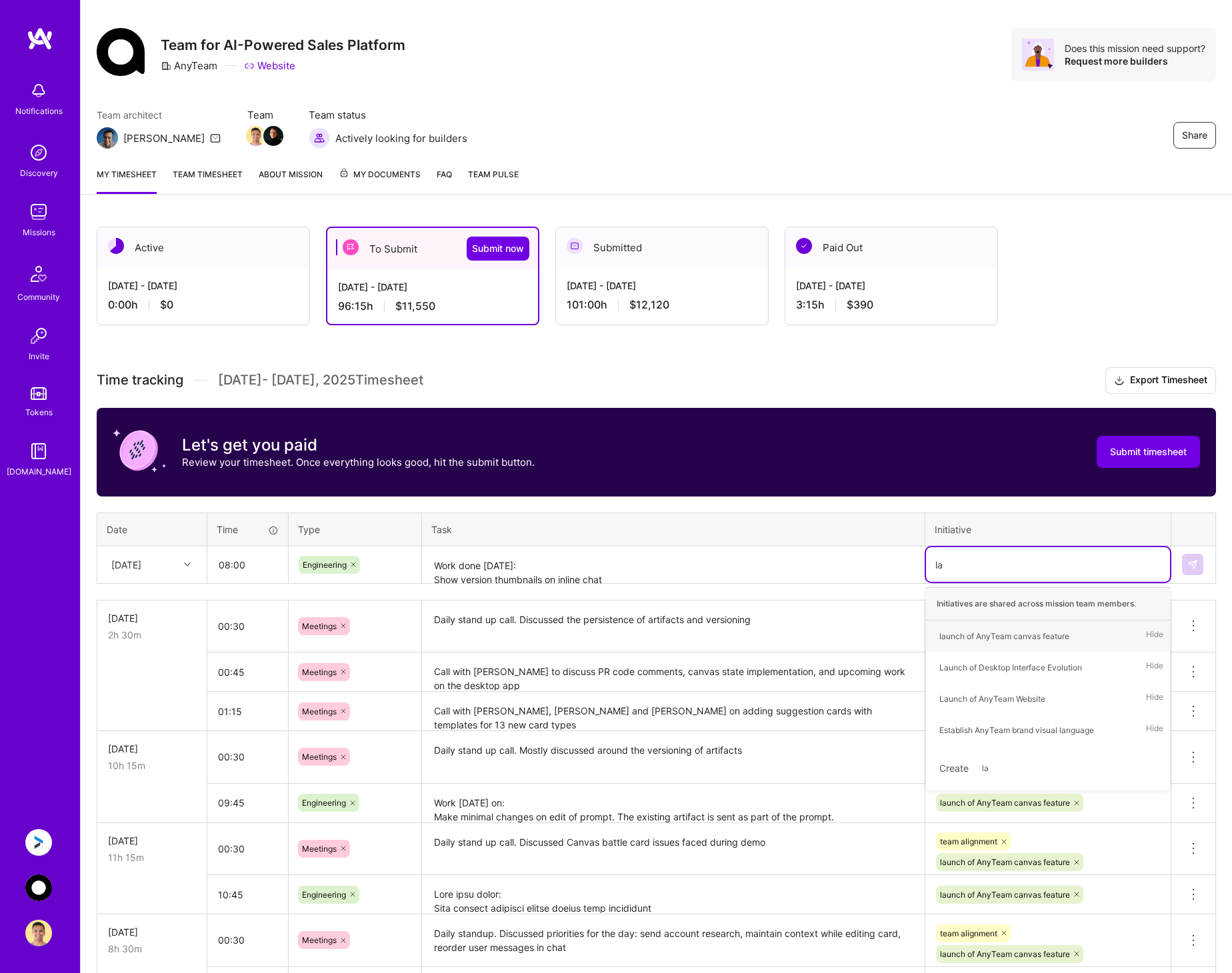
type input "lau"
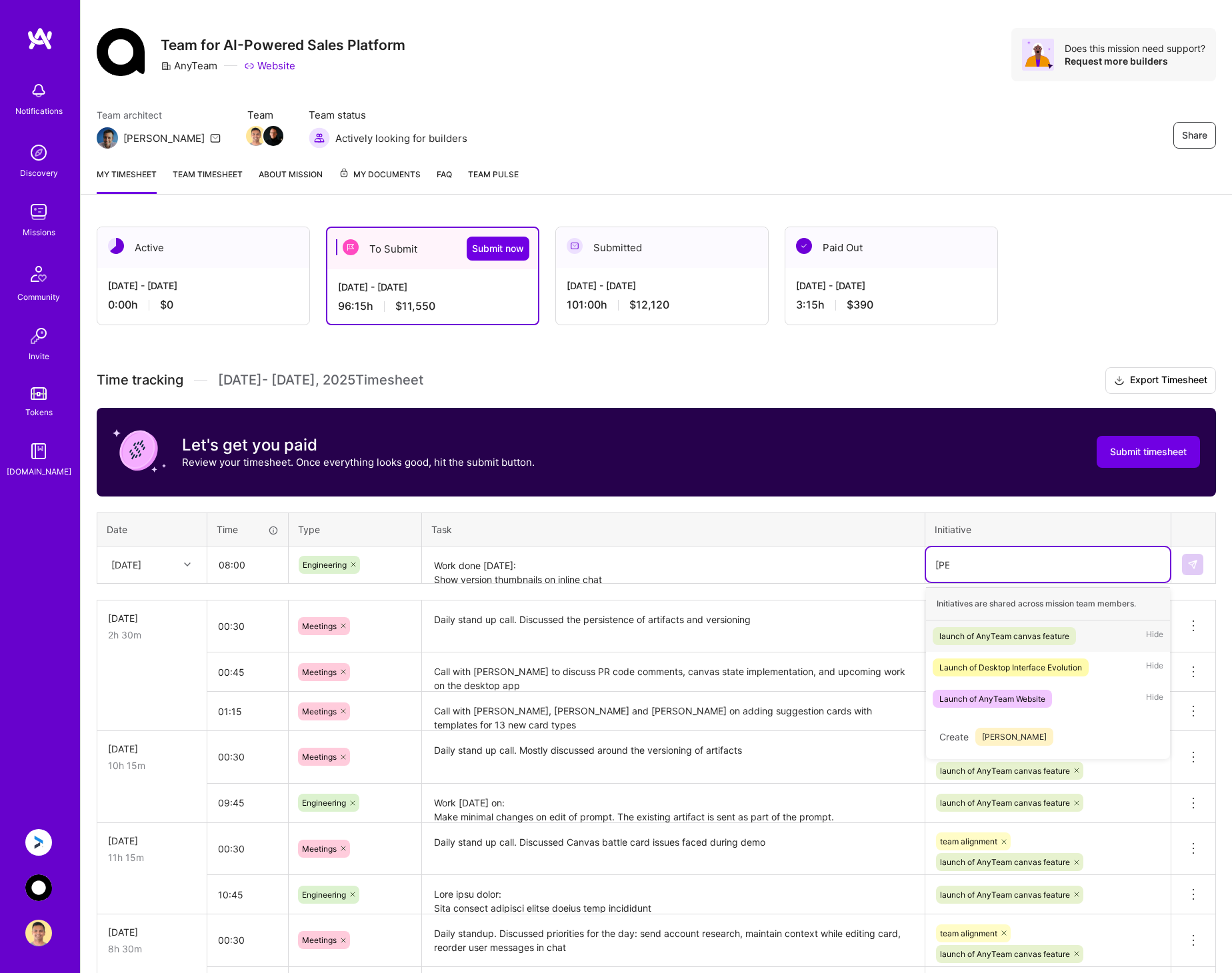
click at [947, 630] on div "launch of AnyTeam canvas feature" at bounding box center [1004, 636] width 130 height 14
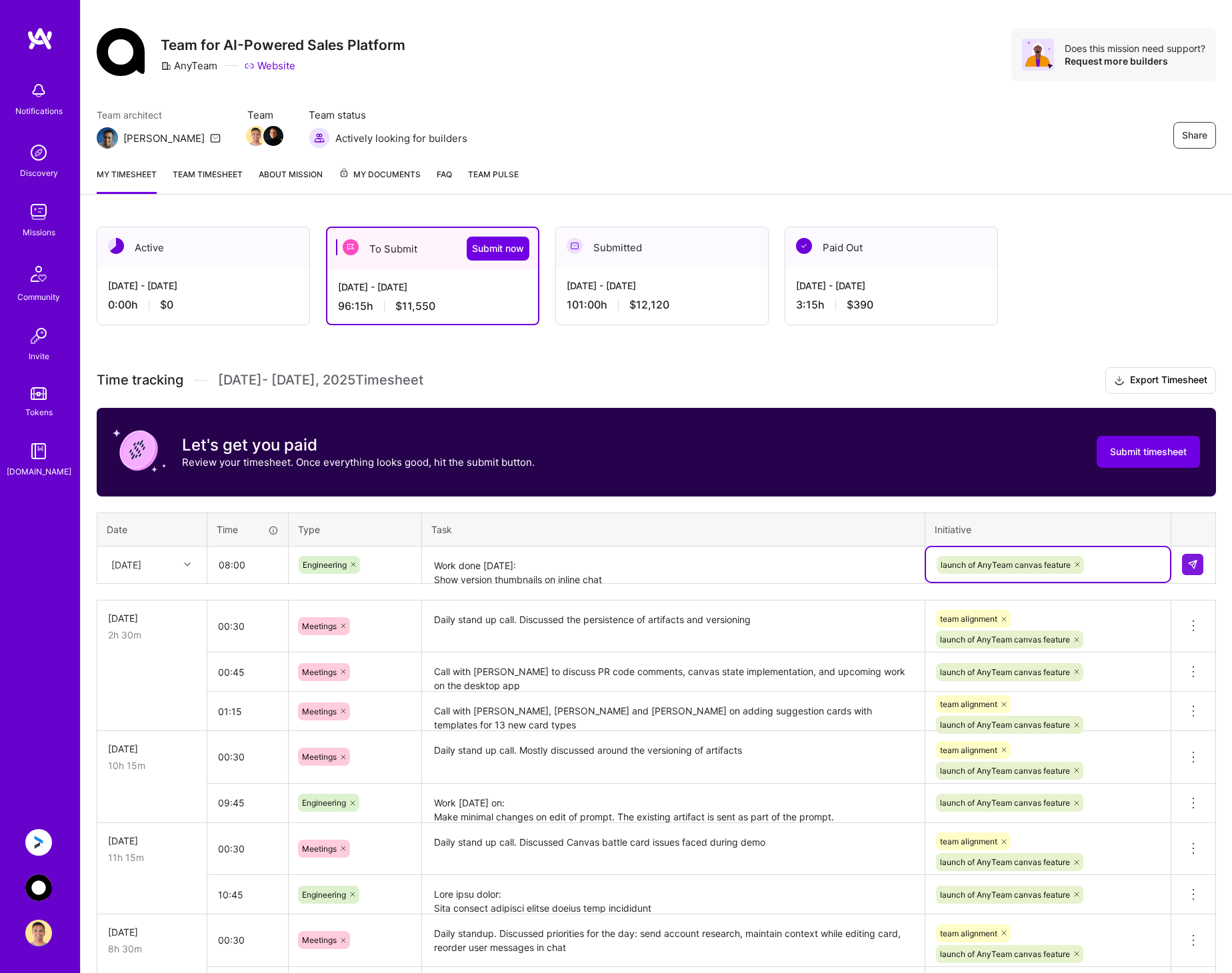
click at [762, 567] on textarea "Work done today: Show version thumbnails on inline chat Clicking on a version s…" at bounding box center [673, 565] width 500 height 35
click at [1188, 566] on img at bounding box center [1192, 564] width 10 height 10
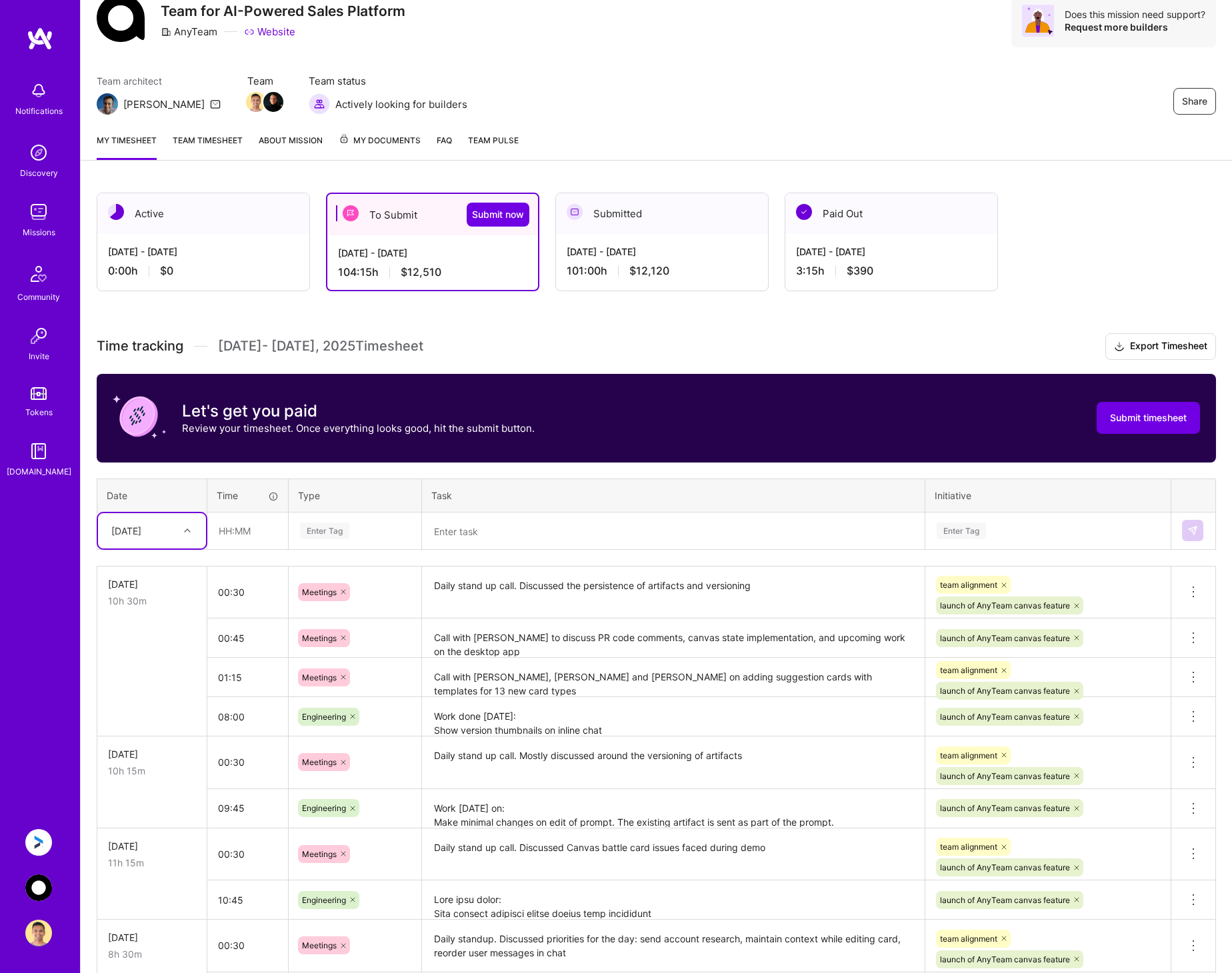
scroll to position [85, 0]
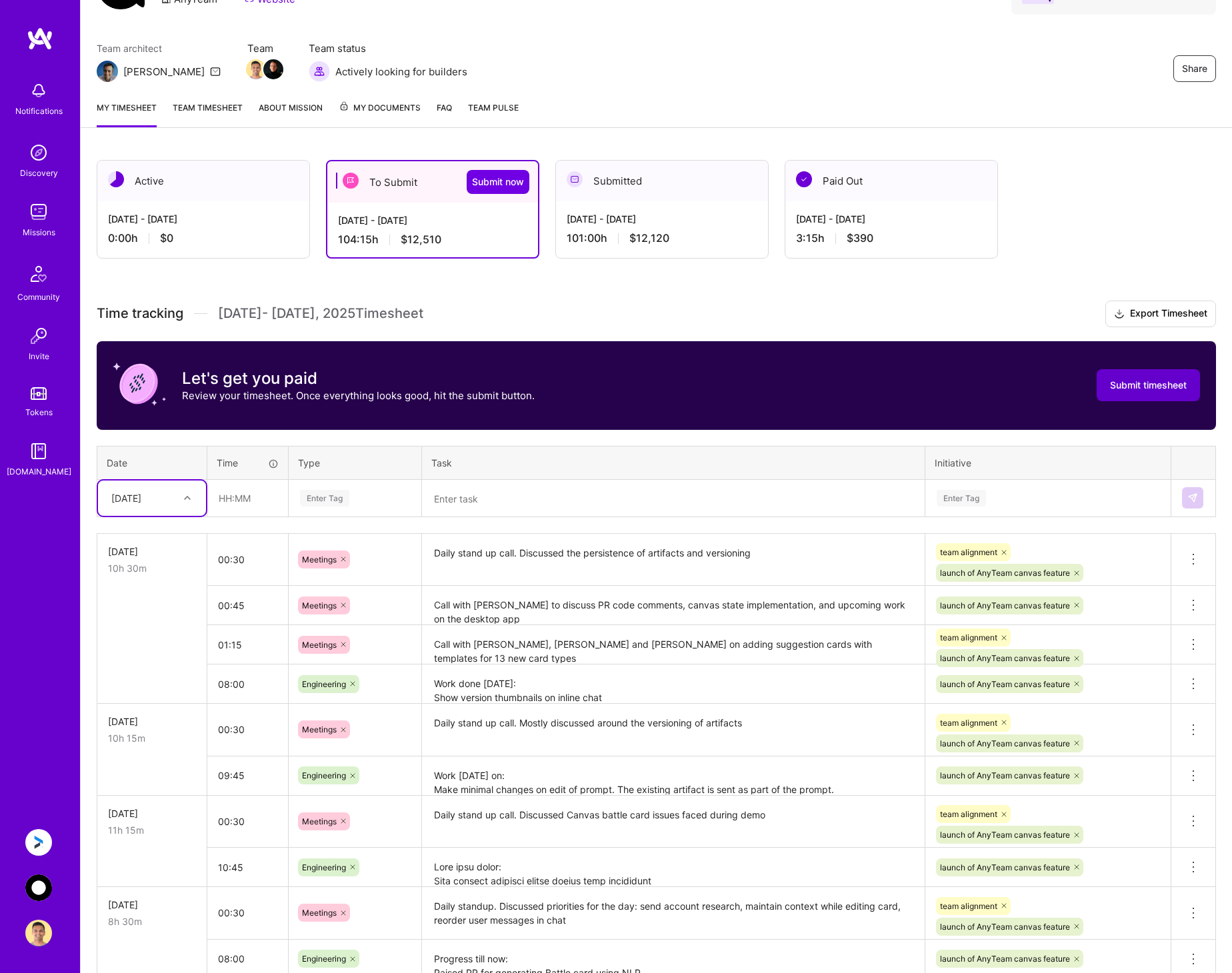
click at [1138, 382] on span "Submit timesheet" at bounding box center [1148, 385] width 77 height 13
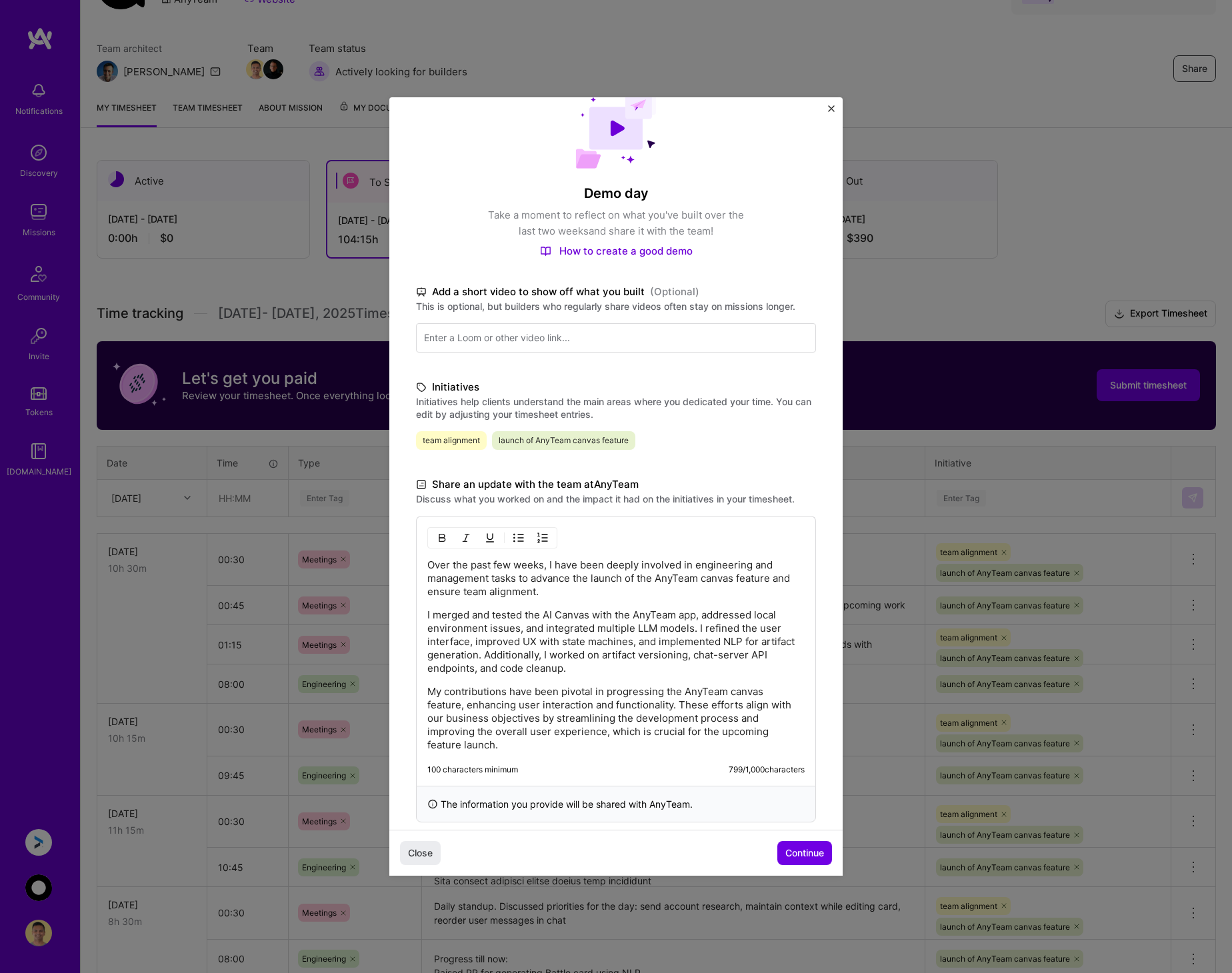
scroll to position [56, 0]
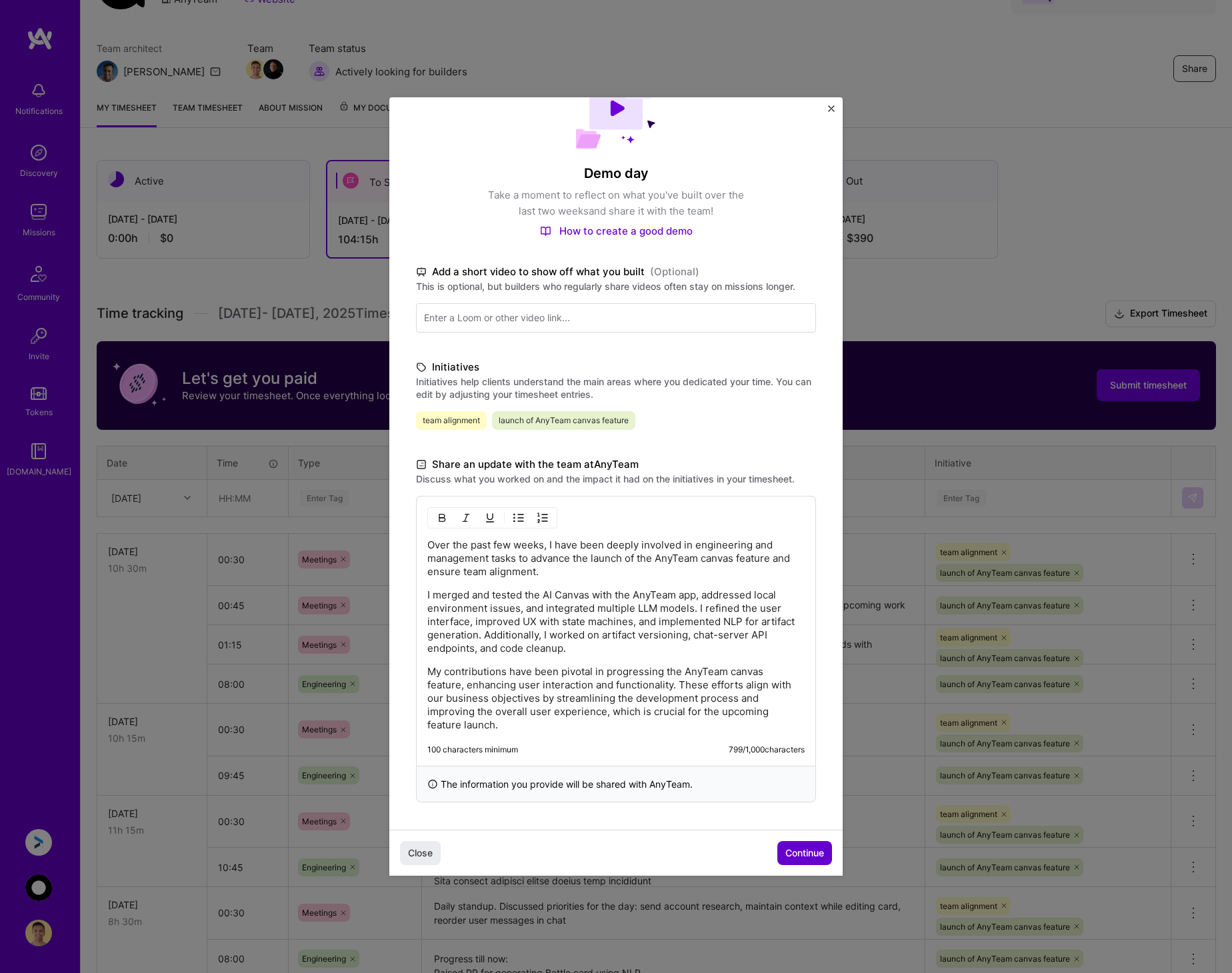
click at [793, 847] on span "Continue" at bounding box center [804, 853] width 39 height 13
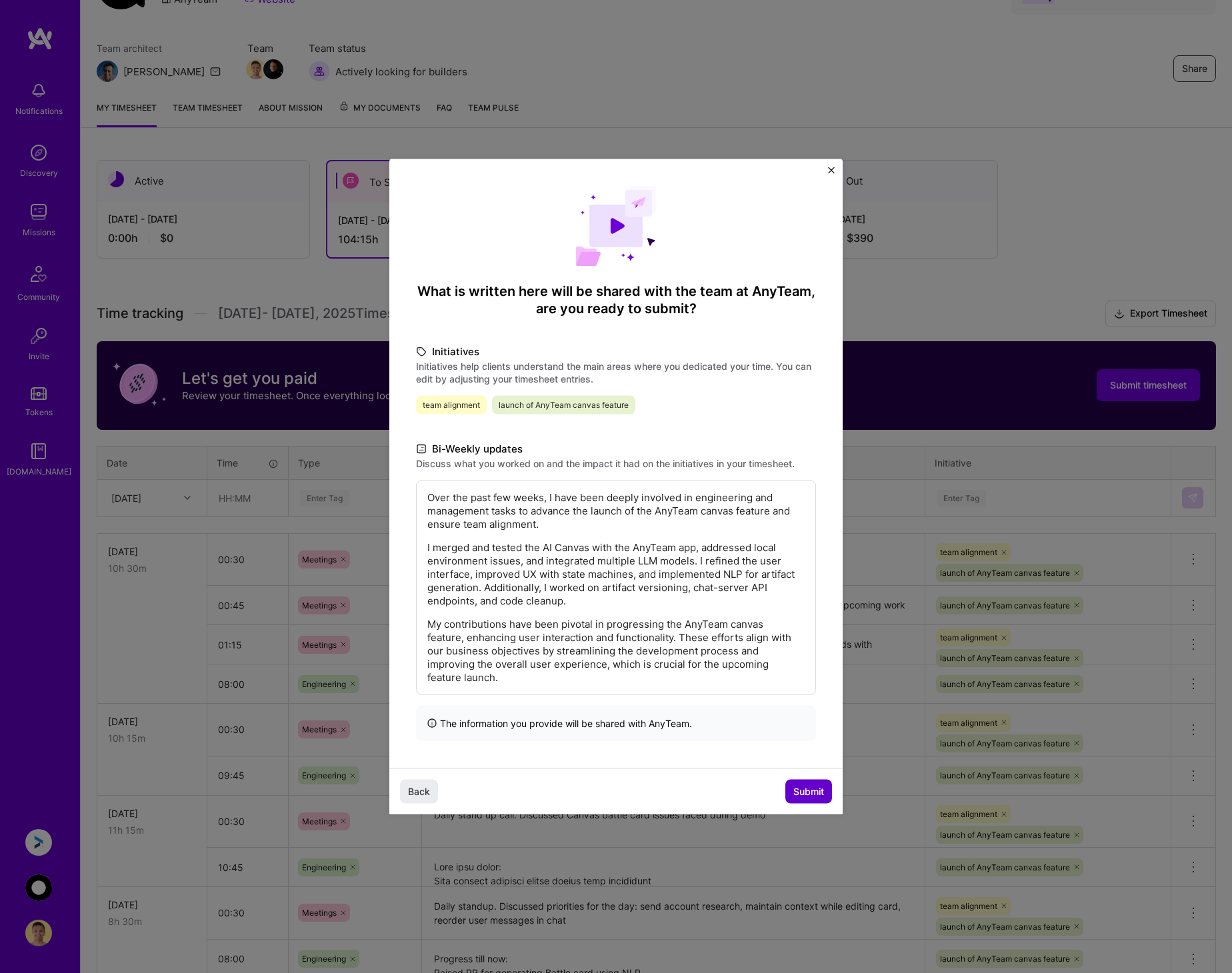
click at [797, 787] on span "Submit" at bounding box center [808, 790] width 31 height 13
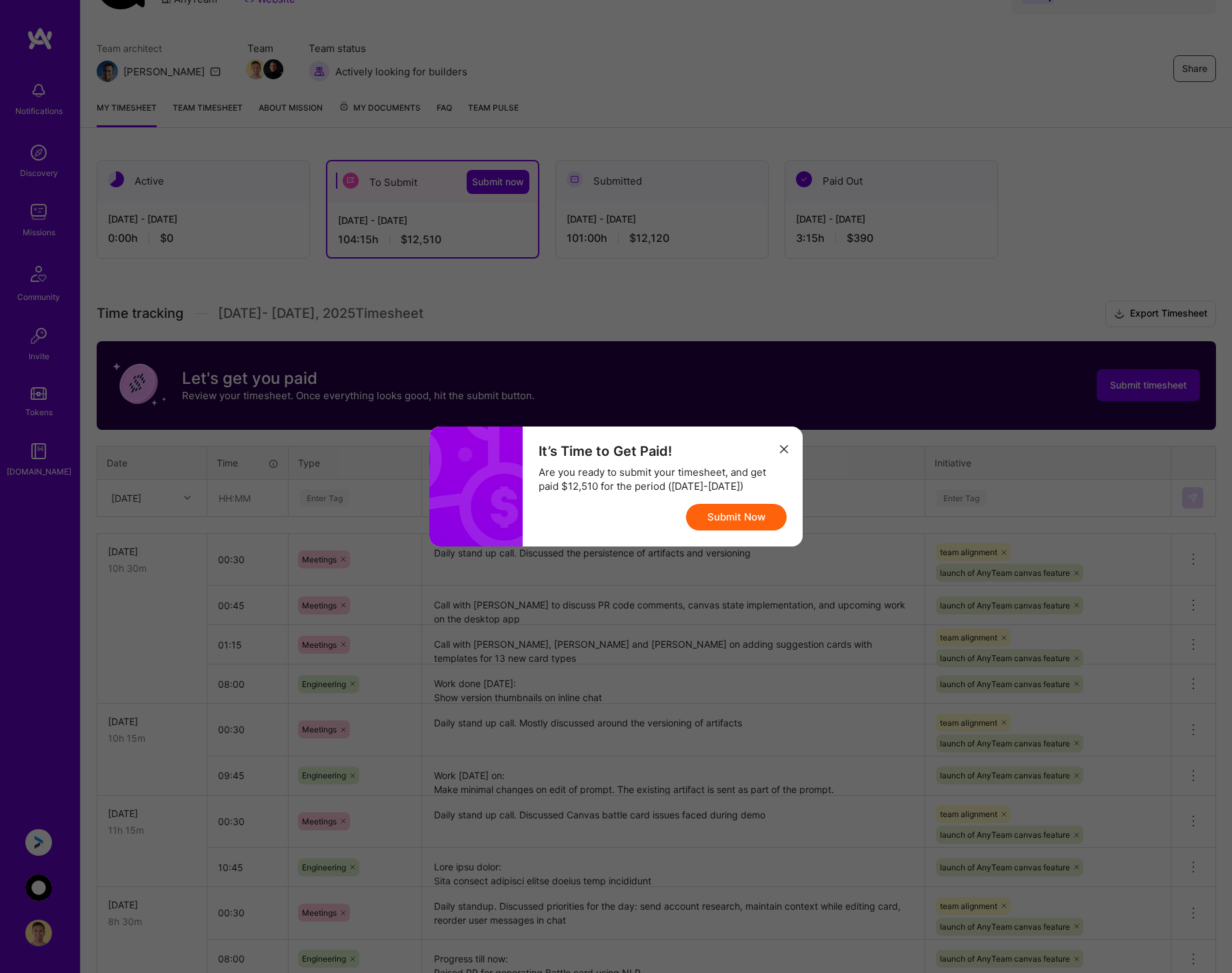
click at [728, 517] on button "Submit Now" at bounding box center [736, 517] width 101 height 27
